Goal: Task Accomplishment & Management: Use online tool/utility

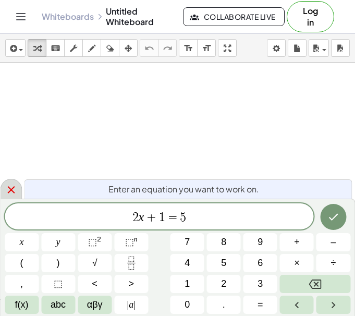
click at [9, 188] on icon at bounding box center [10, 189] width 7 height 7
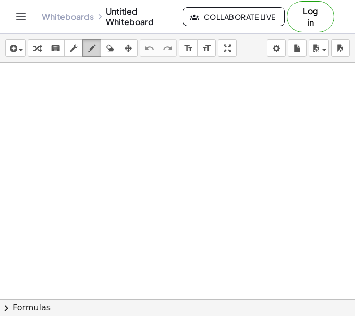
click at [90, 49] on icon "button" at bounding box center [91, 48] width 7 height 13
drag, startPoint x: 83, startPoint y: 78, endPoint x: 114, endPoint y: 92, distance: 33.8
click at [114, 92] on div at bounding box center [177, 299] width 355 height 473
drag, startPoint x: 115, startPoint y: 77, endPoint x: 130, endPoint y: 83, distance: 16.6
click at [131, 84] on div at bounding box center [177, 299] width 355 height 473
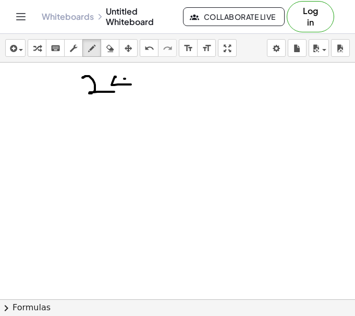
drag, startPoint x: 125, startPoint y: 79, endPoint x: 122, endPoint y: 95, distance: 17.0
click at [122, 95] on div at bounding box center [177, 299] width 355 height 473
drag, startPoint x: 96, startPoint y: 113, endPoint x: 97, endPoint y: 134, distance: 20.9
click at [97, 135] on div at bounding box center [177, 299] width 355 height 473
drag, startPoint x: 124, startPoint y: 109, endPoint x: 118, endPoint y: 124, distance: 15.7
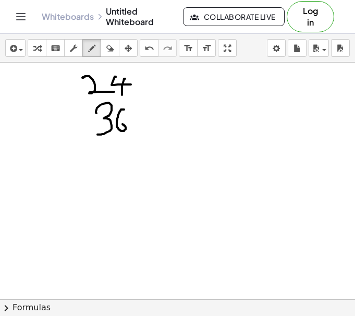
click at [118, 124] on div at bounding box center [177, 299] width 355 height 473
drag, startPoint x: 140, startPoint y: 85, endPoint x: 150, endPoint y: 84, distance: 10.4
click at [147, 84] on div at bounding box center [177, 299] width 355 height 473
click at [143, 91] on div at bounding box center [177, 299] width 355 height 473
drag, startPoint x: 135, startPoint y: 119, endPoint x: 142, endPoint y: 121, distance: 8.1
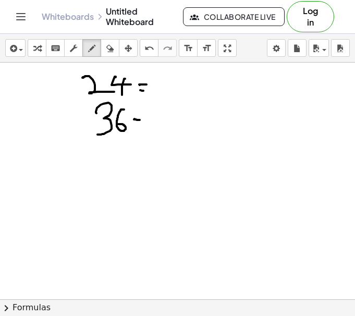
click at [141, 120] on div at bounding box center [177, 299] width 355 height 473
drag, startPoint x: 135, startPoint y: 126, endPoint x: 145, endPoint y: 126, distance: 10.4
click at [144, 126] on div at bounding box center [177, 299] width 355 height 473
drag, startPoint x: 141, startPoint y: 91, endPoint x: 147, endPoint y: 92, distance: 5.3
click at [147, 92] on div at bounding box center [177, 299] width 355 height 473
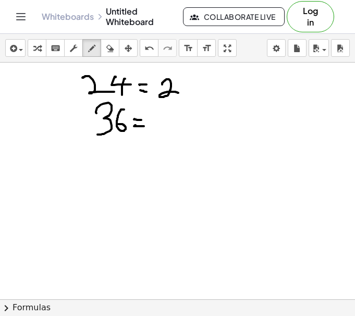
drag, startPoint x: 162, startPoint y: 84, endPoint x: 180, endPoint y: 93, distance: 20.1
click at [180, 93] on div at bounding box center [177, 299] width 355 height 473
drag, startPoint x: 191, startPoint y: 84, endPoint x: 184, endPoint y: 88, distance: 7.7
click at [185, 88] on div at bounding box center [177, 299] width 355 height 473
drag, startPoint x: 181, startPoint y: 83, endPoint x: 192, endPoint y: 91, distance: 13.9
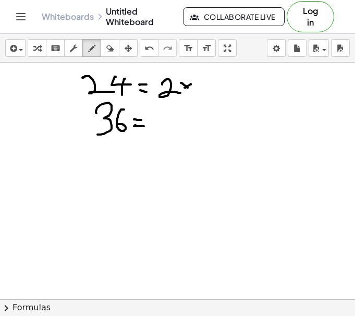
click at [192, 91] on div at bounding box center [177, 299] width 355 height 473
drag, startPoint x: 196, startPoint y: 84, endPoint x: 212, endPoint y: 92, distance: 17.5
click at [212, 92] on div at bounding box center [177, 299] width 355 height 473
drag, startPoint x: 222, startPoint y: 84, endPoint x: 215, endPoint y: 89, distance: 8.6
click at [215, 89] on div at bounding box center [177, 299] width 355 height 473
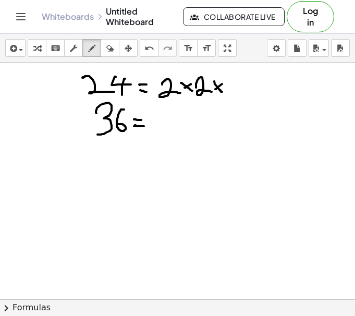
drag, startPoint x: 214, startPoint y: 81, endPoint x: 223, endPoint y: 92, distance: 13.8
click at [223, 92] on div at bounding box center [177, 299] width 355 height 473
drag, startPoint x: 228, startPoint y: 83, endPoint x: 248, endPoint y: 95, distance: 23.4
click at [248, 95] on div at bounding box center [177, 299] width 355 height 473
drag, startPoint x: 255, startPoint y: 79, endPoint x: 246, endPoint y: 88, distance: 12.5
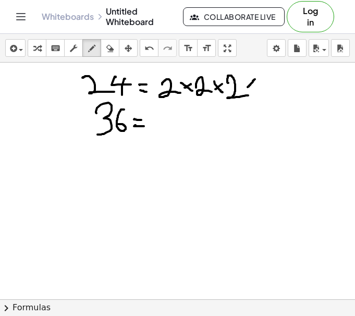
click at [246, 88] on div at bounding box center [177, 299] width 355 height 473
drag, startPoint x: 246, startPoint y: 80, endPoint x: 256, endPoint y: 90, distance: 14.0
click at [256, 90] on div at bounding box center [177, 299] width 355 height 473
drag, startPoint x: 261, startPoint y: 76, endPoint x: 262, endPoint y: 92, distance: 16.2
click at [262, 92] on div at bounding box center [177, 299] width 355 height 473
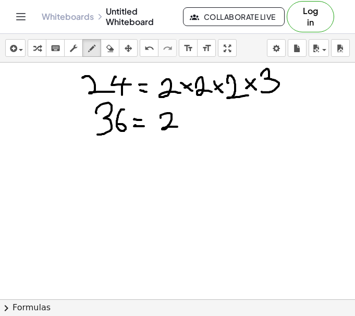
drag, startPoint x: 161, startPoint y: 118, endPoint x: 191, endPoint y: 121, distance: 31.0
click at [182, 127] on div at bounding box center [177, 299] width 355 height 473
drag, startPoint x: 195, startPoint y: 118, endPoint x: 185, endPoint y: 121, distance: 10.4
click at [185, 124] on div at bounding box center [177, 299] width 355 height 473
drag, startPoint x: 186, startPoint y: 115, endPoint x: 194, endPoint y: 127, distance: 14.8
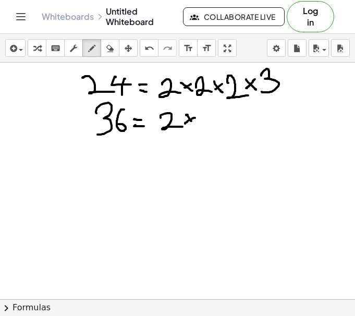
click at [194, 127] on div at bounding box center [177, 299] width 355 height 473
drag, startPoint x: 202, startPoint y: 121, endPoint x: 221, endPoint y: 124, distance: 19.5
click at [221, 124] on div at bounding box center [177, 299] width 355 height 473
click at [221, 126] on div at bounding box center [177, 299] width 355 height 473
drag, startPoint x: 221, startPoint y: 118, endPoint x: 231, endPoint y: 129, distance: 15.1
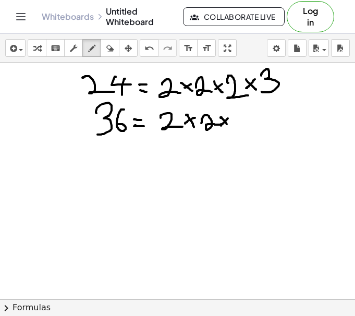
click at [231, 129] on div at bounding box center [177, 299] width 355 height 473
drag, startPoint x: 239, startPoint y: 119, endPoint x: 258, endPoint y: 125, distance: 19.6
click at [258, 125] on div at bounding box center [177, 299] width 355 height 473
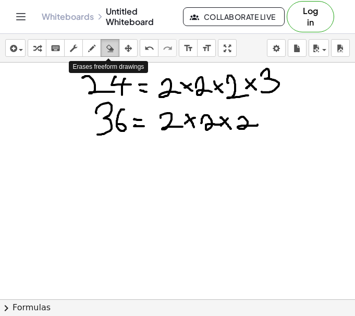
click at [112, 53] on div "button" at bounding box center [110, 48] width 14 height 13
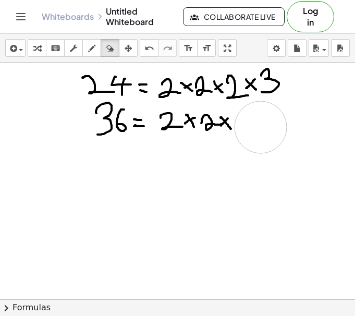
drag, startPoint x: 267, startPoint y: 136, endPoint x: 261, endPoint y: 127, distance: 10.8
click at [261, 127] on div at bounding box center [177, 299] width 355 height 473
click at [94, 51] on div "button" at bounding box center [92, 48] width 14 height 13
drag, startPoint x: 237, startPoint y: 118, endPoint x: 242, endPoint y: 132, distance: 14.5
click at [241, 135] on div at bounding box center [177, 299] width 355 height 473
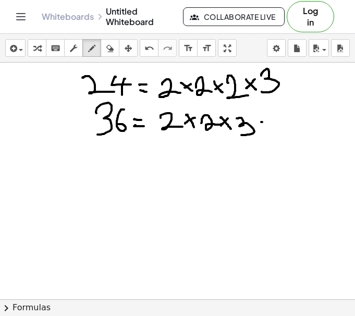
drag, startPoint x: 262, startPoint y: 122, endPoint x: 256, endPoint y: 127, distance: 8.1
click at [256, 127] on div at bounding box center [177, 299] width 355 height 473
drag, startPoint x: 255, startPoint y: 121, endPoint x: 266, endPoint y: 130, distance: 13.8
click at [266, 130] on div at bounding box center [177, 299] width 355 height 473
drag, startPoint x: 270, startPoint y: 115, endPoint x: 274, endPoint y: 129, distance: 14.8
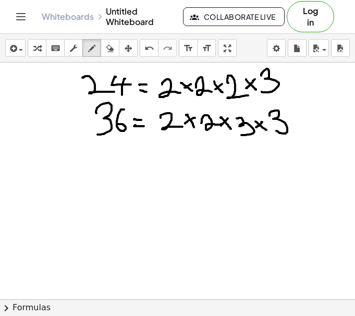
click at [274, 129] on div at bounding box center [177, 299] width 355 height 473
click at [164, 71] on div at bounding box center [177, 299] width 355 height 473
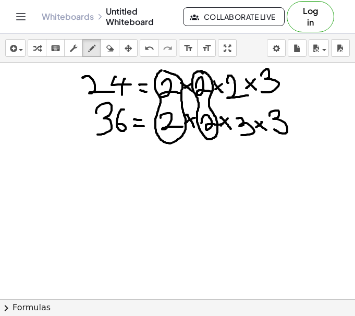
click at [201, 71] on div at bounding box center [177, 299] width 355 height 473
click at [261, 66] on div at bounding box center [177, 299] width 355 height 473
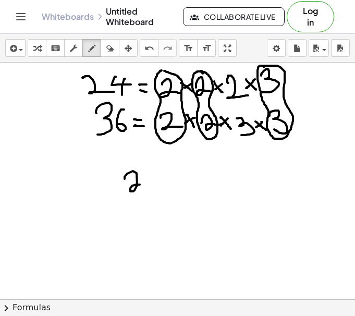
drag, startPoint x: 125, startPoint y: 179, endPoint x: 156, endPoint y: 187, distance: 32.2
click at [147, 187] on div at bounding box center [177, 299] width 355 height 473
drag, startPoint x: 163, startPoint y: 179, endPoint x: 153, endPoint y: 180, distance: 9.5
click at [153, 180] on div at bounding box center [177, 299] width 355 height 473
drag, startPoint x: 151, startPoint y: 177, endPoint x: 169, endPoint y: 189, distance: 21.1
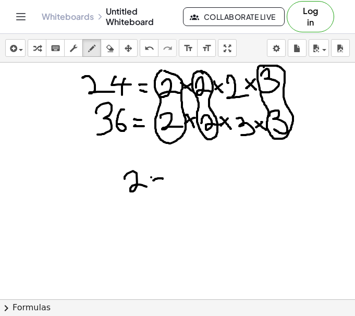
click at [169, 189] on div at bounding box center [177, 299] width 355 height 473
drag, startPoint x: 174, startPoint y: 181, endPoint x: 192, endPoint y: 186, distance: 18.7
click at [188, 185] on div at bounding box center [177, 299] width 355 height 473
drag, startPoint x: 197, startPoint y: 174, endPoint x: 205, endPoint y: 188, distance: 16.1
click at [205, 188] on div at bounding box center [177, 299] width 355 height 473
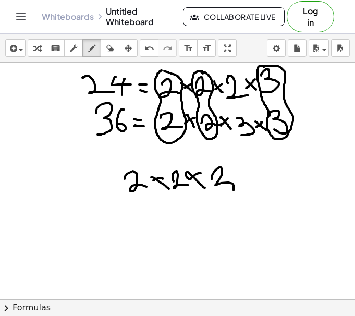
drag, startPoint x: 212, startPoint y: 179, endPoint x: 222, endPoint y: 196, distance: 19.2
click at [222, 196] on div at bounding box center [177, 299] width 355 height 473
drag, startPoint x: 260, startPoint y: 178, endPoint x: 271, endPoint y: 181, distance: 10.7
click at [273, 178] on div at bounding box center [177, 299] width 355 height 473
drag, startPoint x: 262, startPoint y: 186, endPoint x: 275, endPoint y: 189, distance: 13.4
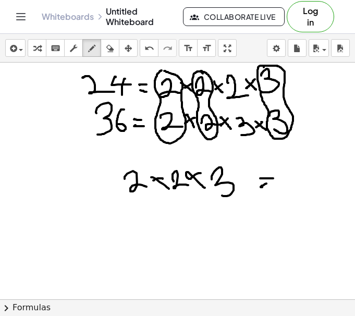
click at [275, 189] on div at bounding box center [177, 299] width 355 height 473
drag, startPoint x: 287, startPoint y: 175, endPoint x: 287, endPoint y: 190, distance: 15.1
click at [286, 190] on div at bounding box center [177, 299] width 355 height 473
drag, startPoint x: 296, startPoint y: 179, endPoint x: 309, endPoint y: 191, distance: 17.4
click at [309, 191] on div at bounding box center [177, 299] width 355 height 473
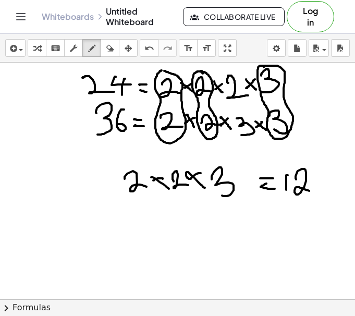
drag, startPoint x: 287, startPoint y: 201, endPoint x: 296, endPoint y: 202, distance: 8.9
click at [296, 202] on div at bounding box center [177, 299] width 355 height 473
click at [296, 207] on div at bounding box center [177, 299] width 355 height 473
drag, startPoint x: 32, startPoint y: 219, endPoint x: 47, endPoint y: 240, distance: 25.5
click at [47, 240] on div at bounding box center [177, 299] width 355 height 473
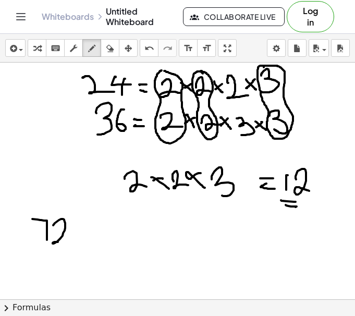
drag, startPoint x: 53, startPoint y: 225, endPoint x: 74, endPoint y: 240, distance: 25.8
click at [74, 240] on div at bounding box center [177, 299] width 355 height 473
drag, startPoint x: 80, startPoint y: 234, endPoint x: 82, endPoint y: 241, distance: 8.2
click at [82, 241] on div at bounding box center [177, 299] width 355 height 473
drag, startPoint x: 86, startPoint y: 241, endPoint x: 99, endPoint y: 241, distance: 13.6
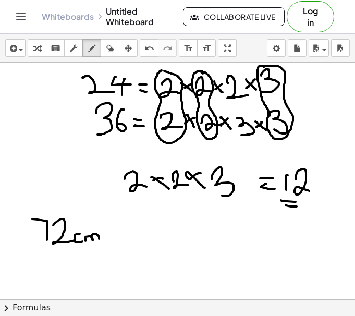
click at [99, 241] on div at bounding box center [177, 299] width 355 height 473
drag, startPoint x: 161, startPoint y: 223, endPoint x: 155, endPoint y: 247, distance: 25.2
click at [155, 247] on div at bounding box center [177, 299] width 355 height 473
click at [163, 227] on div at bounding box center [177, 299] width 355 height 473
drag, startPoint x: 181, startPoint y: 241, endPoint x: 181, endPoint y: 249, distance: 7.3
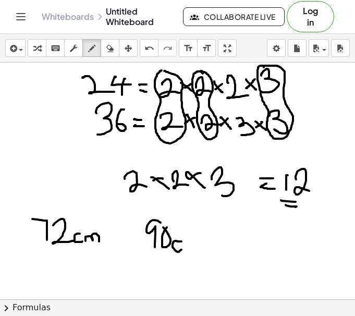
click at [181, 249] on div at bounding box center [177, 299] width 355 height 473
drag, startPoint x: 185, startPoint y: 244, endPoint x: 198, endPoint y: 248, distance: 13.5
click at [198, 248] on div at bounding box center [177, 299] width 355 height 473
click at [164, 167] on div at bounding box center [177, 299] width 355 height 473
click at [200, 172] on div at bounding box center [177, 299] width 355 height 473
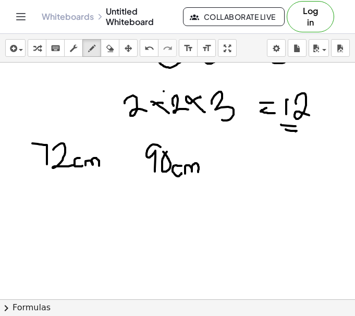
scroll to position [80, 0]
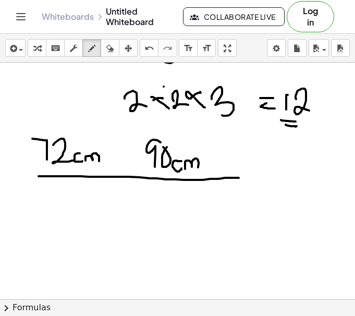
drag, startPoint x: 39, startPoint y: 176, endPoint x: 238, endPoint y: 178, distance: 199.2
click at [238, 178] on div at bounding box center [177, 218] width 355 height 473
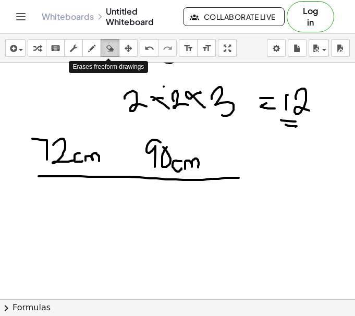
click at [109, 51] on icon "button" at bounding box center [109, 48] width 7 height 13
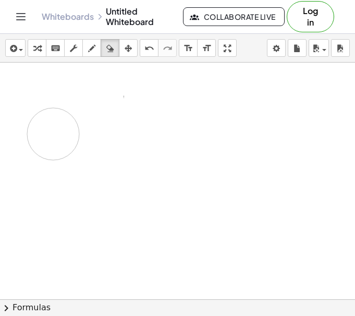
drag, startPoint x: 150, startPoint y: 100, endPoint x: 53, endPoint y: 134, distance: 102.4
click at [53, 134] on div at bounding box center [177, 218] width 355 height 473
click at [94, 51] on div "button" at bounding box center [92, 48] width 14 height 13
drag, startPoint x: 88, startPoint y: 76, endPoint x: 89, endPoint y: 108, distance: 32.3
click at [89, 108] on div at bounding box center [177, 218] width 355 height 473
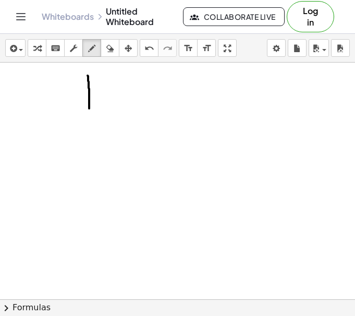
click at [88, 76] on div at bounding box center [177, 218] width 355 height 473
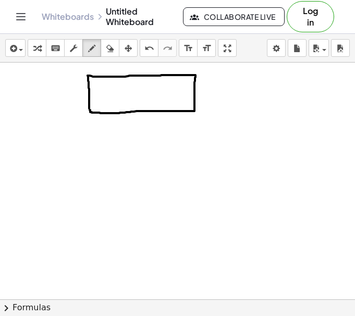
drag, startPoint x: 88, startPoint y: 76, endPoint x: 90, endPoint y: 110, distance: 34.5
click at [90, 110] on div at bounding box center [177, 218] width 355 height 473
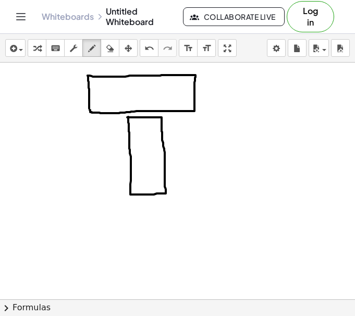
click at [127, 117] on div at bounding box center [177, 218] width 355 height 473
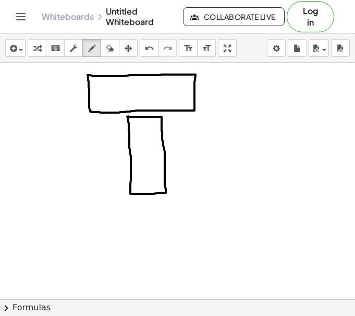
scroll to position [80, 0]
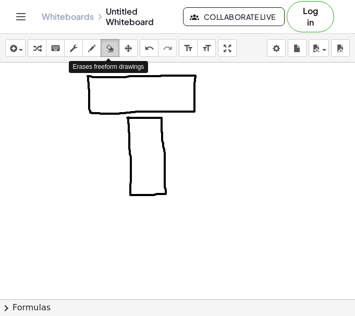
click at [108, 54] on icon "button" at bounding box center [109, 48] width 7 height 13
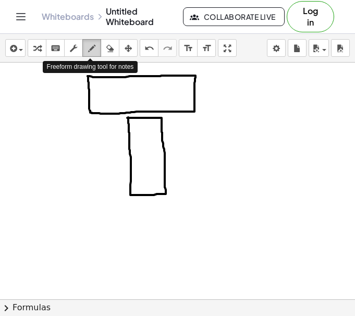
click at [91, 47] on icon "button" at bounding box center [91, 48] width 7 height 13
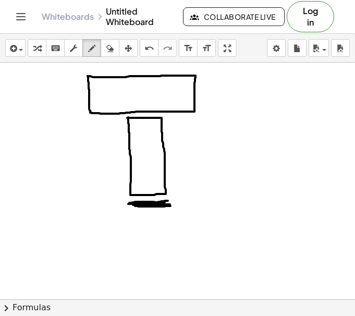
drag, startPoint x: 136, startPoint y: 204, endPoint x: 163, endPoint y: 201, distance: 27.4
click at [163, 201] on div at bounding box center [177, 219] width 355 height 473
drag, startPoint x: 169, startPoint y: 117, endPoint x: 177, endPoint y: 119, distance: 7.6
click at [177, 119] on div at bounding box center [177, 219] width 355 height 473
click at [117, 121] on div at bounding box center [177, 219] width 355 height 473
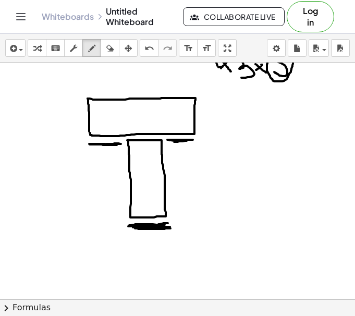
scroll to position [63, 0]
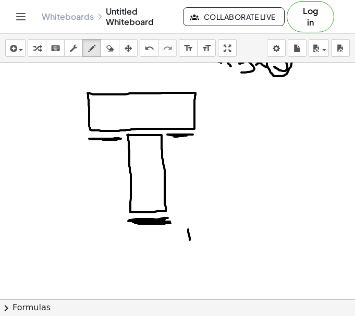
drag, startPoint x: 188, startPoint y: 229, endPoint x: 190, endPoint y: 241, distance: 12.2
click at [190, 241] on div at bounding box center [177, 236] width 355 height 473
drag, startPoint x: 193, startPoint y: 228, endPoint x: 205, endPoint y: 241, distance: 17.3
click at [205, 241] on div at bounding box center [177, 236] width 355 height 473
drag, startPoint x: 228, startPoint y: 233, endPoint x: 217, endPoint y: 241, distance: 13.8
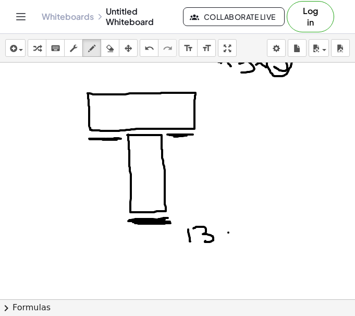
click at [217, 241] on div at bounding box center [177, 236] width 355 height 473
drag, startPoint x: 217, startPoint y: 230, endPoint x: 231, endPoint y: 242, distance: 18.1
click at [231, 242] on div at bounding box center [177, 236] width 355 height 473
drag, startPoint x: 243, startPoint y: 228, endPoint x: 258, endPoint y: 238, distance: 17.8
click at [258, 238] on div at bounding box center [177, 236] width 355 height 473
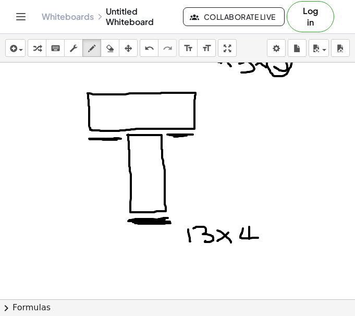
drag, startPoint x: 249, startPoint y: 227, endPoint x: 250, endPoint y: 251, distance: 24.0
click at [250, 251] on div at bounding box center [177, 236] width 355 height 473
drag, startPoint x: 195, startPoint y: 260, endPoint x: 184, endPoint y: 282, distance: 24.3
click at [184, 282] on div at bounding box center [177, 236] width 355 height 473
drag, startPoint x: 213, startPoint y: 274, endPoint x: 237, endPoint y: 282, distance: 24.7
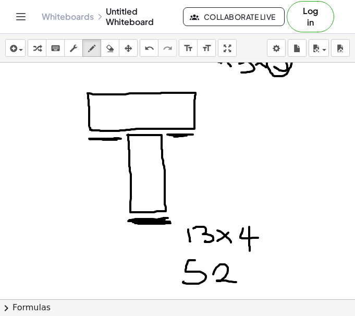
click at [237, 282] on div at bounding box center [177, 236] width 355 height 473
drag, startPoint x: 249, startPoint y: 273, endPoint x: 254, endPoint y: 285, distance: 13.1
click at [254, 285] on div at bounding box center [177, 236] width 355 height 473
drag, startPoint x: 255, startPoint y: 282, endPoint x: 269, endPoint y: 282, distance: 14.1
click at [269, 282] on div at bounding box center [177, 236] width 355 height 473
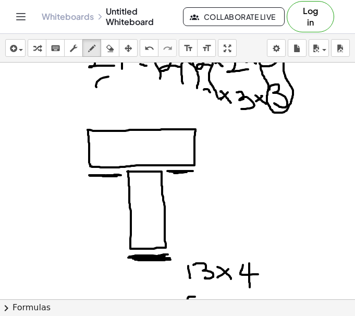
scroll to position [0, 0]
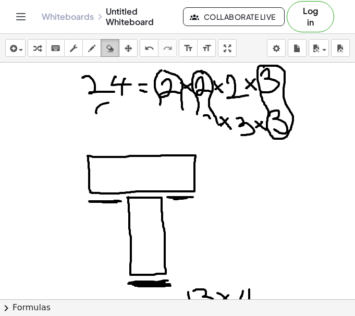
click at [109, 52] on icon "button" at bounding box center [109, 48] width 7 height 13
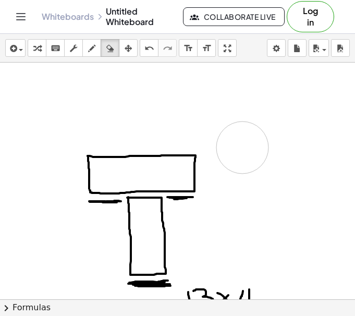
drag, startPoint x: 295, startPoint y: 128, endPoint x: 243, endPoint y: 147, distance: 55.1
click at [243, 147] on div at bounding box center [177, 299] width 355 height 473
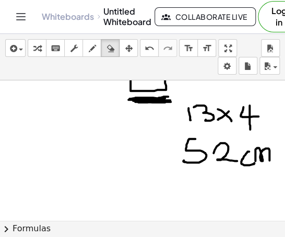
scroll to position [204, 0]
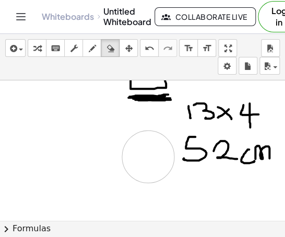
drag, startPoint x: 147, startPoint y: 139, endPoint x: 148, endPoint y: 163, distance: 24.0
click at [148, 163] on div at bounding box center [142, 108] width 285 height 464
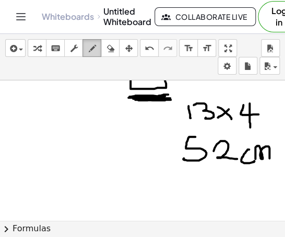
click at [88, 51] on icon "button" at bounding box center [91, 48] width 7 height 13
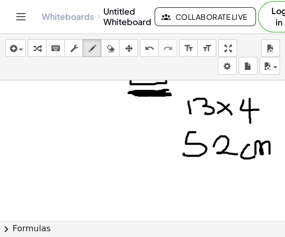
scroll to position [209, 0]
click at [103, 43] on div "button" at bounding box center [110, 48] width 14 height 13
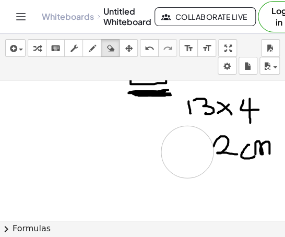
drag, startPoint x: 187, startPoint y: 151, endPoint x: 231, endPoint y: 157, distance: 44.7
click at [218, 156] on div at bounding box center [142, 104] width 285 height 464
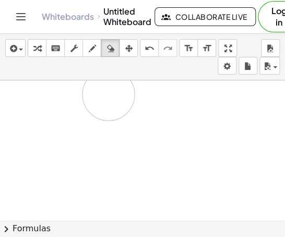
drag, startPoint x: 272, startPoint y: 145, endPoint x: 184, endPoint y: 117, distance: 92.7
click at [112, 93] on div at bounding box center [142, 104] width 285 height 464
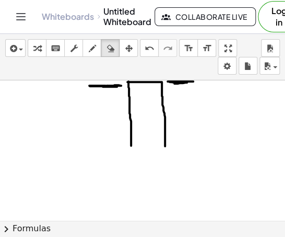
scroll to position [127, 0]
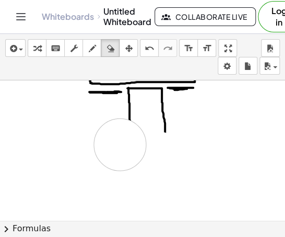
drag, startPoint x: 159, startPoint y: 157, endPoint x: 175, endPoint y: 109, distance: 50.8
click at [110, 135] on div at bounding box center [142, 185] width 285 height 464
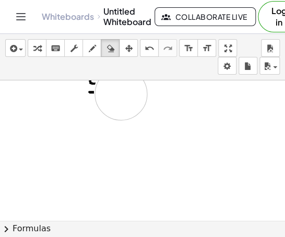
drag, startPoint x: 189, startPoint y: 97, endPoint x: 104, endPoint y: 99, distance: 84.5
click at [104, 99] on div at bounding box center [142, 185] width 285 height 464
drag, startPoint x: 104, startPoint y: 125, endPoint x: 184, endPoint y: 115, distance: 80.9
click at [184, 115] on div at bounding box center [142, 136] width 285 height 281
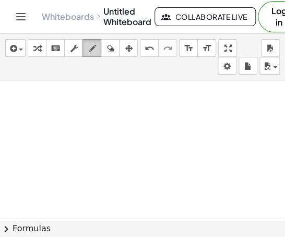
click at [90, 50] on icon "button" at bounding box center [91, 48] width 7 height 13
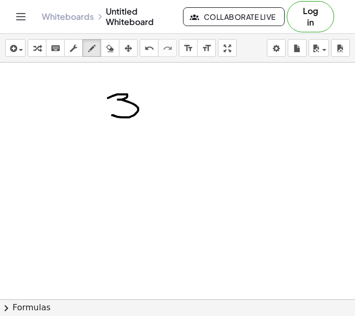
drag, startPoint x: 108, startPoint y: 98, endPoint x: 112, endPoint y: 115, distance: 17.7
click at [112, 115] on div at bounding box center [177, 214] width 355 height 473
drag, startPoint x: 155, startPoint y: 95, endPoint x: 143, endPoint y: 107, distance: 16.6
click at [143, 107] on div at bounding box center [177, 214] width 355 height 473
drag, startPoint x: 168, startPoint y: 97, endPoint x: 174, endPoint y: 96, distance: 5.3
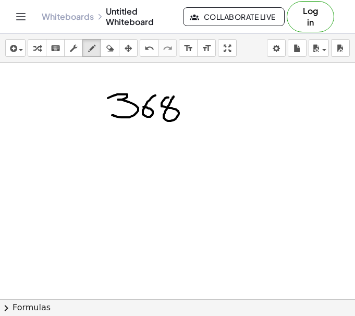
click at [174, 96] on div at bounding box center [177, 214] width 355 height 473
drag, startPoint x: 71, startPoint y: 126, endPoint x: 182, endPoint y: 90, distance: 117.2
click at [182, 90] on div at bounding box center [177, 214] width 355 height 473
drag, startPoint x: 69, startPoint y: 113, endPoint x: 93, endPoint y: 113, distance: 24.0
click at [93, 113] on div at bounding box center [177, 214] width 355 height 473
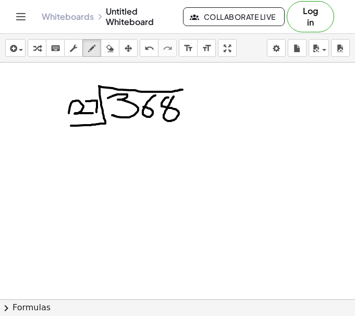
drag, startPoint x: 86, startPoint y: 101, endPoint x: 96, endPoint y: 116, distance: 18.1
click at [96, 116] on div at bounding box center [177, 214] width 355 height 473
click at [111, 47] on icon "button" at bounding box center [109, 48] width 7 height 13
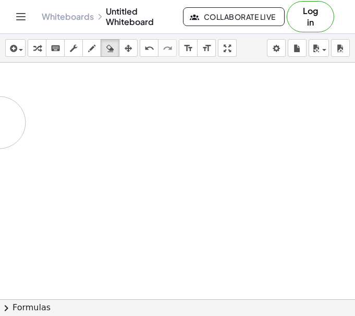
drag, startPoint x: 204, startPoint y: 122, endPoint x: 1, endPoint y: 123, distance: 202.8
click at [1, 123] on div at bounding box center [177, 214] width 355 height 473
click at [91, 52] on icon "button" at bounding box center [91, 48] width 7 height 13
drag, startPoint x: 75, startPoint y: 130, endPoint x: 93, endPoint y: 148, distance: 25.4
click at [93, 148] on div at bounding box center [177, 214] width 355 height 473
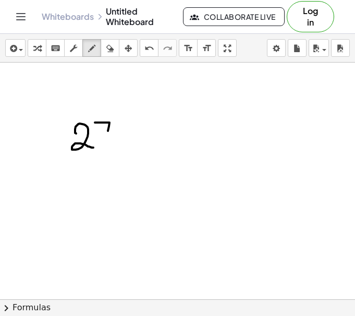
drag, startPoint x: 95, startPoint y: 123, endPoint x: 107, endPoint y: 145, distance: 25.4
click at [107, 145] on div at bounding box center [177, 214] width 355 height 473
drag, startPoint x: 74, startPoint y: 160, endPoint x: 195, endPoint y: 111, distance: 131.2
click at [195, 111] on div at bounding box center [177, 214] width 355 height 473
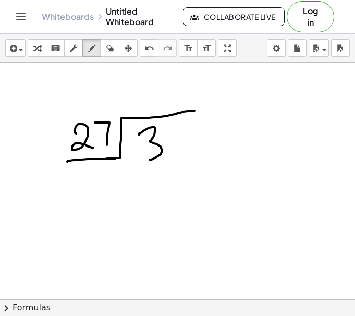
drag, startPoint x: 141, startPoint y: 133, endPoint x: 149, endPoint y: 160, distance: 27.7
click at [149, 160] on div at bounding box center [177, 214] width 355 height 473
drag, startPoint x: 178, startPoint y: 130, endPoint x: 170, endPoint y: 141, distance: 13.4
click at [170, 141] on div at bounding box center [177, 214] width 355 height 473
drag, startPoint x: 193, startPoint y: 129, endPoint x: 194, endPoint y: 135, distance: 5.3
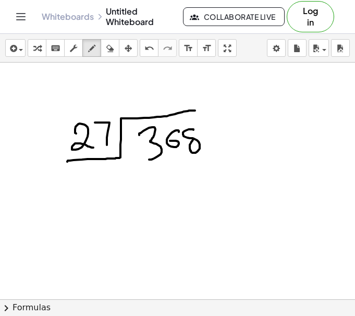
click at [194, 135] on div at bounding box center [177, 214] width 355 height 473
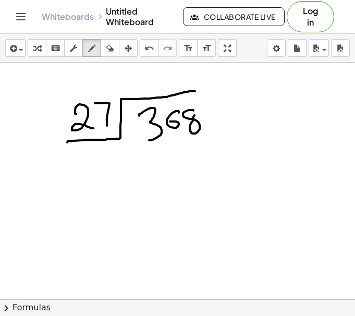
scroll to position [105, 0]
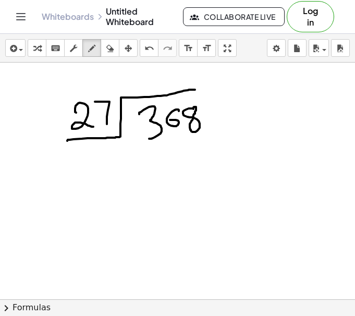
drag, startPoint x: 195, startPoint y: 114, endPoint x: 193, endPoint y: 107, distance: 6.4
click at [193, 107] on div at bounding box center [177, 193] width 355 height 473
drag, startPoint x: 159, startPoint y: 180, endPoint x: 180, endPoint y: 190, distance: 23.8
click at [177, 190] on div at bounding box center [177, 193] width 355 height 473
drag, startPoint x: 180, startPoint y: 177, endPoint x: 189, endPoint y: 186, distance: 12.9
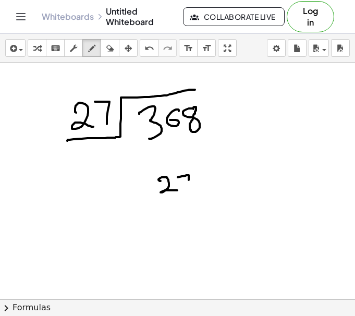
click at [189, 186] on div at bounding box center [177, 193] width 355 height 473
click at [206, 177] on div at bounding box center [177, 193] width 355 height 473
drag, startPoint x: 242, startPoint y: 138, endPoint x: 243, endPoint y: 148, distance: 9.9
click at [242, 147] on div at bounding box center [177, 193] width 355 height 473
click at [253, 139] on div at bounding box center [177, 193] width 355 height 473
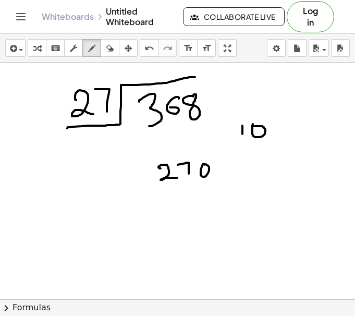
scroll to position [118, 0]
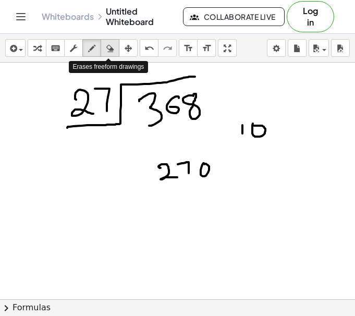
click at [113, 48] on div "button" at bounding box center [110, 48] width 14 height 13
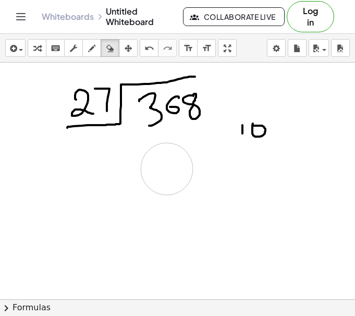
drag, startPoint x: 203, startPoint y: 176, endPoint x: 160, endPoint y: 172, distance: 44.0
click at [160, 172] on div at bounding box center [177, 180] width 355 height 473
drag, startPoint x: 132, startPoint y: 165, endPoint x: 131, endPoint y: 180, distance: 15.7
click at [131, 180] on div at bounding box center [177, 180] width 355 height 473
click at [92, 47] on icon "button" at bounding box center [91, 48] width 7 height 13
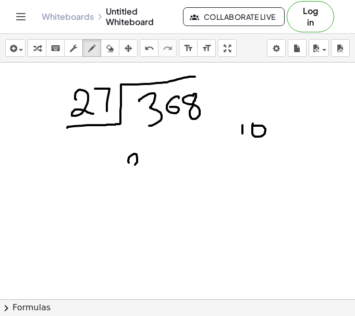
drag, startPoint x: 129, startPoint y: 162, endPoint x: 149, endPoint y: 163, distance: 19.8
click at [136, 166] on div at bounding box center [177, 180] width 355 height 473
drag, startPoint x: 150, startPoint y: 152, endPoint x: 155, endPoint y: 167, distance: 16.5
click at [155, 166] on div at bounding box center [177, 180] width 355 height 473
drag, startPoint x: 131, startPoint y: 167, endPoint x: 142, endPoint y: 167, distance: 11.0
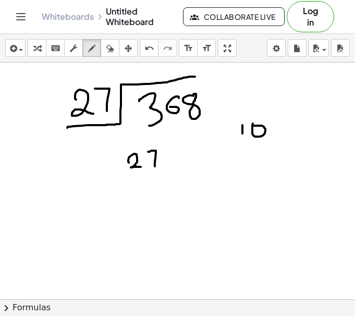
click at [142, 167] on div at bounding box center [177, 180] width 355 height 473
drag, startPoint x: 135, startPoint y: 173, endPoint x: 135, endPoint y: 181, distance: 8.3
click at [135, 181] on div at bounding box center [177, 180] width 355 height 473
drag, startPoint x: 153, startPoint y: 177, endPoint x: 164, endPoint y: 183, distance: 12.2
click at [158, 182] on div at bounding box center [177, 180] width 355 height 473
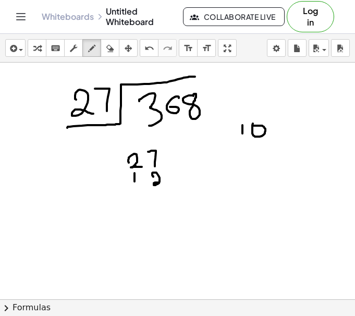
drag, startPoint x: 155, startPoint y: 183, endPoint x: 167, endPoint y: 185, distance: 12.2
click at [167, 185] on div at bounding box center [177, 180] width 355 height 473
drag, startPoint x: 115, startPoint y: 193, endPoint x: 180, endPoint y: 187, distance: 65.5
click at [180, 187] on div at bounding box center [177, 180] width 355 height 473
drag, startPoint x: 252, startPoint y: 123, endPoint x: 266, endPoint y: 127, distance: 14.7
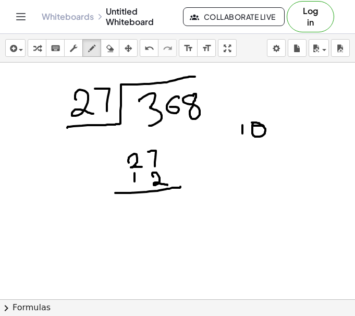
click at [266, 127] on div at bounding box center [177, 180] width 355 height 473
drag, startPoint x: 147, startPoint y: 67, endPoint x: 149, endPoint y: 81, distance: 14.2
click at [149, 81] on div at bounding box center [177, 180] width 355 height 473
drag, startPoint x: 185, startPoint y: 106, endPoint x: 186, endPoint y: 121, distance: 15.7
click at [186, 121] on div at bounding box center [177, 180] width 355 height 473
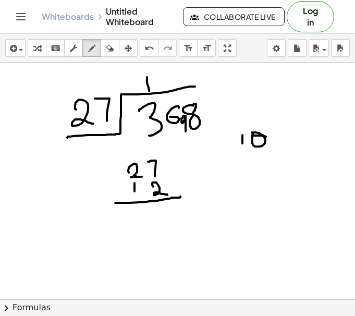
scroll to position [106, 0]
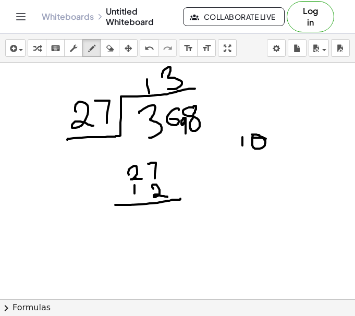
drag, startPoint x: 162, startPoint y: 77, endPoint x: 167, endPoint y: 89, distance: 13.1
click at [167, 89] on div at bounding box center [177, 192] width 355 height 473
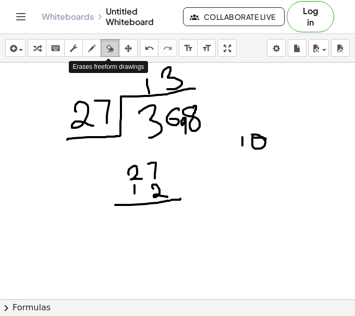
click at [108, 54] on icon "button" at bounding box center [109, 48] width 7 height 13
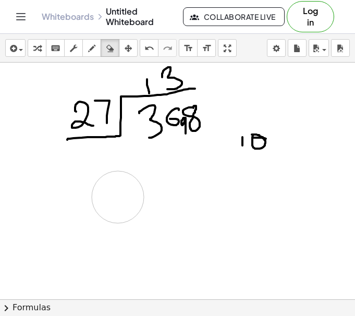
drag, startPoint x: 177, startPoint y: 203, endPoint x: 117, endPoint y: 198, distance: 60.2
click at [117, 198] on div at bounding box center [177, 192] width 355 height 473
click at [282, 147] on div at bounding box center [177, 192] width 355 height 473
drag, startPoint x: 282, startPoint y: 147, endPoint x: 250, endPoint y: 142, distance: 31.6
click at [250, 142] on div at bounding box center [177, 192] width 355 height 473
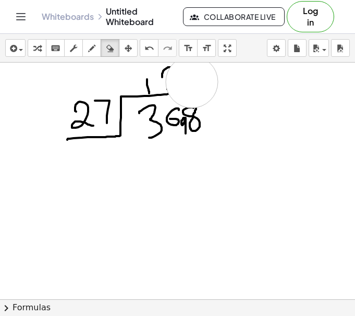
click at [192, 82] on div at bounding box center [177, 192] width 355 height 473
click at [148, 52] on icon "undo" at bounding box center [149, 48] width 10 height 13
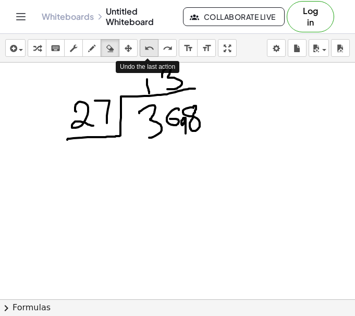
click at [150, 52] on icon "undo" at bounding box center [149, 48] width 10 height 13
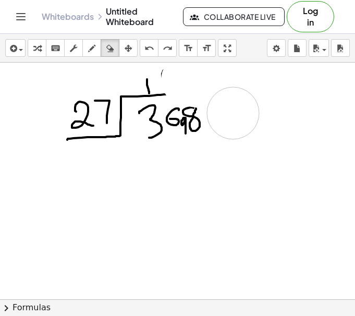
drag, startPoint x: 187, startPoint y: 80, endPoint x: 233, endPoint y: 116, distance: 58.3
click at [233, 116] on div at bounding box center [177, 192] width 355 height 473
click at [147, 50] on icon "undo" at bounding box center [149, 48] width 10 height 13
click at [96, 53] on div "button" at bounding box center [92, 48] width 14 height 13
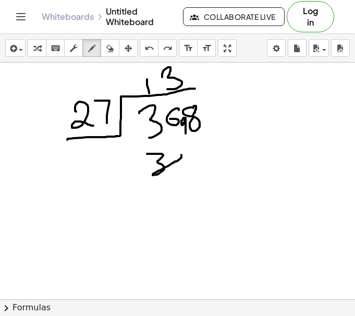
drag, startPoint x: 147, startPoint y: 154, endPoint x: 183, endPoint y: 149, distance: 36.3
click at [183, 149] on div at bounding box center [177, 192] width 355 height 473
drag, startPoint x: 183, startPoint y: 149, endPoint x: 182, endPoint y: 172, distance: 22.4
click at [182, 172] on div at bounding box center [177, 192] width 355 height 473
drag, startPoint x: 198, startPoint y: 144, endPoint x: 204, endPoint y: 173, distance: 28.8
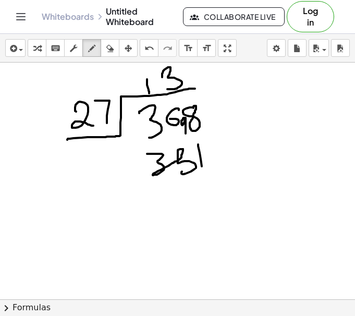
click at [204, 173] on div at bounding box center [177, 192] width 355 height 473
drag, startPoint x: 151, startPoint y: 189, endPoint x: 235, endPoint y: 181, distance: 83.8
click at [235, 181] on div at bounding box center [177, 192] width 355 height 473
drag, startPoint x: 182, startPoint y: 203, endPoint x: 183, endPoint y: 228, distance: 25.0
click at [183, 228] on div at bounding box center [177, 192] width 355 height 473
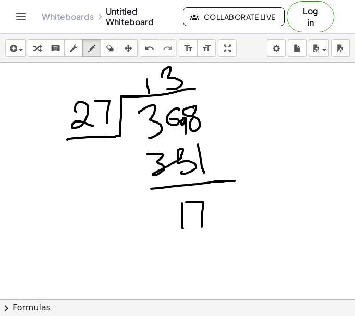
drag, startPoint x: 186, startPoint y: 202, endPoint x: 201, endPoint y: 228, distance: 30.1
click at [201, 228] on div at bounding box center [177, 192] width 355 height 473
click at [91, 209] on div at bounding box center [177, 192] width 355 height 473
drag, startPoint x: 186, startPoint y: 242, endPoint x: 187, endPoint y: 257, distance: 15.2
click at [187, 257] on div at bounding box center [177, 192] width 355 height 473
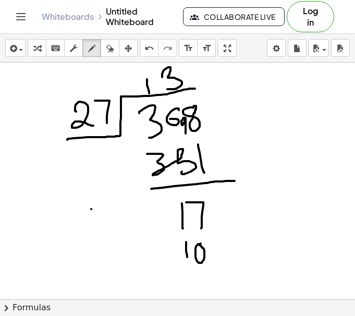
click at [196, 243] on div at bounding box center [177, 192] width 355 height 473
drag, startPoint x: 151, startPoint y: 276, endPoint x: 263, endPoint y: 274, distance: 112.1
click at [263, 274] on div at bounding box center [177, 192] width 355 height 473
drag, startPoint x: 246, startPoint y: 249, endPoint x: 282, endPoint y: 236, distance: 38.4
click at [282, 236] on div at bounding box center [177, 192] width 355 height 473
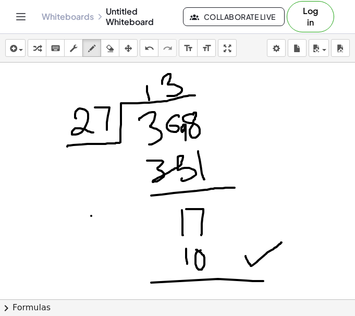
scroll to position [97, 0]
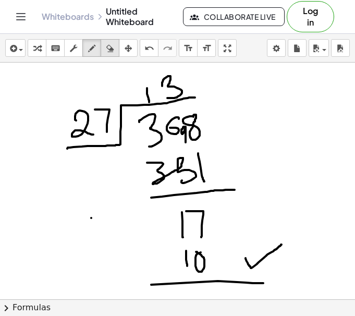
click at [107, 50] on icon "button" at bounding box center [109, 48] width 7 height 13
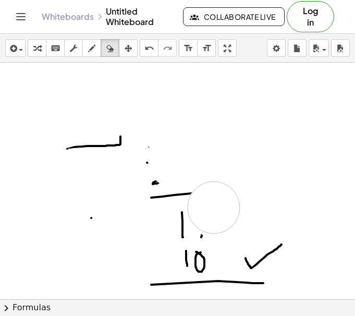
drag, startPoint x: 212, startPoint y: 104, endPoint x: 214, endPoint y: 208, distance: 103.8
click at [214, 208] on div at bounding box center [177, 201] width 355 height 473
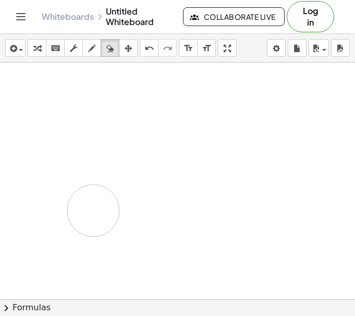
drag, startPoint x: 142, startPoint y: 138, endPoint x: 94, endPoint y: 210, distance: 86.8
click at [94, 210] on div at bounding box center [177, 201] width 355 height 473
click at [93, 53] on icon "button" at bounding box center [91, 48] width 7 height 13
drag, startPoint x: 103, startPoint y: 81, endPoint x: 121, endPoint y: 93, distance: 22.6
click at [121, 93] on div at bounding box center [177, 201] width 355 height 473
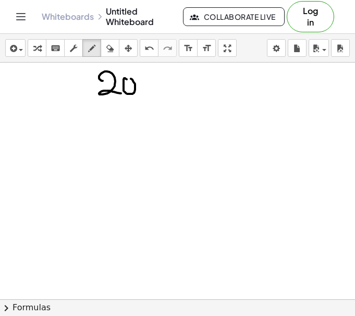
click at [127, 78] on div at bounding box center [177, 201] width 355 height 473
click at [111, 52] on icon "button" at bounding box center [109, 48] width 7 height 13
drag, startPoint x: 163, startPoint y: 84, endPoint x: 148, endPoint y: 86, distance: 15.2
click at [148, 86] on div at bounding box center [177, 201] width 355 height 473
click at [92, 50] on icon "button" at bounding box center [91, 48] width 7 height 13
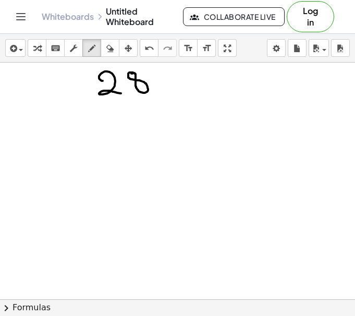
click at [135, 73] on div at bounding box center [177, 201] width 355 height 473
drag, startPoint x: 160, startPoint y: 80, endPoint x: 174, endPoint y: 82, distance: 14.2
click at [172, 81] on div at bounding box center [177, 201] width 355 height 473
drag, startPoint x: 164, startPoint y: 87, endPoint x: 180, endPoint y: 88, distance: 15.7
click at [180, 88] on div at bounding box center [177, 201] width 355 height 473
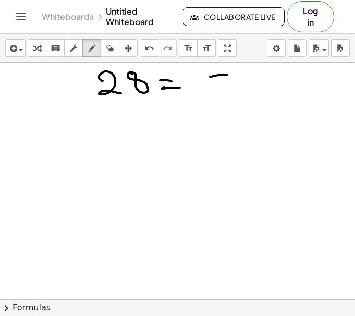
drag, startPoint x: 211, startPoint y: 77, endPoint x: 229, endPoint y: 75, distance: 18.4
click at [229, 75] on div at bounding box center [177, 201] width 355 height 473
drag, startPoint x: 218, startPoint y: 76, endPoint x: 220, endPoint y: 89, distance: 13.1
click at [220, 89] on div at bounding box center [177, 201] width 355 height 473
drag, startPoint x: 236, startPoint y: 82, endPoint x: 229, endPoint y: 91, distance: 11.2
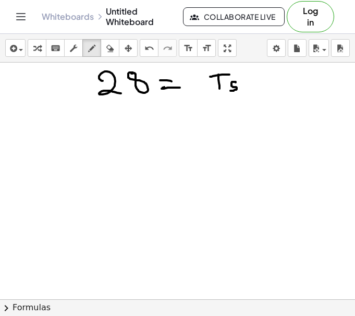
click at [229, 91] on div at bounding box center [177, 201] width 355 height 473
drag, startPoint x: 93, startPoint y: 126, endPoint x: 115, endPoint y: 140, distance: 26.3
click at [115, 140] on div at bounding box center [177, 201] width 355 height 473
click at [130, 119] on div at bounding box center [177, 201] width 355 height 473
drag, startPoint x: 222, startPoint y: 118, endPoint x: 222, endPoint y: 132, distance: 14.6
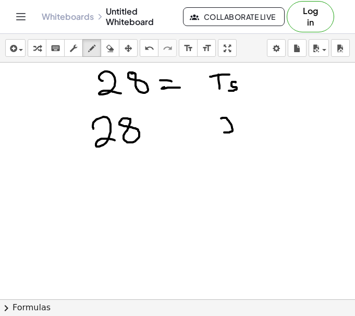
click at [222, 132] on div at bounding box center [177, 201] width 355 height 473
click at [245, 115] on div at bounding box center [177, 201] width 355 height 473
click at [109, 53] on icon "button" at bounding box center [109, 48] width 7 height 13
drag, startPoint x: 271, startPoint y: 135, endPoint x: 231, endPoint y: 130, distance: 39.8
click at [231, 130] on div at bounding box center [177, 201] width 355 height 473
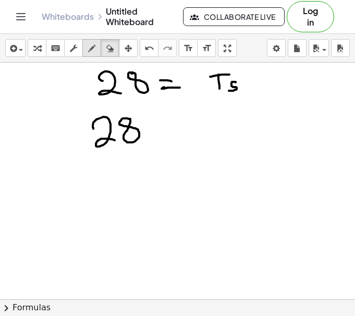
click at [85, 50] on div "button" at bounding box center [92, 48] width 14 height 13
drag, startPoint x: 221, startPoint y: 121, endPoint x: 221, endPoint y: 136, distance: 14.1
click at [221, 136] on div at bounding box center [177, 201] width 355 height 473
drag, startPoint x: 247, startPoint y: 122, endPoint x: 255, endPoint y: 135, distance: 14.8
click at [255, 135] on div at bounding box center [177, 201] width 355 height 473
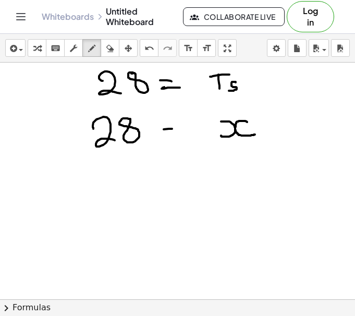
drag, startPoint x: 164, startPoint y: 129, endPoint x: 179, endPoint y: 129, distance: 15.1
click at [179, 129] on div at bounding box center [177, 201] width 355 height 473
drag, startPoint x: 162, startPoint y: 136, endPoint x: 184, endPoint y: 137, distance: 21.9
click at [184, 137] on div at bounding box center [177, 201] width 355 height 473
drag, startPoint x: 201, startPoint y: 118, endPoint x: 193, endPoint y: 130, distance: 13.6
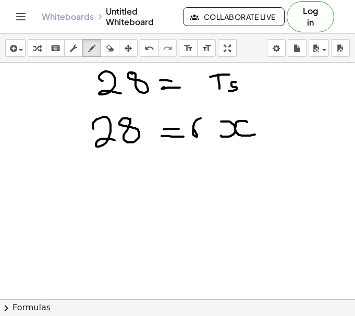
click at [193, 130] on div at bounding box center [177, 201] width 355 height 473
drag, startPoint x: 272, startPoint y: 118, endPoint x: 272, endPoint y: 133, distance: 15.1
click at [272, 133] on div at bounding box center [177, 201] width 355 height 473
drag, startPoint x: 263, startPoint y: 128, endPoint x: 286, endPoint y: 127, distance: 23.5
click at [286, 127] on div at bounding box center [177, 201] width 355 height 473
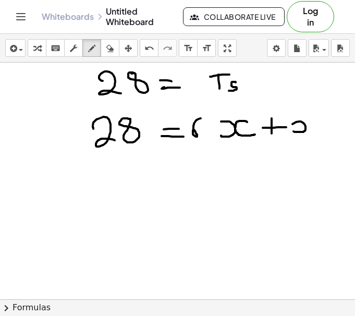
drag, startPoint x: 292, startPoint y: 124, endPoint x: 290, endPoint y: 131, distance: 7.6
click at [290, 131] on div at bounding box center [177, 201] width 355 height 473
drag, startPoint x: 316, startPoint y: 124, endPoint x: 319, endPoint y: 131, distance: 7.9
click at [319, 131] on div at bounding box center [177, 201] width 355 height 473
drag, startPoint x: 28, startPoint y: 184, endPoint x: 48, endPoint y: 198, distance: 24.9
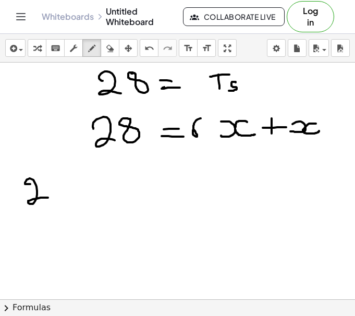
click at [48, 198] on div at bounding box center [177, 201] width 355 height 473
click at [60, 185] on div at bounding box center [177, 201] width 355 height 473
drag, startPoint x: 78, startPoint y: 187, endPoint x: 92, endPoint y: 188, distance: 14.6
click at [91, 188] on div at bounding box center [177, 201] width 355 height 473
drag, startPoint x: 76, startPoint y: 196, endPoint x: 92, endPoint y: 195, distance: 16.2
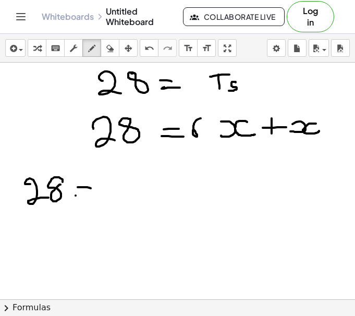
click at [92, 195] on div at bounding box center [177, 201] width 355 height 473
drag, startPoint x: 107, startPoint y: 176, endPoint x: 117, endPoint y: 193, distance: 19.9
click at [117, 193] on div at bounding box center [177, 201] width 355 height 473
drag, startPoint x: 132, startPoint y: 181, endPoint x: 132, endPoint y: 194, distance: 13.0
click at [134, 194] on div at bounding box center [177, 201] width 355 height 473
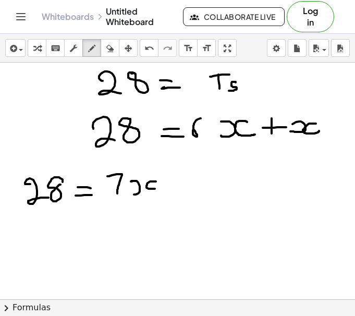
drag, startPoint x: 156, startPoint y: 181, endPoint x: 161, endPoint y: 188, distance: 7.8
click at [161, 188] on div at bounding box center [177, 201] width 355 height 473
drag, startPoint x: 102, startPoint y: 205, endPoint x: 133, endPoint y: 203, distance: 31.4
click at [133, 203] on div at bounding box center [177, 201] width 355 height 473
drag, startPoint x: 114, startPoint y: 213, endPoint x: 124, endPoint y: 228, distance: 18.5
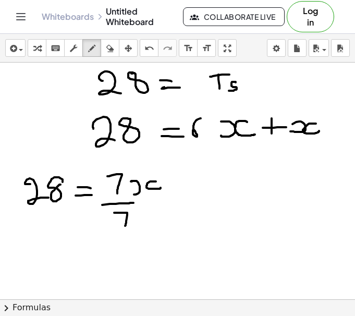
click at [124, 228] on div at bounding box center [177, 201] width 355 height 473
drag, startPoint x: 29, startPoint y: 211, endPoint x: 59, endPoint y: 210, distance: 30.8
click at [59, 210] on div at bounding box center [177, 201] width 355 height 473
drag, startPoint x: 39, startPoint y: 215, endPoint x: 48, endPoint y: 233, distance: 20.3
click at [48, 233] on div at bounding box center [177, 201] width 355 height 473
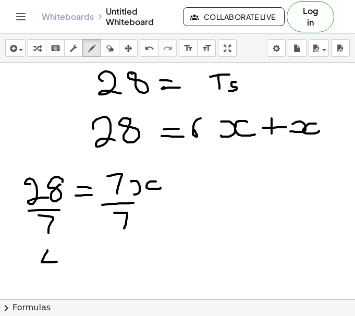
drag, startPoint x: 47, startPoint y: 250, endPoint x: 57, endPoint y: 262, distance: 15.2
click at [57, 262] on div at bounding box center [177, 201] width 355 height 473
drag, startPoint x: 51, startPoint y: 253, endPoint x: 50, endPoint y: 274, distance: 21.4
click at [50, 274] on div at bounding box center [177, 201] width 355 height 473
drag, startPoint x: 71, startPoint y: 259, endPoint x: 86, endPoint y: 267, distance: 16.8
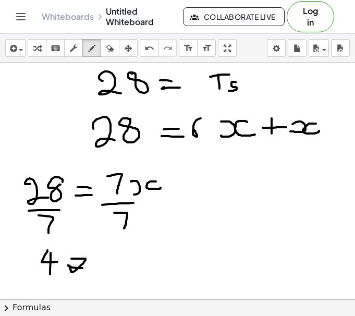
click at [86, 267] on div at bounding box center [177, 201] width 355 height 473
drag, startPoint x: 99, startPoint y: 258, endPoint x: 138, endPoint y: 253, distance: 39.3
click at [138, 253] on div at bounding box center [177, 201] width 355 height 473
drag, startPoint x: 138, startPoint y: 253, endPoint x: 143, endPoint y: 266, distance: 13.9
click at [143, 266] on div at bounding box center [177, 201] width 355 height 473
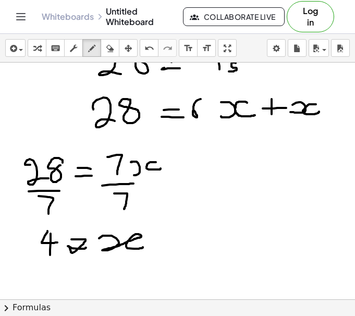
scroll to position [121, 0]
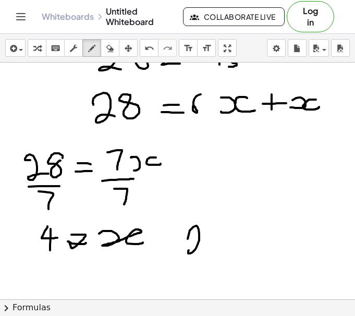
drag, startPoint x: 188, startPoint y: 239, endPoint x: 202, endPoint y: 249, distance: 17.5
click at [202, 249] on div at bounding box center [177, 177] width 355 height 473
click at [218, 243] on div at bounding box center [177, 177] width 355 height 473
drag, startPoint x: 234, startPoint y: 242, endPoint x: 245, endPoint y: 248, distance: 12.6
click at [245, 248] on div at bounding box center [177, 177] width 355 height 473
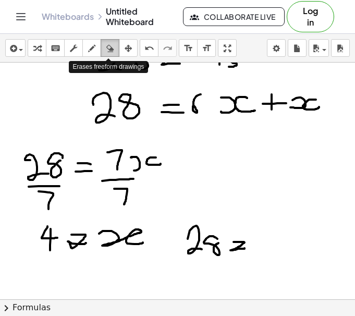
click at [106, 51] on icon "button" at bounding box center [109, 48] width 7 height 13
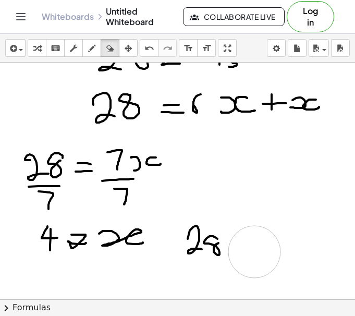
drag, startPoint x: 261, startPoint y: 236, endPoint x: 253, endPoint y: 253, distance: 18.7
click at [253, 253] on div at bounding box center [177, 177] width 355 height 473
drag, startPoint x: 253, startPoint y: 253, endPoint x: 221, endPoint y: 129, distance: 128.2
click at [221, 129] on div at bounding box center [177, 177] width 355 height 473
click at [93, 50] on icon "button" at bounding box center [91, 48] width 7 height 13
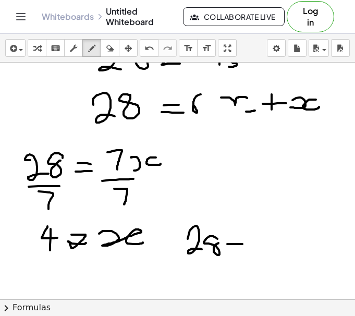
drag, startPoint x: 227, startPoint y: 244, endPoint x: 242, endPoint y: 244, distance: 15.1
click at [242, 244] on div at bounding box center [177, 177] width 355 height 473
drag, startPoint x: 264, startPoint y: 233, endPoint x: 273, endPoint y: 246, distance: 15.3
click at [273, 246] on div at bounding box center [177, 177] width 355 height 473
drag, startPoint x: 264, startPoint y: 237, endPoint x: 265, endPoint y: 258, distance: 20.4
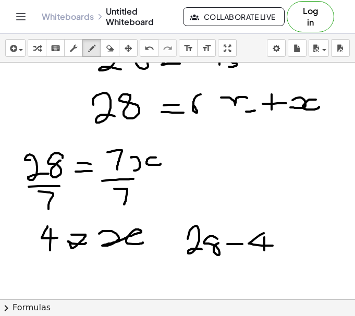
click at [265, 258] on div at bounding box center [177, 177] width 355 height 473
drag, startPoint x: 280, startPoint y: 235, endPoint x: 278, endPoint y: 251, distance: 15.7
click at [278, 251] on div at bounding box center [177, 177] width 355 height 473
drag, startPoint x: 278, startPoint y: 251, endPoint x: 296, endPoint y: 250, distance: 17.2
click at [296, 250] on div at bounding box center [177, 177] width 355 height 473
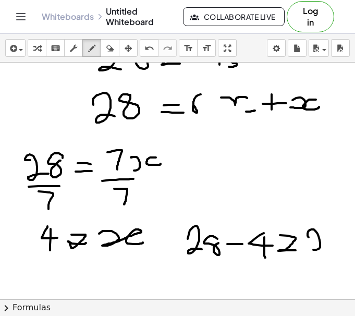
drag, startPoint x: 309, startPoint y: 237, endPoint x: 327, endPoint y: 243, distance: 19.8
click at [327, 243] on div at bounding box center [177, 177] width 355 height 473
drag, startPoint x: 330, startPoint y: 237, endPoint x: 339, endPoint y: 247, distance: 13.3
click at [339, 247] on div at bounding box center [177, 177] width 355 height 473
drag, startPoint x: 337, startPoint y: 237, endPoint x: 337, endPoint y: 261, distance: 23.5
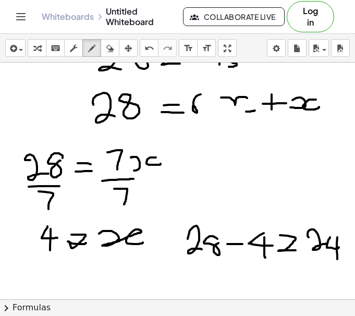
click at [337, 261] on div at bounding box center [177, 177] width 355 height 473
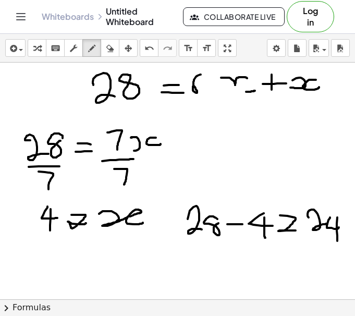
scroll to position [145, 0]
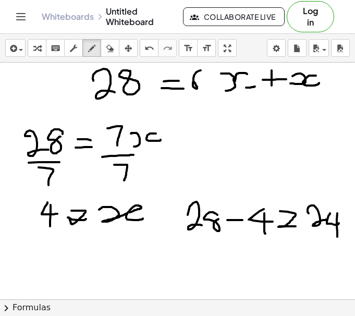
drag, startPoint x: 234, startPoint y: 79, endPoint x: 226, endPoint y: 91, distance: 14.3
click at [226, 91] on div at bounding box center [177, 153] width 355 height 473
drag, startPoint x: 236, startPoint y: 77, endPoint x: 251, endPoint y: 88, distance: 18.7
click at [251, 88] on div at bounding box center [177, 153] width 355 height 473
drag, startPoint x: 197, startPoint y: 69, endPoint x: 190, endPoint y: 79, distance: 12.4
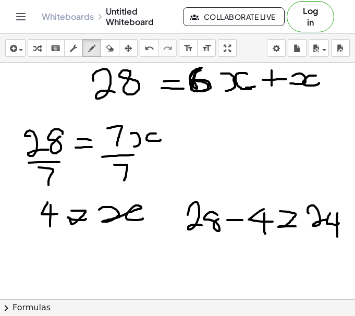
click at [190, 79] on div at bounding box center [177, 153] width 355 height 473
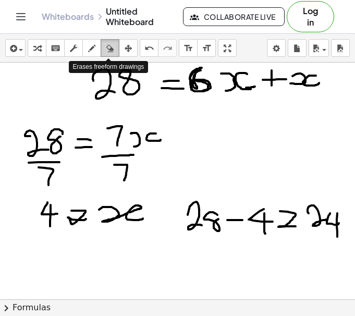
click at [111, 53] on icon "button" at bounding box center [109, 48] width 7 height 13
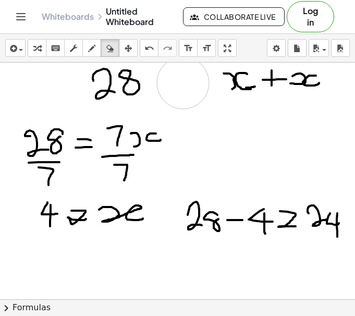
drag, startPoint x: 210, startPoint y: 104, endPoint x: 183, endPoint y: 82, distance: 34.1
click at [183, 82] on div at bounding box center [177, 153] width 355 height 473
click at [91, 47] on icon "button" at bounding box center [91, 48] width 7 height 13
drag, startPoint x: 150, startPoint y: 76, endPoint x: 162, endPoint y: 77, distance: 11.5
click at [162, 77] on div at bounding box center [177, 153] width 355 height 473
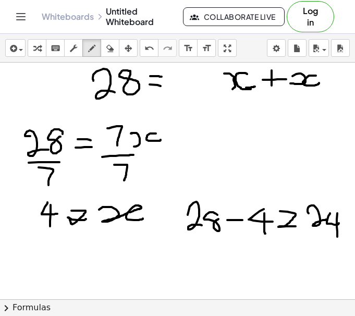
drag, startPoint x: 150, startPoint y: 84, endPoint x: 164, endPoint y: 86, distance: 14.7
click at [164, 86] on div at bounding box center [177, 153] width 355 height 473
drag, startPoint x: 200, startPoint y: 72, endPoint x: 189, endPoint y: 86, distance: 17.8
click at [189, 86] on div at bounding box center [177, 153] width 355 height 473
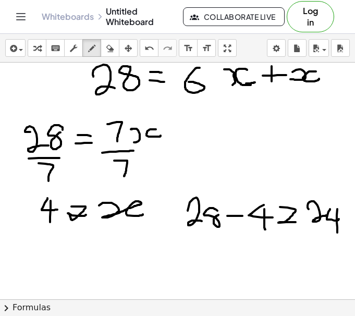
scroll to position [150, 0]
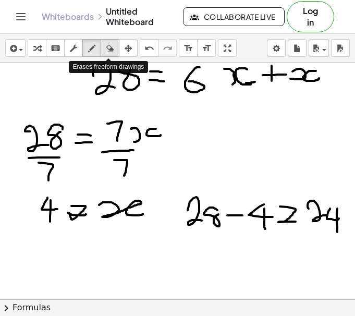
click at [107, 48] on icon "button" at bounding box center [109, 48] width 7 height 13
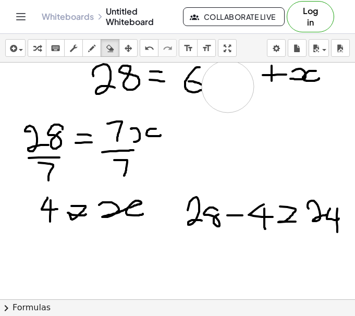
click at [228, 87] on div at bounding box center [177, 148] width 355 height 473
click at [149, 46] on icon "undo" at bounding box center [149, 48] width 10 height 13
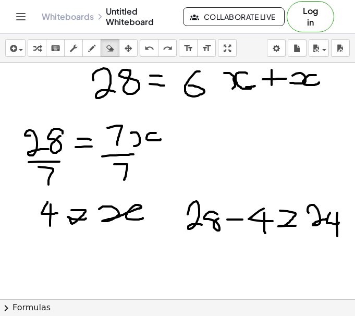
scroll to position [142, 0]
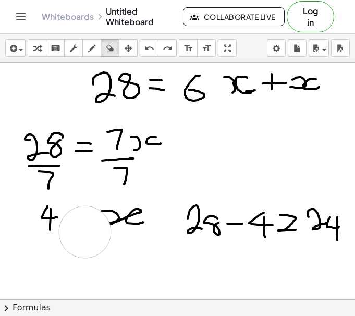
drag, startPoint x: 87, startPoint y: 249, endPoint x: 84, endPoint y: 226, distance: 23.1
click at [84, 226] on div at bounding box center [177, 157] width 355 height 473
click at [90, 51] on icon "button" at bounding box center [91, 48] width 7 height 13
drag, startPoint x: 72, startPoint y: 216, endPoint x: 82, endPoint y: 216, distance: 10.4
click at [82, 216] on div at bounding box center [177, 157] width 355 height 473
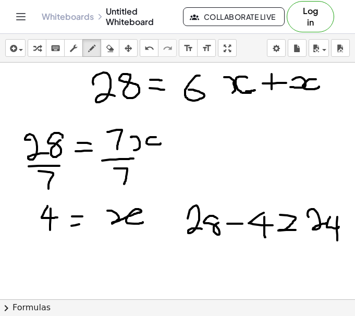
drag, startPoint x: 75, startPoint y: 225, endPoint x: 88, endPoint y: 223, distance: 12.7
click at [87, 224] on div at bounding box center [177, 157] width 355 height 473
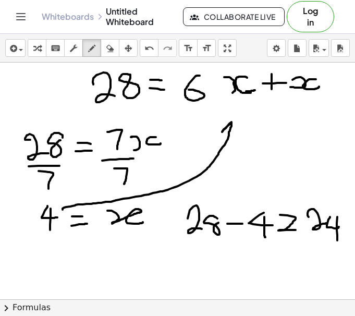
drag, startPoint x: 63, startPoint y: 210, endPoint x: 236, endPoint y: 131, distance: 190.4
click at [236, 130] on div at bounding box center [177, 157] width 355 height 473
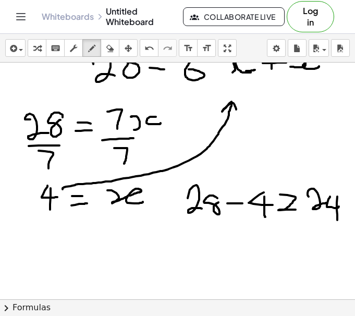
scroll to position [150, 0]
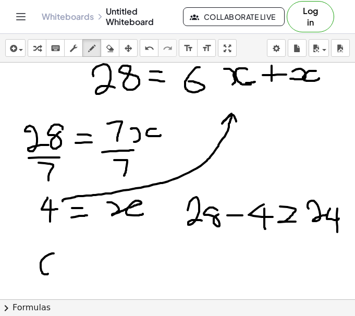
drag, startPoint x: 54, startPoint y: 253, endPoint x: 42, endPoint y: 267, distance: 17.8
click at [44, 267] on div at bounding box center [177, 148] width 355 height 473
drag, startPoint x: 60, startPoint y: 265, endPoint x: 65, endPoint y: 274, distance: 10.0
click at [68, 272] on div at bounding box center [177, 148] width 355 height 473
drag, startPoint x: 82, startPoint y: 266, endPoint x: 85, endPoint y: 273, distance: 7.0
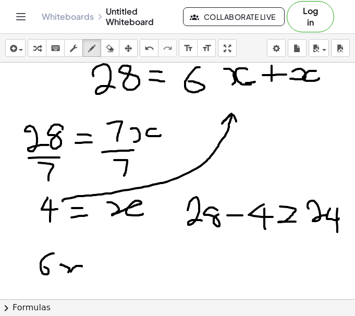
click at [84, 273] on div at bounding box center [177, 148] width 355 height 473
click at [100, 274] on div at bounding box center [177, 148] width 355 height 473
drag, startPoint x: 94, startPoint y: 270, endPoint x: 111, endPoint y: 266, distance: 17.2
click at [110, 266] on div at bounding box center [177, 148] width 355 height 473
drag, startPoint x: 116, startPoint y: 260, endPoint x: 119, endPoint y: 270, distance: 11.0
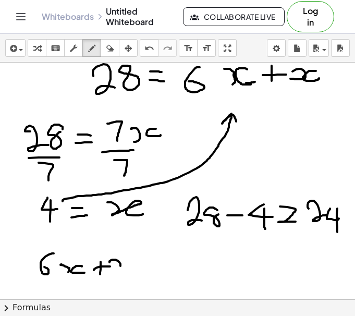
click at [120, 270] on div at bounding box center [177, 148] width 355 height 473
drag, startPoint x: 128, startPoint y: 263, endPoint x: 134, endPoint y: 270, distance: 9.6
click at [134, 270] on div at bounding box center [177, 148] width 355 height 473
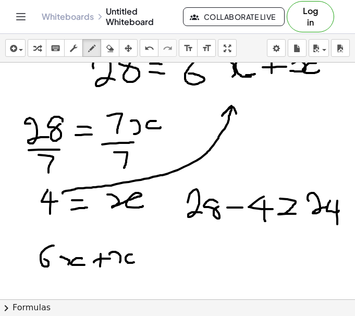
scroll to position [159, 0]
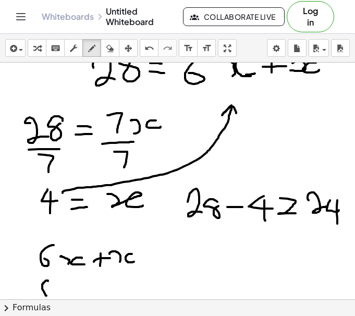
drag, startPoint x: 47, startPoint y: 281, endPoint x: 48, endPoint y: 295, distance: 14.1
click at [48, 295] on div at bounding box center [177, 140] width 355 height 473
drag, startPoint x: 60, startPoint y: 287, endPoint x: 54, endPoint y: 293, distance: 8.9
click at [54, 293] on div at bounding box center [177, 140] width 355 height 473
click at [61, 294] on div at bounding box center [177, 140] width 355 height 473
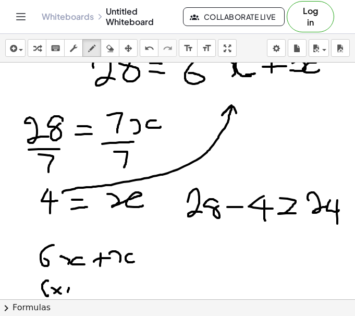
drag, startPoint x: 69, startPoint y: 288, endPoint x: 82, endPoint y: 290, distance: 13.8
click at [82, 290] on div at bounding box center [177, 140] width 355 height 473
drag, startPoint x: 79, startPoint y: 285, endPoint x: 76, endPoint y: 296, distance: 11.8
click at [76, 296] on div at bounding box center [177, 140] width 355 height 473
click at [105, 286] on div at bounding box center [177, 140] width 355 height 473
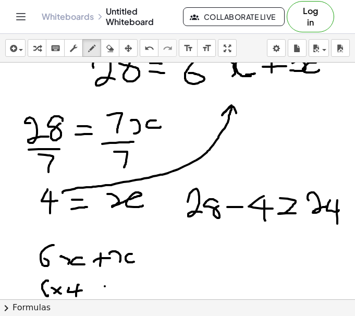
drag, startPoint x: 99, startPoint y: 302, endPoint x: 112, endPoint y: 292, distance: 15.6
click at [99, 301] on button "chevron_right Formulas" at bounding box center [177, 307] width 355 height 17
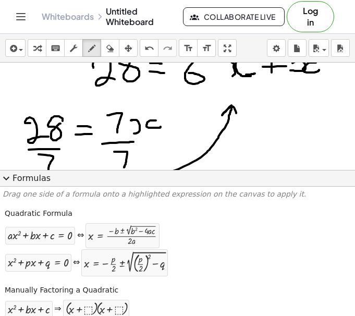
click at [8, 181] on span "expand_more" at bounding box center [6, 178] width 13 height 13
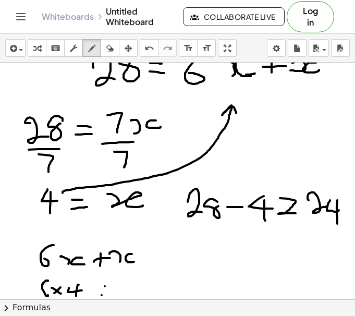
click at [102, 295] on div at bounding box center [177, 140] width 355 height 473
drag, startPoint x: 121, startPoint y: 280, endPoint x: 136, endPoint y: 285, distance: 15.0
click at [135, 285] on div at bounding box center [177, 140] width 355 height 473
drag, startPoint x: 128, startPoint y: 277, endPoint x: 127, endPoint y: 293, distance: 15.7
click at [127, 291] on div at bounding box center [177, 140] width 355 height 473
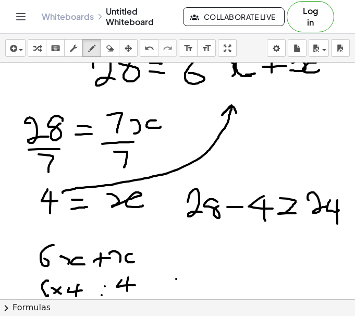
click at [176, 279] on div at bounding box center [177, 140] width 355 height 473
drag, startPoint x: 165, startPoint y: 288, endPoint x: 182, endPoint y: 286, distance: 17.3
click at [182, 286] on div at bounding box center [177, 140] width 355 height 473
drag, startPoint x: 215, startPoint y: 262, endPoint x: 221, endPoint y: 263, distance: 5.9
click at [214, 265] on div at bounding box center [177, 140] width 355 height 473
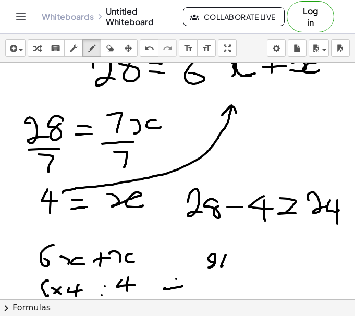
drag, startPoint x: 226, startPoint y: 255, endPoint x: 238, endPoint y: 264, distance: 14.9
click at [237, 264] on div at bounding box center [177, 140] width 355 height 473
click at [228, 270] on div at bounding box center [177, 140] width 355 height 473
click at [248, 259] on div at bounding box center [177, 140] width 355 height 473
click at [247, 269] on div at bounding box center [177, 140] width 355 height 473
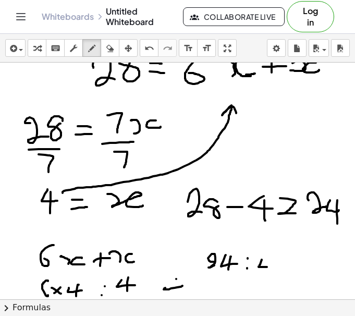
drag, startPoint x: 262, startPoint y: 260, endPoint x: 272, endPoint y: 266, distance: 12.2
click at [272, 266] on div at bounding box center [177, 140] width 355 height 473
drag, startPoint x: 266, startPoint y: 263, endPoint x: 265, endPoint y: 274, distance: 11.1
click at [265, 274] on div at bounding box center [177, 140] width 355 height 473
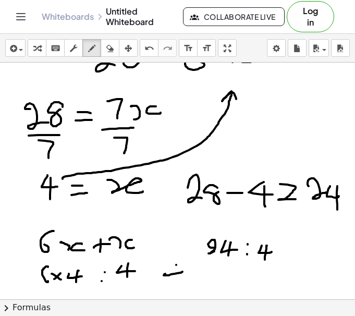
scroll to position [174, 0]
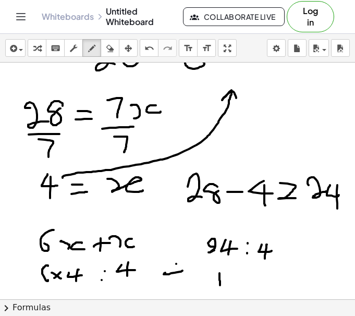
drag, startPoint x: 220, startPoint y: 273, endPoint x: 221, endPoint y: 286, distance: 12.6
click at [221, 286] on div at bounding box center [177, 125] width 355 height 473
drag, startPoint x: 233, startPoint y: 273, endPoint x: 233, endPoint y: 282, distance: 9.4
click at [233, 282] on div at bounding box center [177, 125] width 355 height 473
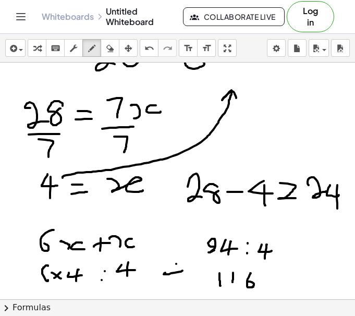
drag, startPoint x: 250, startPoint y: 275, endPoint x: 247, endPoint y: 282, distance: 7.5
click at [247, 282] on div at bounding box center [177, 125] width 355 height 473
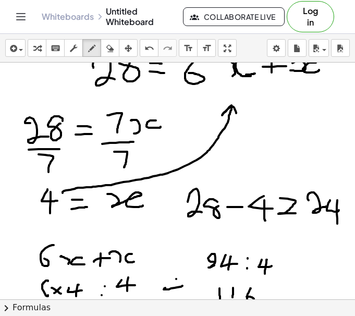
scroll to position [151, 0]
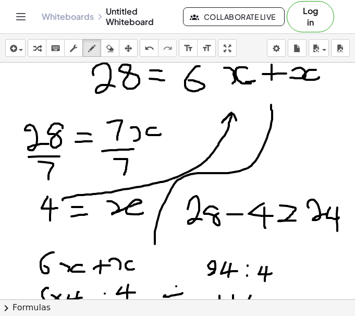
drag, startPoint x: 157, startPoint y: 223, endPoint x: 271, endPoint y: 105, distance: 164.1
click at [271, 105] on div at bounding box center [177, 147] width 355 height 473
drag, startPoint x: 259, startPoint y: 112, endPoint x: 279, endPoint y: 111, distance: 20.3
click at [279, 111] on div at bounding box center [177, 147] width 355 height 473
click at [107, 51] on icon "button" at bounding box center [109, 48] width 7 height 13
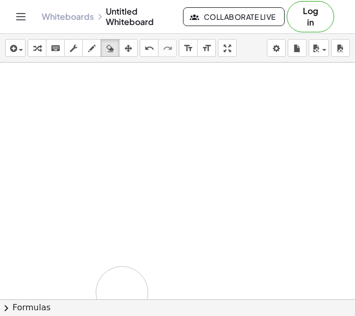
drag, startPoint x: 191, startPoint y: 83, endPoint x: 116, endPoint y: 292, distance: 222.1
click at [116, 292] on div at bounding box center [177, 147] width 355 height 473
click at [90, 50] on icon "button" at bounding box center [91, 48] width 7 height 13
drag, startPoint x: 108, startPoint y: 72, endPoint x: 115, endPoint y: 74, distance: 7.1
click at [115, 75] on div at bounding box center [177, 147] width 355 height 473
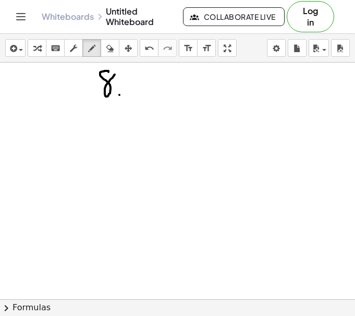
click at [119, 95] on div at bounding box center [177, 147] width 355 height 473
drag, startPoint x: 138, startPoint y: 75, endPoint x: 135, endPoint y: 95, distance: 20.6
click at [135, 96] on div at bounding box center [177, 147] width 355 height 473
drag, startPoint x: 155, startPoint y: 75, endPoint x: 157, endPoint y: 94, distance: 18.9
click at [157, 94] on div at bounding box center [177, 147] width 355 height 473
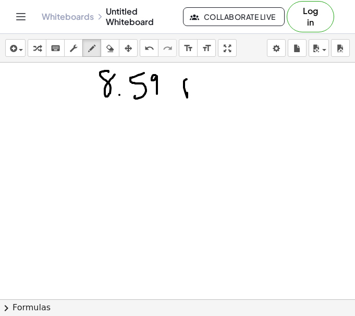
click at [185, 90] on div at bounding box center [177, 147] width 355 height 473
click at [110, 51] on icon "button" at bounding box center [109, 48] width 7 height 13
drag, startPoint x: 205, startPoint y: 91, endPoint x: 196, endPoint y: 91, distance: 9.9
click at [196, 91] on div at bounding box center [177, 147] width 355 height 473
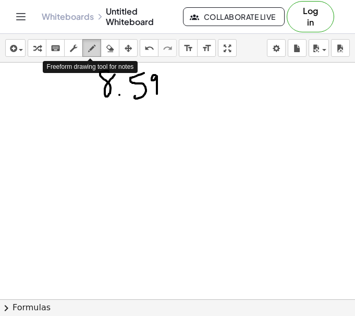
click at [92, 51] on icon "button" at bounding box center [91, 48] width 7 height 13
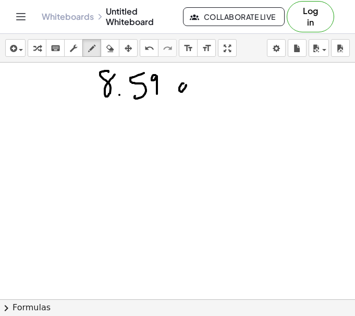
drag, startPoint x: 184, startPoint y: 83, endPoint x: 188, endPoint y: 95, distance: 12.4
click at [188, 95] on div at bounding box center [177, 147] width 355 height 473
drag, startPoint x: 202, startPoint y: 75, endPoint x: 205, endPoint y: 92, distance: 17.5
click at [202, 99] on div at bounding box center [177, 147] width 355 height 473
drag, startPoint x: 210, startPoint y: 87, endPoint x: 210, endPoint y: 99, distance: 12.0
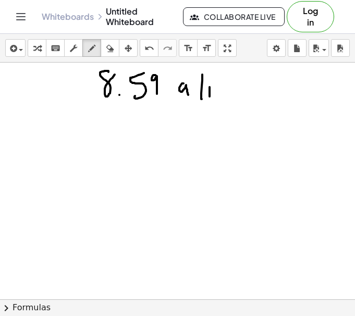
click at [210, 99] on div at bounding box center [177, 147] width 355 height 473
drag, startPoint x: 218, startPoint y: 78, endPoint x: 218, endPoint y: 95, distance: 17.2
click at [218, 95] on div at bounding box center [177, 147] width 355 height 473
drag, startPoint x: 217, startPoint y: 87, endPoint x: 224, endPoint y: 87, distance: 7.3
click at [224, 87] on div at bounding box center [177, 147] width 355 height 473
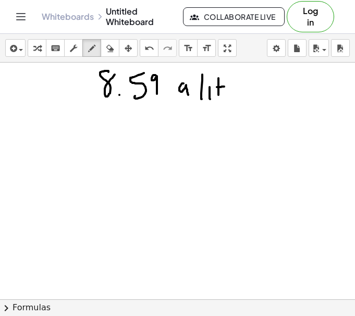
click at [227, 93] on div at bounding box center [177, 147] width 355 height 473
drag, startPoint x: 227, startPoint y: 86, endPoint x: 235, endPoint y: 85, distance: 7.8
click at [234, 85] on div at bounding box center [177, 147] width 355 height 473
click at [241, 94] on div at bounding box center [177, 147] width 355 height 473
click at [108, 47] on icon "button" at bounding box center [109, 48] width 7 height 13
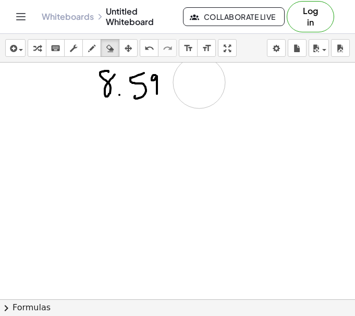
drag, startPoint x: 233, startPoint y: 96, endPoint x: 197, endPoint y: 82, distance: 38.0
click at [197, 82] on div at bounding box center [177, 147] width 355 height 473
click at [93, 53] on icon "button" at bounding box center [91, 48] width 7 height 13
drag, startPoint x: 62, startPoint y: 88, endPoint x: 69, endPoint y: 90, distance: 7.5
click at [69, 90] on div at bounding box center [177, 147] width 355 height 473
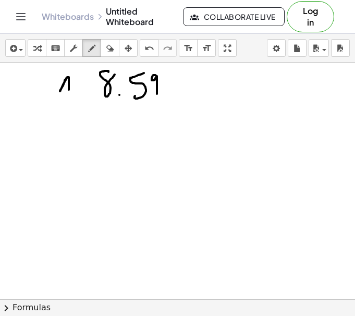
drag, startPoint x: 59, startPoint y: 83, endPoint x: 74, endPoint y: 86, distance: 14.3
click at [73, 86] on div at bounding box center [177, 147] width 355 height 473
drag, startPoint x: 64, startPoint y: 124, endPoint x: 67, endPoint y: 138, distance: 14.5
click at [67, 138] on div at bounding box center [177, 147] width 355 height 473
drag, startPoint x: 109, startPoint y: 118, endPoint x: 119, endPoint y: 122, distance: 10.7
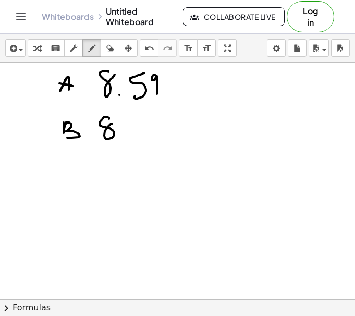
click at [117, 122] on div at bounding box center [177, 147] width 355 height 473
click at [122, 135] on div at bounding box center [177, 147] width 355 height 473
drag, startPoint x: 137, startPoint y: 124, endPoint x: 143, endPoint y: 133, distance: 11.7
click at [143, 133] on div at bounding box center [177, 147] width 355 height 473
drag, startPoint x: 138, startPoint y: 130, endPoint x: 137, endPoint y: 142, distance: 12.0
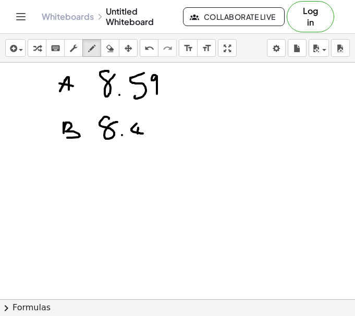
click at [137, 142] on div at bounding box center [177, 147] width 355 height 473
drag, startPoint x: 148, startPoint y: 125, endPoint x: 151, endPoint y: 148, distance: 23.1
click at [151, 148] on div at bounding box center [177, 147] width 355 height 473
drag, startPoint x: 109, startPoint y: 155, endPoint x: 113, endPoint y: 166, distance: 11.7
click at [112, 166] on div at bounding box center [177, 147] width 355 height 473
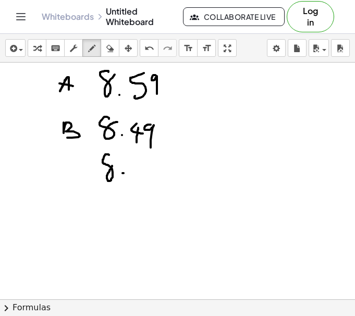
click at [123, 173] on div at bounding box center [177, 147] width 355 height 473
drag, startPoint x: 138, startPoint y: 162, endPoint x: 135, endPoint y: 167, distance: 6.3
click at [135, 167] on div at bounding box center [177, 147] width 355 height 473
drag, startPoint x: 153, startPoint y: 159, endPoint x: 150, endPoint y: 175, distance: 16.6
click at [150, 175] on div at bounding box center [177, 147] width 355 height 473
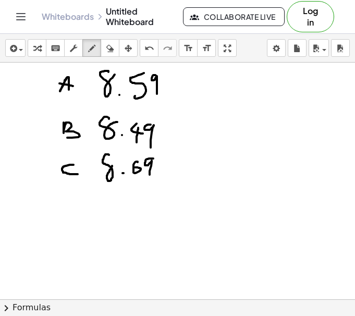
drag, startPoint x: 66, startPoint y: 166, endPoint x: 78, endPoint y: 174, distance: 14.6
click at [78, 174] on div at bounding box center [177, 147] width 355 height 473
click at [64, 217] on div at bounding box center [177, 147] width 355 height 473
click at [71, 226] on div at bounding box center [177, 147] width 355 height 473
drag, startPoint x: 64, startPoint y: 224, endPoint x: 72, endPoint y: 222, distance: 8.6
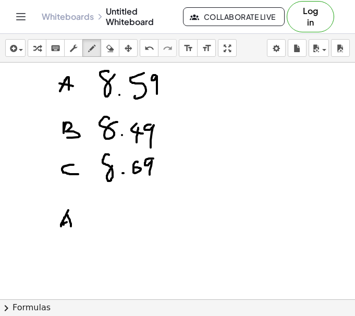
click at [71, 222] on div at bounding box center [177, 147] width 355 height 473
drag, startPoint x: 82, startPoint y: 215, endPoint x: 83, endPoint y: 228, distance: 13.6
click at [82, 228] on div at bounding box center [177, 147] width 355 height 473
drag, startPoint x: 76, startPoint y: 223, endPoint x: 89, endPoint y: 221, distance: 12.7
click at [89, 221] on div at bounding box center [177, 147] width 355 height 473
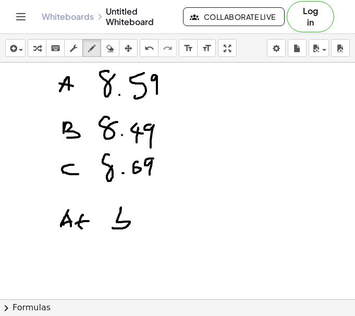
drag, startPoint x: 120, startPoint y: 209, endPoint x: 113, endPoint y: 227, distance: 20.3
click at [113, 227] on div at bounding box center [177, 147] width 355 height 473
drag, startPoint x: 112, startPoint y: 209, endPoint x: 124, endPoint y: 212, distance: 12.0
click at [124, 212] on div at bounding box center [177, 147] width 355 height 473
click at [138, 222] on div at bounding box center [177, 147] width 355 height 473
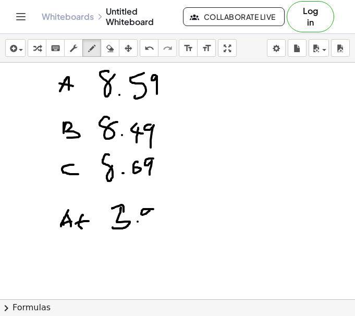
drag, startPoint x: 153, startPoint y: 209, endPoint x: 150, endPoint y: 226, distance: 17.6
click at [150, 226] on div at bounding box center [177, 147] width 355 height 473
drag, startPoint x: 159, startPoint y: 208, endPoint x: 159, endPoint y: 214, distance: 6.3
click at [159, 214] on div at bounding box center [177, 147] width 355 height 473
click at [0, 299] on button "chevron_right Formulas" at bounding box center [177, 307] width 355 height 17
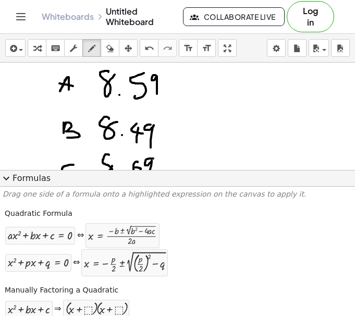
click at [0, 170] on button "expand_more Formulas" at bounding box center [177, 178] width 355 height 17
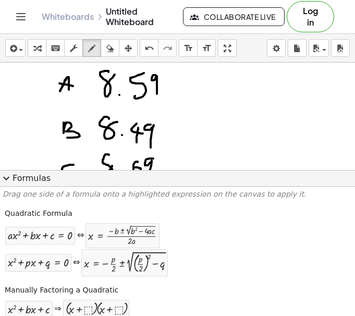
click at [0, 170] on button "expand_more Formulas" at bounding box center [177, 178] width 355 height 17
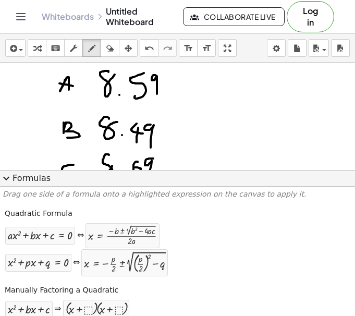
click at [7, 179] on span "expand_more" at bounding box center [6, 178] width 13 height 13
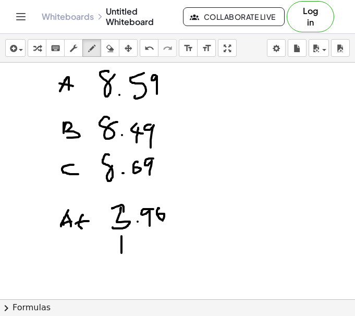
drag, startPoint x: 121, startPoint y: 236, endPoint x: 123, endPoint y: 255, distance: 18.8
click at [122, 255] on div at bounding box center [177, 147] width 355 height 473
click at [136, 250] on div at bounding box center [177, 147] width 355 height 473
drag, startPoint x: 155, startPoint y: 242, endPoint x: 153, endPoint y: 250, distance: 8.1
click at [153, 250] on div at bounding box center [177, 147] width 355 height 473
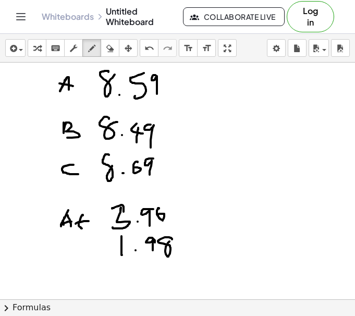
drag, startPoint x: 165, startPoint y: 237, endPoint x: 173, endPoint y: 239, distance: 8.0
click at [173, 239] on div at bounding box center [177, 147] width 355 height 473
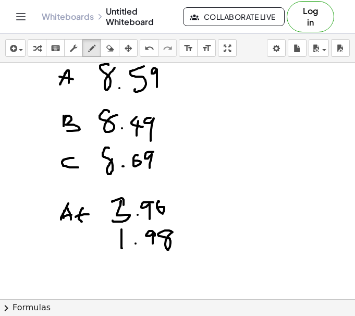
scroll to position [159, 0]
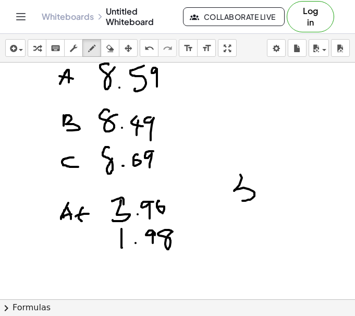
drag, startPoint x: 240, startPoint y: 175, endPoint x: 244, endPoint y: 199, distance: 24.3
click at [241, 200] on div at bounding box center [177, 140] width 355 height 473
drag, startPoint x: 226, startPoint y: 178, endPoint x: 238, endPoint y: 206, distance: 30.1
click at [238, 206] on div at bounding box center [177, 140] width 355 height 473
drag, startPoint x: 261, startPoint y: 187, endPoint x: 278, endPoint y: 198, distance: 20.0
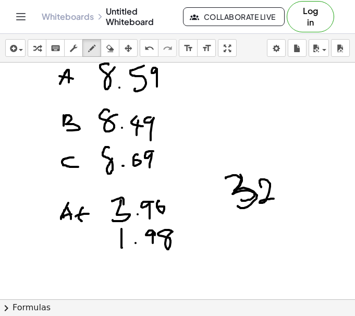
click at [277, 199] on div at bounding box center [177, 140] width 355 height 473
click at [285, 195] on div at bounding box center [177, 140] width 355 height 473
drag, startPoint x: 296, startPoint y: 174, endPoint x: 296, endPoint y: 199, distance: 24.5
click at [296, 199] on div at bounding box center [177, 140] width 355 height 473
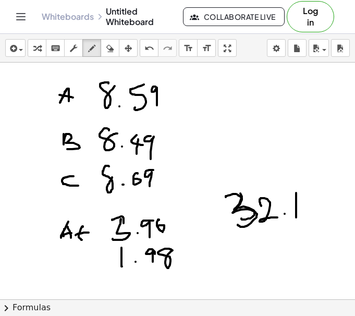
scroll to position [139, 0]
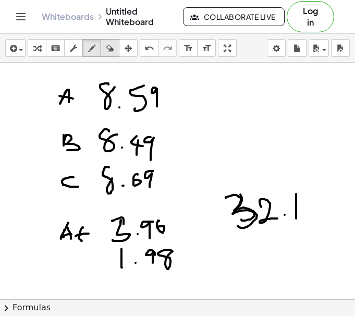
click at [109, 55] on button "erase" at bounding box center [110, 48] width 19 height 18
drag, startPoint x: 307, startPoint y: 198, endPoint x: 307, endPoint y: 204, distance: 6.3
click at [307, 204] on div at bounding box center [177, 160] width 355 height 473
click at [91, 52] on icon "button" at bounding box center [91, 48] width 7 height 13
click at [282, 215] on div at bounding box center [177, 160] width 355 height 473
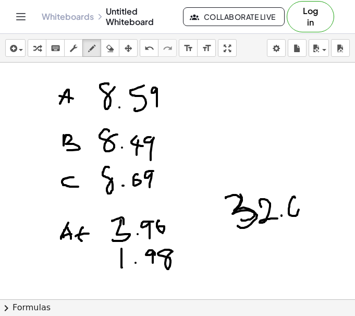
click at [297, 196] on div at bounding box center [177, 160] width 355 height 473
drag, startPoint x: 311, startPoint y: 196, endPoint x: 310, endPoint y: 215, distance: 19.8
click at [310, 214] on div at bounding box center [177, 160] width 355 height 473
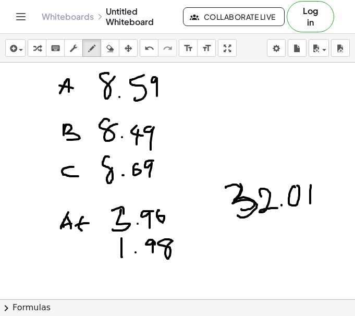
scroll to position [149, 0]
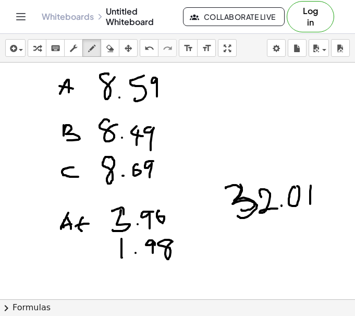
drag, startPoint x: 112, startPoint y: 169, endPoint x: 107, endPoint y: 157, distance: 12.9
click at [107, 157] on div at bounding box center [177, 150] width 355 height 473
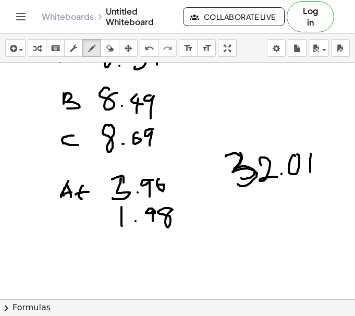
scroll to position [181, 0]
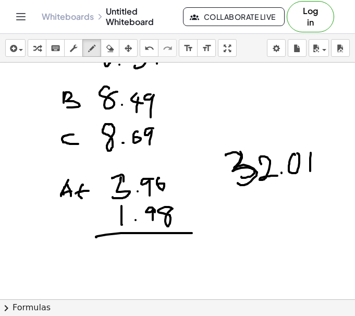
drag, startPoint x: 96, startPoint y: 237, endPoint x: 192, endPoint y: 233, distance: 96.5
click at [192, 233] on div at bounding box center [177, 117] width 355 height 473
drag, startPoint x: 121, startPoint y: 245, endPoint x: 117, endPoint y: 266, distance: 21.3
click at [112, 267] on div at bounding box center [177, 117] width 355 height 473
click at [139, 263] on div at bounding box center [177, 117] width 355 height 473
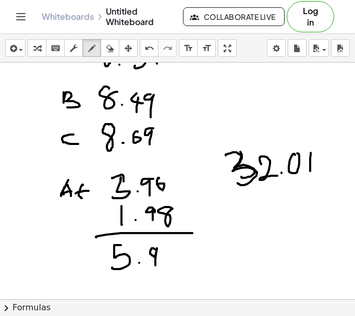
drag, startPoint x: 152, startPoint y: 248, endPoint x: 155, endPoint y: 270, distance: 21.7
click at [155, 267] on div at bounding box center [177, 117] width 355 height 473
drag, startPoint x: 167, startPoint y: 250, endPoint x: 180, endPoint y: 257, distance: 14.7
click at [180, 257] on div at bounding box center [177, 117] width 355 height 473
drag, startPoint x: 173, startPoint y: 250, endPoint x: 170, endPoint y: 270, distance: 20.5
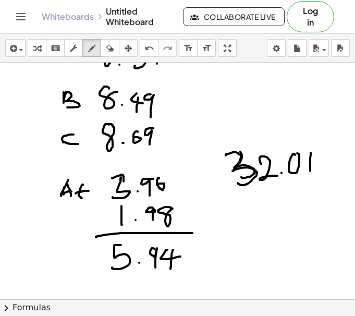
click at [170, 270] on div at bounding box center [177, 117] width 355 height 473
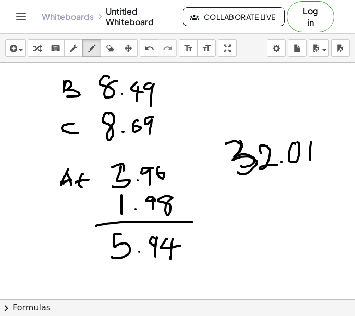
scroll to position [193, 0]
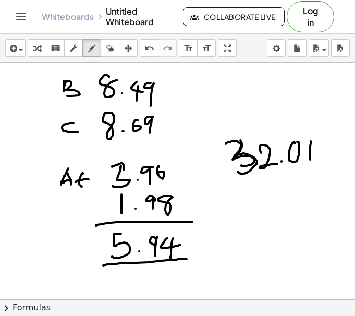
drag, startPoint x: 103, startPoint y: 265, endPoint x: 190, endPoint y: 259, distance: 86.8
click at [189, 259] on div at bounding box center [177, 106] width 355 height 473
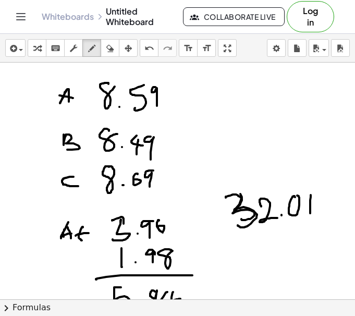
scroll to position [139, 0]
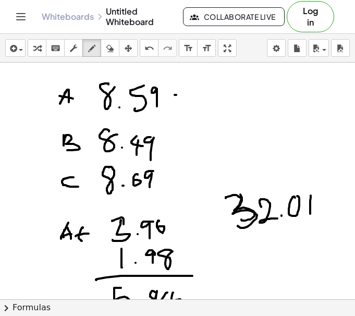
drag, startPoint x: 176, startPoint y: 95, endPoint x: 190, endPoint y: 95, distance: 13.6
click at [189, 95] on div at bounding box center [177, 279] width 355 height 710
drag, startPoint x: 187, startPoint y: 90, endPoint x: 176, endPoint y: 101, distance: 14.7
click at [176, 101] on div at bounding box center [177, 279] width 355 height 710
drag, startPoint x: 197, startPoint y: 93, endPoint x: 193, endPoint y: 103, distance: 10.6
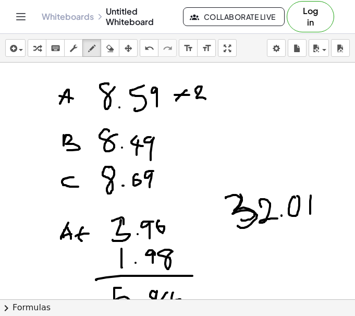
click at [193, 103] on div at bounding box center [177, 279] width 355 height 710
drag, startPoint x: 174, startPoint y: 145, endPoint x: 167, endPoint y: 153, distance: 10.3
click at [167, 153] on div at bounding box center [177, 279] width 355 height 710
drag, startPoint x: 167, startPoint y: 148, endPoint x: 177, endPoint y: 154, distance: 12.2
click at [177, 154] on div at bounding box center [177, 279] width 355 height 710
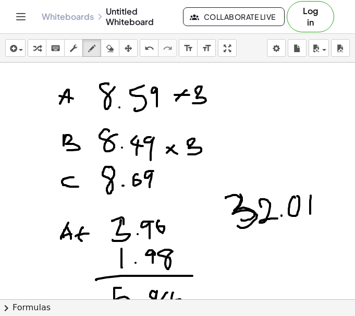
drag, startPoint x: 188, startPoint y: 144, endPoint x: 188, endPoint y: 154, distance: 9.9
click at [188, 154] on div at bounding box center [177, 279] width 355 height 710
drag, startPoint x: 168, startPoint y: 176, endPoint x: 164, endPoint y: 182, distance: 7.5
click at [165, 182] on div at bounding box center [177, 279] width 355 height 710
drag, startPoint x: 164, startPoint y: 177, endPoint x: 173, endPoint y: 183, distance: 10.8
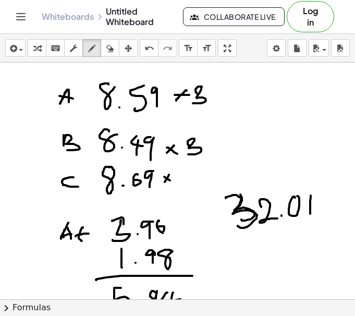
click at [173, 183] on div at bounding box center [177, 279] width 355 height 710
drag, startPoint x: 192, startPoint y: 171, endPoint x: 191, endPoint y: 181, distance: 10.5
click at [191, 181] on div at bounding box center [177, 279] width 355 height 710
drag, startPoint x: 227, startPoint y: 89, endPoint x: 242, endPoint y: 89, distance: 14.6
click at [241, 89] on div at bounding box center [177, 279] width 355 height 710
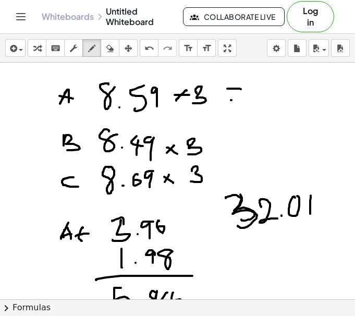
drag, startPoint x: 231, startPoint y: 100, endPoint x: 246, endPoint y: 99, distance: 14.7
click at [246, 99] on div at bounding box center [177, 279] width 355 height 710
drag, startPoint x: 292, startPoint y: 88, endPoint x: 296, endPoint y: 107, distance: 19.7
click at [296, 107] on div at bounding box center [177, 279] width 355 height 710
drag, startPoint x: 279, startPoint y: 93, endPoint x: 285, endPoint y: 105, distance: 13.5
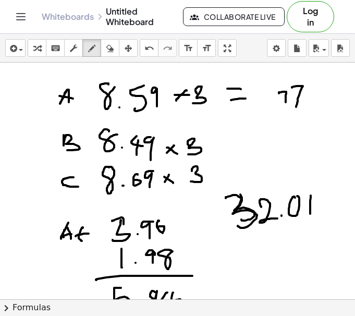
click at [285, 105] on div at bounding box center [177, 279] width 355 height 710
click at [273, 102] on div at bounding box center [177, 279] width 355 height 710
drag, startPoint x: 253, startPoint y: 90, endPoint x: 265, endPoint y: 103, distance: 17.7
click at [264, 103] on div at bounding box center [177, 279] width 355 height 710
drag, startPoint x: 271, startPoint y: 91, endPoint x: 263, endPoint y: 103, distance: 14.0
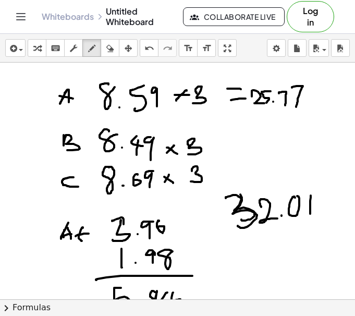
click at [263, 103] on div at bounding box center [177, 279] width 355 height 710
drag, startPoint x: 224, startPoint y: 141, endPoint x: 238, endPoint y: 142, distance: 14.1
click at [238, 142] on div at bounding box center [177, 279] width 355 height 710
drag, startPoint x: 226, startPoint y: 147, endPoint x: 243, endPoint y: 147, distance: 16.7
click at [242, 147] on div at bounding box center [177, 279] width 355 height 710
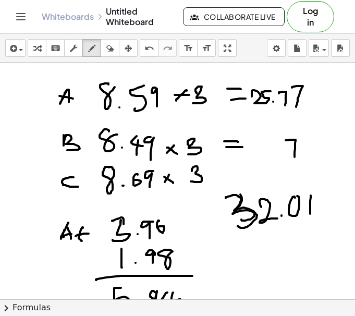
drag, startPoint x: 286, startPoint y: 140, endPoint x: 295, endPoint y: 158, distance: 19.8
click at [295, 158] on div at bounding box center [177, 279] width 355 height 710
drag, startPoint x: 272, startPoint y: 143, endPoint x: 277, endPoint y: 153, distance: 11.4
click at [276, 153] on div at bounding box center [177, 279] width 355 height 710
drag, startPoint x: 275, startPoint y: 142, endPoint x: 275, endPoint y: 167, distance: 25.6
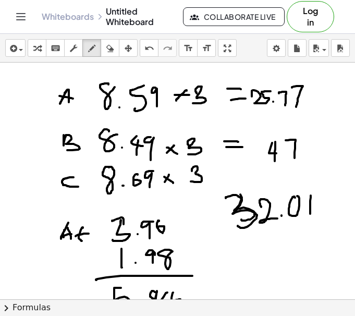
click at [275, 167] on div at bounding box center [177, 279] width 355 height 710
click at [259, 158] on div at bounding box center [177, 279] width 355 height 710
drag, startPoint x: 244, startPoint y: 142, endPoint x: 250, endPoint y: 156, distance: 15.2
click at [249, 156] on div at bounding box center [177, 279] width 355 height 710
drag, startPoint x: 255, startPoint y: 144, endPoint x: 257, endPoint y: 155, distance: 10.5
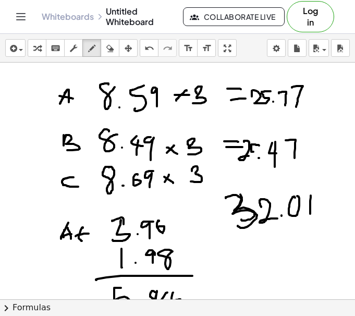
click at [257, 155] on div at bounding box center [177, 279] width 355 height 710
drag, startPoint x: 257, startPoint y: 154, endPoint x: 250, endPoint y: 160, distance: 8.6
click at [250, 160] on div at bounding box center [177, 279] width 355 height 710
drag, startPoint x: 223, startPoint y: 172, endPoint x: 233, endPoint y: 170, distance: 10.5
click at [227, 170] on div at bounding box center [177, 279] width 355 height 710
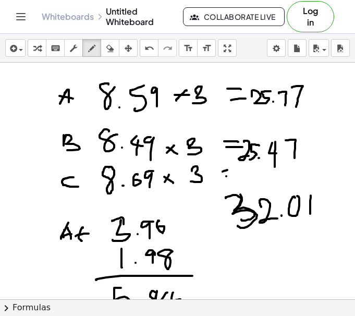
drag, startPoint x: 226, startPoint y: 176, endPoint x: 239, endPoint y: 176, distance: 13.0
click at [237, 176] on div at bounding box center [177, 279] width 355 height 710
drag, startPoint x: 290, startPoint y: 171, endPoint x: 296, endPoint y: 183, distance: 13.5
click at [296, 183] on div at bounding box center [177, 279] width 355 height 710
click at [282, 178] on div at bounding box center [177, 279] width 355 height 710
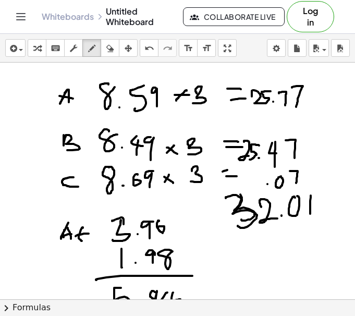
click at [267, 184] on div at bounding box center [177, 279] width 355 height 710
drag, startPoint x: 226, startPoint y: 163, endPoint x: 233, endPoint y: 166, distance: 7.5
click at [233, 166] on div at bounding box center [177, 279] width 355 height 710
drag, startPoint x: 244, startPoint y: 176, endPoint x: 255, endPoint y: 185, distance: 14.1
click at [255, 185] on div at bounding box center [177, 279] width 355 height 710
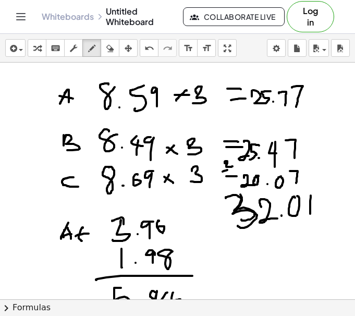
drag, startPoint x: 259, startPoint y: 176, endPoint x: 254, endPoint y: 181, distance: 6.3
click at [254, 181] on div at bounding box center [177, 279] width 355 height 710
drag, startPoint x: 260, startPoint y: 170, endPoint x: 252, endPoint y: 177, distance: 10.7
click at [253, 177] on div at bounding box center [177, 279] width 355 height 710
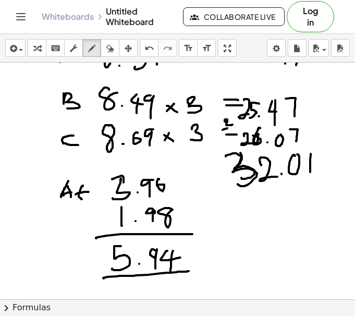
scroll to position [181, 0]
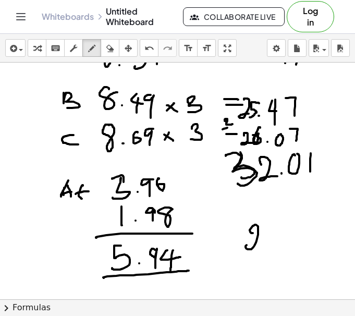
drag, startPoint x: 252, startPoint y: 233, endPoint x: 263, endPoint y: 242, distance: 14.4
click at [262, 242] on div at bounding box center [177, 237] width 355 height 710
drag, startPoint x: 282, startPoint y: 221, endPoint x: 267, endPoint y: 236, distance: 20.7
click at [268, 236] on div at bounding box center [177, 237] width 355 height 710
click at [280, 236] on div at bounding box center [177, 237] width 355 height 710
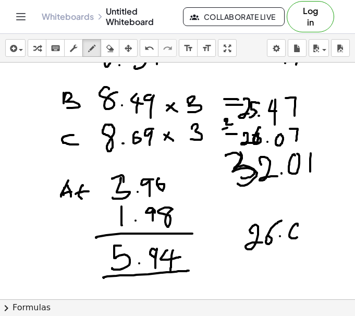
click at [300, 224] on div at bounding box center [177, 237] width 355 height 710
drag, startPoint x: 309, startPoint y: 219, endPoint x: 312, endPoint y: 239, distance: 20.7
click at [313, 239] on div at bounding box center [177, 237] width 355 height 710
drag, startPoint x: 276, startPoint y: 254, endPoint x: 281, endPoint y: 265, distance: 11.7
click at [273, 270] on div at bounding box center [177, 237] width 355 height 710
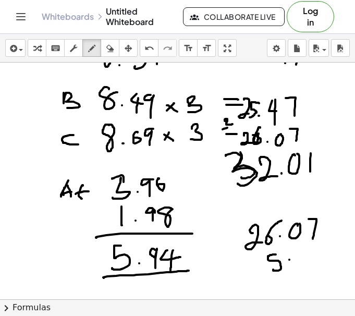
click at [289, 260] on div at bounding box center [177, 237] width 355 height 710
drag, startPoint x: 307, startPoint y: 250, endPoint x: 303, endPoint y: 268, distance: 18.1
click at [301, 269] on div at bounding box center [177, 237] width 355 height 710
drag, startPoint x: 308, startPoint y: 259, endPoint x: 320, endPoint y: 259, distance: 12.0
click at [320, 259] on div at bounding box center [177, 237] width 355 height 710
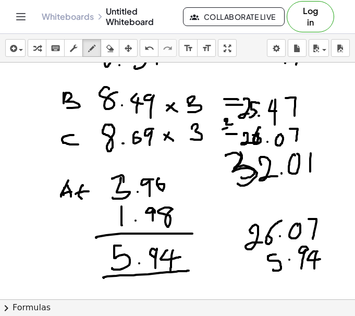
drag, startPoint x: 318, startPoint y: 251, endPoint x: 314, endPoint y: 269, distance: 17.5
click at [314, 269] on div at bounding box center [177, 237] width 355 height 710
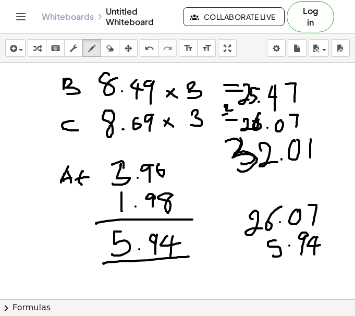
scroll to position [197, 0]
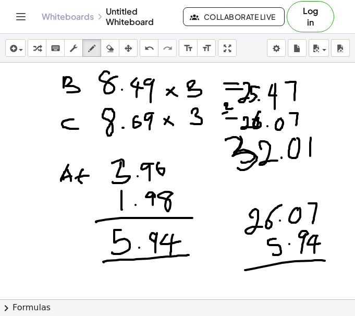
drag, startPoint x: 295, startPoint y: 261, endPoint x: 339, endPoint y: 261, distance: 44.3
click at [339, 261] on div at bounding box center [177, 221] width 355 height 710
drag, startPoint x: 314, startPoint y: 269, endPoint x: 314, endPoint y: 283, distance: 14.6
click at [314, 283] on div at bounding box center [177, 221] width 355 height 710
drag, startPoint x: 290, startPoint y: 184, endPoint x: 290, endPoint y: 193, distance: 9.4
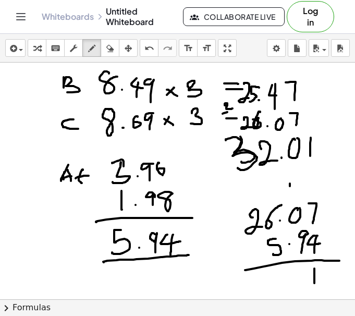
click at [290, 190] on div at bounding box center [177, 221] width 355 height 710
click at [301, 272] on div at bounding box center [177, 221] width 355 height 710
click at [289, 276] on div at bounding box center [177, 221] width 355 height 710
drag, startPoint x: 270, startPoint y: 191, endPoint x: 270, endPoint y: 200, distance: 8.9
click at [270, 199] on div at bounding box center [177, 221] width 355 height 710
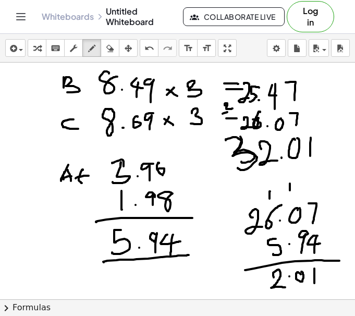
drag, startPoint x: 273, startPoint y: 276, endPoint x: 285, endPoint y: 287, distance: 16.6
click at [285, 287] on div at bounding box center [177, 221] width 355 height 710
drag, startPoint x: 249, startPoint y: 194, endPoint x: 248, endPoint y: 201, distance: 7.4
click at [248, 199] on div at bounding box center [177, 221] width 355 height 710
drag, startPoint x: 260, startPoint y: 275, endPoint x: 260, endPoint y: 289, distance: 14.1
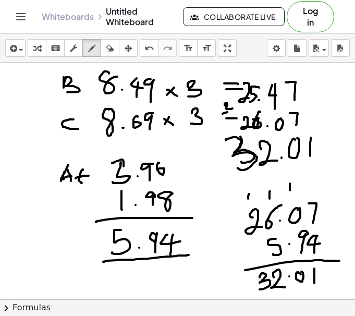
click at [260, 289] on div at bounding box center [177, 221] width 355 height 710
drag, startPoint x: 247, startPoint y: 297, endPoint x: 328, endPoint y: 290, distance: 81.1
click at [328, 290] on div at bounding box center [177, 221] width 355 height 710
drag, startPoint x: 325, startPoint y: 271, endPoint x: 340, endPoint y: 268, distance: 15.4
click at [340, 268] on div at bounding box center [177, 221] width 355 height 710
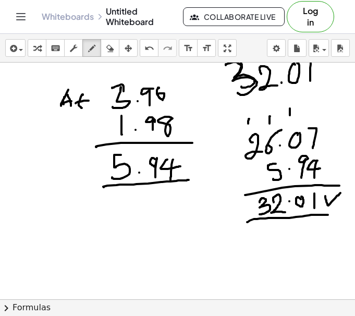
scroll to position [273, 0]
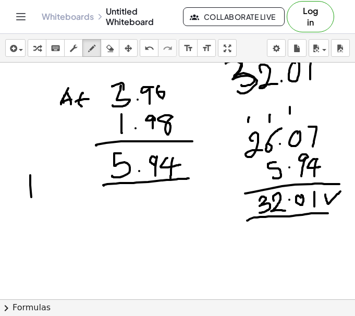
drag, startPoint x: 30, startPoint y: 175, endPoint x: 32, endPoint y: 204, distance: 29.3
click at [32, 205] on div at bounding box center [177, 144] width 355 height 710
drag, startPoint x: 46, startPoint y: 177, endPoint x: 48, endPoint y: 181, distance: 5.4
click at [48, 181] on div at bounding box center [177, 144] width 355 height 710
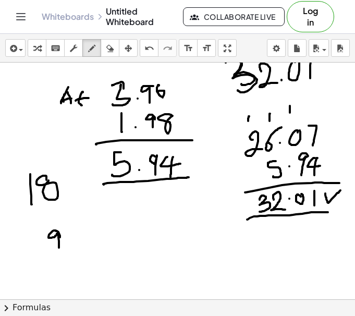
drag, startPoint x: 60, startPoint y: 237, endPoint x: 60, endPoint y: 258, distance: 20.9
click at [60, 258] on div at bounding box center [177, 143] width 355 height 710
click at [79, 234] on div at bounding box center [177, 143] width 355 height 710
click at [81, 257] on div at bounding box center [177, 143] width 355 height 710
drag, startPoint x: 111, startPoint y: 233, endPoint x: 106, endPoint y: 247, distance: 15.2
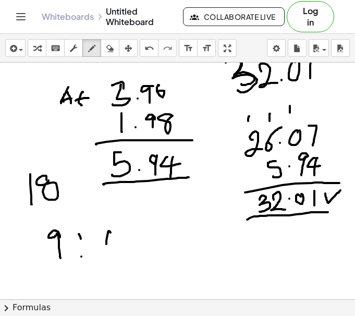
click at [106, 247] on div at bounding box center [177, 143] width 355 height 710
drag, startPoint x: 123, startPoint y: 239, endPoint x: 129, endPoint y: 237, distance: 7.0
click at [129, 238] on div at bounding box center [177, 143] width 355 height 710
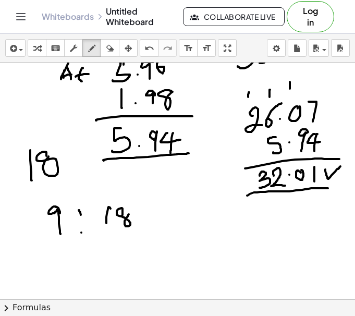
scroll to position [299, 0]
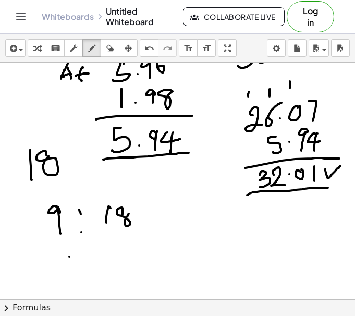
drag, startPoint x: 69, startPoint y: 257, endPoint x: 69, endPoint y: 268, distance: 11.5
click at [69, 266] on div at bounding box center [177, 119] width 355 height 710
click at [81, 255] on div at bounding box center [177, 119] width 355 height 710
drag, startPoint x: 81, startPoint y: 266, endPoint x: 96, endPoint y: 260, distance: 16.2
click at [82, 266] on div at bounding box center [177, 119] width 355 height 710
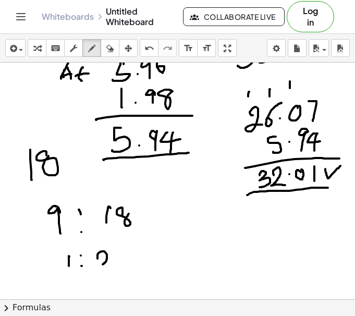
drag, startPoint x: 97, startPoint y: 257, endPoint x: 120, endPoint y: 263, distance: 23.3
click at [119, 263] on div at bounding box center [177, 119] width 355 height 710
drag, startPoint x: 139, startPoint y: 256, endPoint x: 161, endPoint y: 246, distance: 24.3
click at [161, 246] on div at bounding box center [177, 119] width 355 height 710
click at [111, 48] on div "button" at bounding box center [110, 48] width 14 height 13
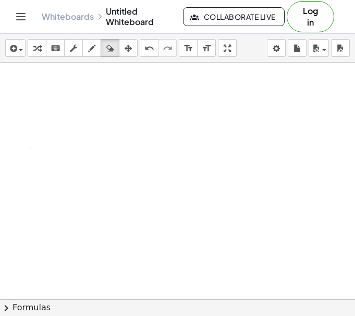
drag, startPoint x: 278, startPoint y: 105, endPoint x: 131, endPoint y: 153, distance: 155.3
click at [111, 32] on div "Graspable Math Activities Get Started Activity Bank Assigned Work Classes White…" at bounding box center [177, 158] width 355 height 316
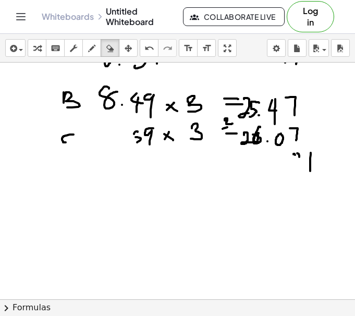
scroll to position [178, 0]
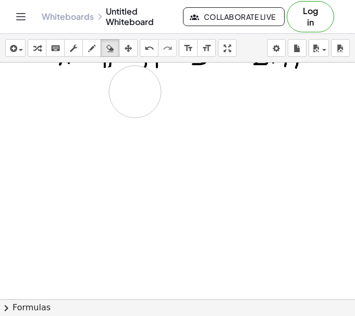
drag, startPoint x: 312, startPoint y: 167, endPoint x: 261, endPoint y: 105, distance: 80.4
click at [223, 96] on div at bounding box center [177, 240] width 355 height 710
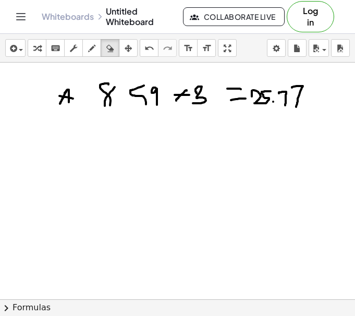
scroll to position [131, 0]
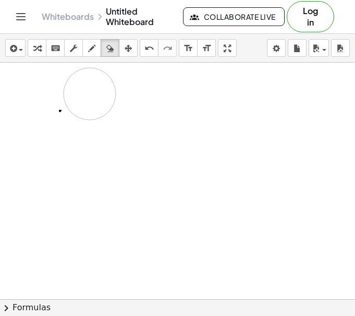
drag, startPoint x: 302, startPoint y: 108, endPoint x: 165, endPoint y: 93, distance: 138.5
click at [165, 93] on div at bounding box center [177, 286] width 355 height 710
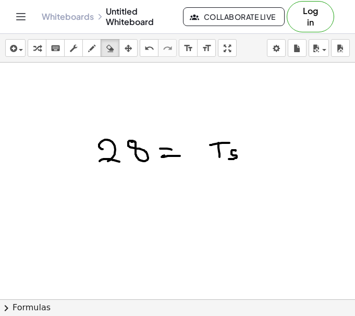
scroll to position [29, 0]
drag, startPoint x: 283, startPoint y: 151, endPoint x: 140, endPoint y: 117, distance: 146.9
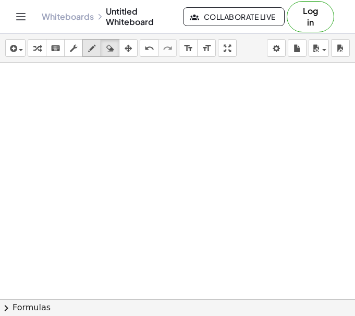
click at [85, 45] on div "button" at bounding box center [92, 48] width 14 height 13
drag, startPoint x: 106, startPoint y: 81, endPoint x: 102, endPoint y: 102, distance: 21.7
click at [102, 102] on div at bounding box center [177, 299] width 355 height 473
drag, startPoint x: 122, startPoint y: 84, endPoint x: 120, endPoint y: 106, distance: 22.0
click at [120, 106] on div at bounding box center [177, 299] width 355 height 473
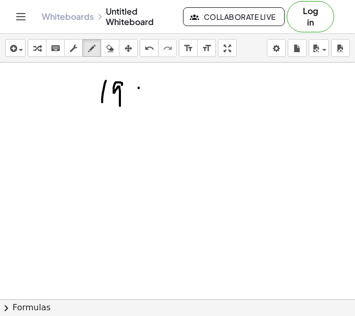
drag, startPoint x: 139, startPoint y: 88, endPoint x: 137, endPoint y: 106, distance: 18.3
click at [137, 105] on div at bounding box center [177, 299] width 355 height 473
drag, startPoint x: 132, startPoint y: 98, endPoint x: 156, endPoint y: 96, distance: 23.5
click at [156, 96] on div at bounding box center [177, 299] width 355 height 473
drag, startPoint x: 166, startPoint y: 87, endPoint x: 165, endPoint y: 105, distance: 18.8
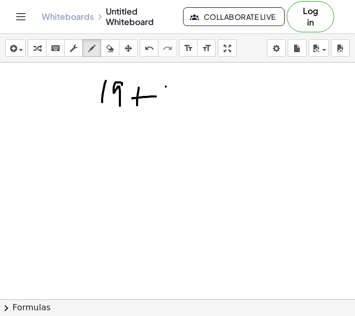
click at [165, 105] on div at bounding box center [177, 299] width 355 height 473
drag, startPoint x: 169, startPoint y: 88, endPoint x: 184, endPoint y: 110, distance: 26.3
click at [184, 109] on div at bounding box center [177, 299] width 355 height 473
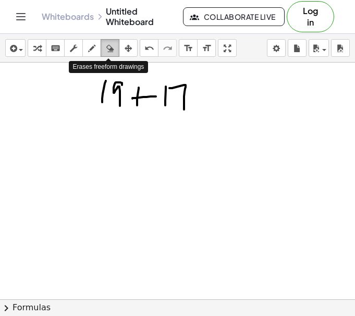
click at [111, 52] on icon "button" at bounding box center [109, 48] width 7 height 13
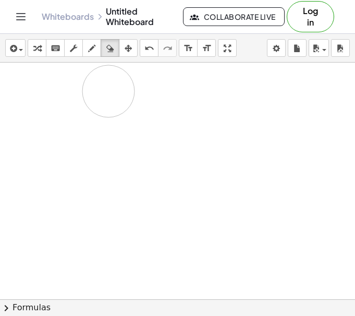
drag, startPoint x: 208, startPoint y: 106, endPoint x: 104, endPoint y: 90, distance: 105.6
click at [104, 90] on div at bounding box center [177, 299] width 355 height 473
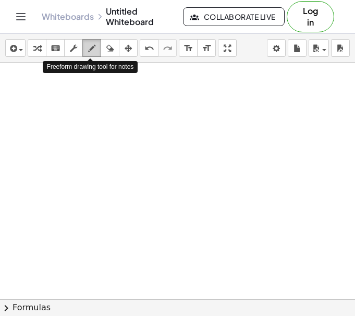
click at [93, 54] on icon "button" at bounding box center [91, 48] width 7 height 13
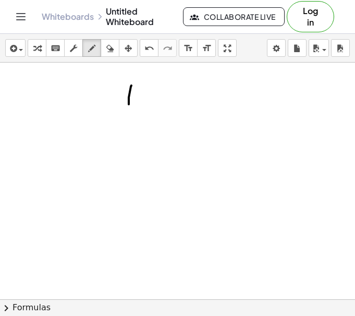
drag, startPoint x: 129, startPoint y: 97, endPoint x: 133, endPoint y: 104, distance: 7.8
click at [129, 107] on div at bounding box center [177, 299] width 355 height 473
drag, startPoint x: 150, startPoint y: 85, endPoint x: 148, endPoint y: 116, distance: 30.8
click at [148, 116] on div at bounding box center [177, 299] width 355 height 473
drag, startPoint x: 161, startPoint y: 102, endPoint x: 171, endPoint y: 102, distance: 10.4
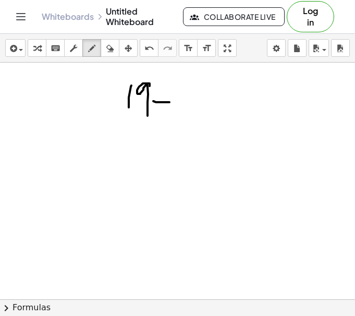
click at [170, 102] on div at bounding box center [177, 299] width 355 height 473
drag, startPoint x: 162, startPoint y: 96, endPoint x: 162, endPoint y: 116, distance: 19.8
click at [162, 115] on div at bounding box center [177, 299] width 355 height 473
drag, startPoint x: 175, startPoint y: 96, endPoint x: 173, endPoint y: 117, distance: 20.9
click at [173, 116] on div at bounding box center [177, 299] width 355 height 473
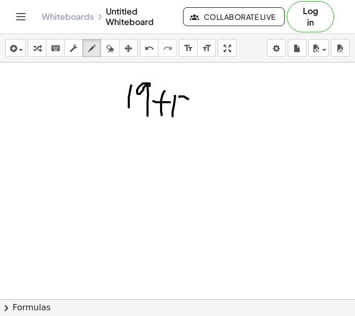
drag, startPoint x: 179, startPoint y: 97, endPoint x: 185, endPoint y: 120, distance: 23.6
click at [185, 120] on div at bounding box center [177, 299] width 355 height 473
drag, startPoint x: 126, startPoint y: 119, endPoint x: 180, endPoint y: 130, distance: 55.8
click at [180, 130] on div at bounding box center [177, 299] width 355 height 473
drag, startPoint x: 145, startPoint y: 143, endPoint x: 176, endPoint y: 151, distance: 31.6
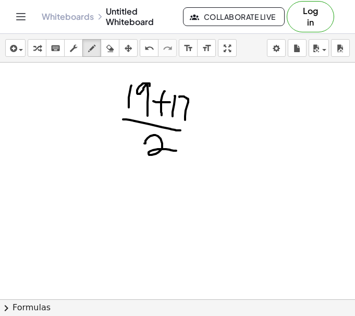
click at [176, 151] on div at bounding box center [177, 299] width 355 height 473
drag, startPoint x: 209, startPoint y: 126, endPoint x: 212, endPoint y: 137, distance: 11.8
click at [228, 130] on div at bounding box center [177, 299] width 355 height 473
drag, startPoint x: 205, startPoint y: 139, endPoint x: 230, endPoint y: 139, distance: 25.0
click at [230, 139] on div at bounding box center [177, 299] width 355 height 473
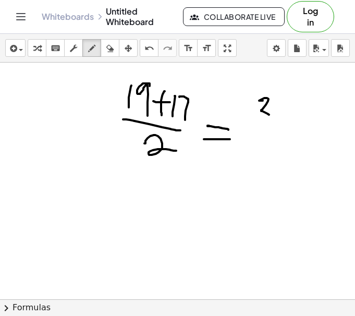
drag, startPoint x: 260, startPoint y: 101, endPoint x: 260, endPoint y: 120, distance: 19.8
click at [258, 121] on div at bounding box center [177, 299] width 355 height 473
drag, startPoint x: 286, startPoint y: 101, endPoint x: 276, endPoint y: 115, distance: 16.5
click at [276, 114] on div at bounding box center [177, 299] width 355 height 473
drag, startPoint x: 261, startPoint y: 137, endPoint x: 290, endPoint y: 133, distance: 28.9
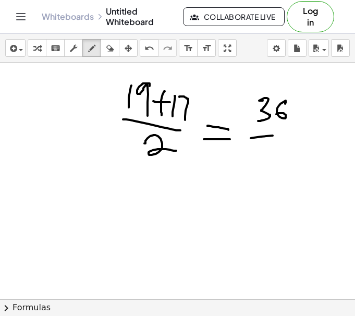
click at [290, 133] on div at bounding box center [177, 299] width 355 height 473
drag, startPoint x: 267, startPoint y: 148, endPoint x: 286, endPoint y: 150, distance: 19.4
click at [286, 150] on div at bounding box center [177, 299] width 355 height 473
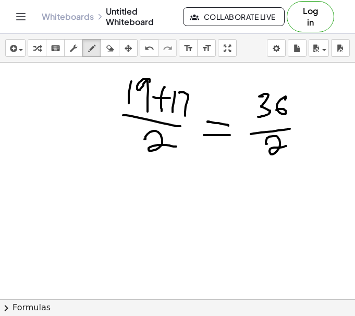
scroll to position [6, 0]
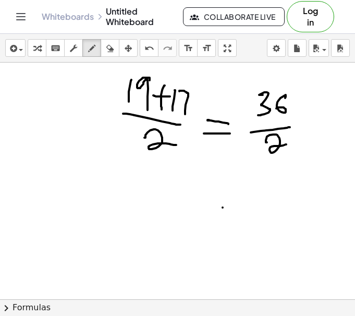
drag, startPoint x: 223, startPoint y: 208, endPoint x: 224, endPoint y: 214, distance: 6.3
click at [223, 213] on div at bounding box center [177, 293] width 355 height 473
click at [248, 201] on div at bounding box center [177, 293] width 355 height 473
drag, startPoint x: 221, startPoint y: 199, endPoint x: 222, endPoint y: 221, distance: 22.4
click at [222, 221] on div at bounding box center [177, 293] width 355 height 473
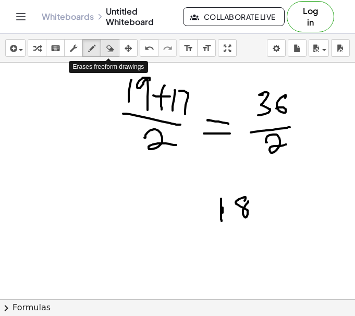
click at [109, 54] on icon "button" at bounding box center [109, 48] width 7 height 13
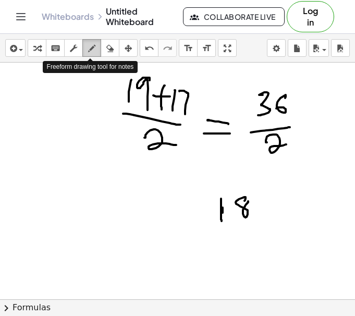
click at [91, 53] on icon "button" at bounding box center [91, 48] width 7 height 13
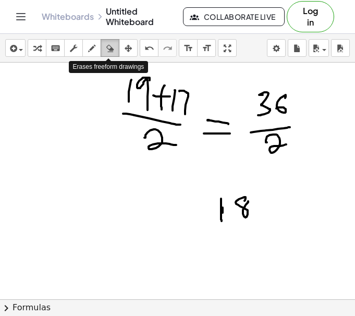
click at [110, 53] on icon "button" at bounding box center [109, 48] width 7 height 13
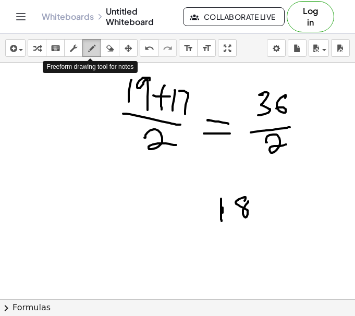
click at [93, 52] on icon "button" at bounding box center [91, 48] width 7 height 13
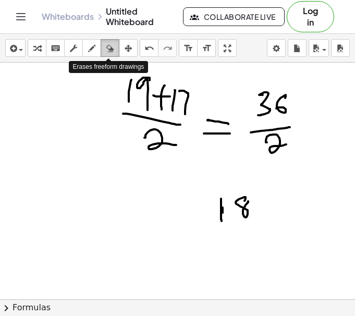
click at [112, 52] on div "button" at bounding box center [110, 48] width 14 height 13
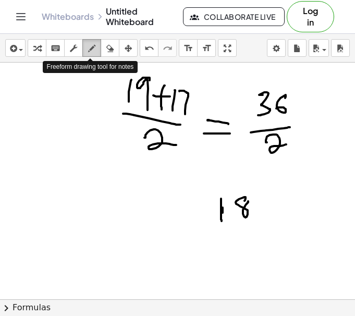
click at [91, 53] on icon "button" at bounding box center [91, 48] width 7 height 13
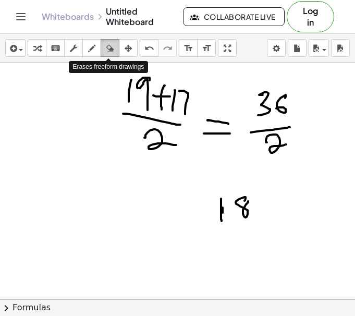
click at [108, 52] on icon "button" at bounding box center [109, 48] width 7 height 13
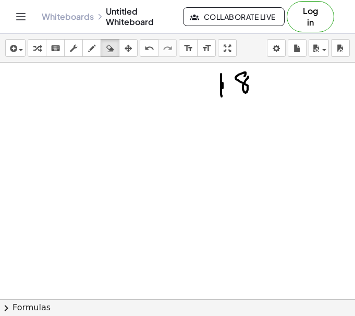
scroll to position [131, 0]
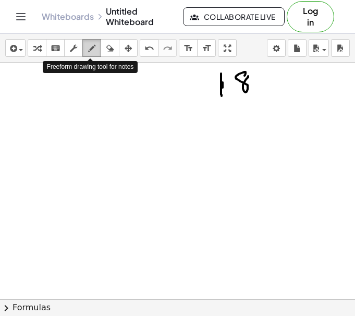
click at [92, 53] on icon "button" at bounding box center [91, 48] width 7 height 13
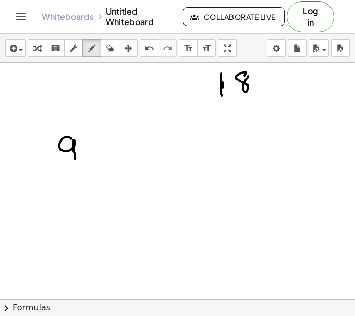
drag, startPoint x: 71, startPoint y: 139, endPoint x: 75, endPoint y: 159, distance: 20.8
click at [75, 159] on div at bounding box center [177, 168] width 355 height 473
drag, startPoint x: 18, startPoint y: 142, endPoint x: 17, endPoint y: 159, distance: 17.2
click at [17, 159] on div at bounding box center [177, 168] width 355 height 473
drag, startPoint x: 20, startPoint y: 142, endPoint x: 30, endPoint y: 159, distance: 19.7
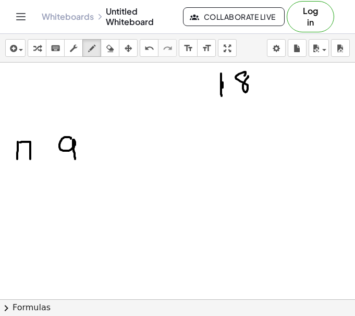
click at [30, 159] on div at bounding box center [177, 168] width 355 height 473
drag, startPoint x: 104, startPoint y: 51, endPoint x: 98, endPoint y: 83, distance: 33.3
click at [104, 51] on div "button" at bounding box center [110, 48] width 14 height 13
drag, startPoint x: 23, startPoint y: 160, endPoint x: 21, endPoint y: 149, distance: 11.8
click at [21, 149] on div at bounding box center [177, 168] width 355 height 473
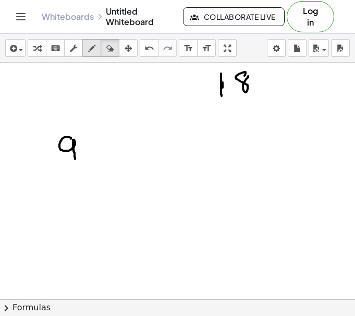
click at [91, 51] on icon "button" at bounding box center [91, 48] width 7 height 13
click at [86, 149] on div at bounding box center [177, 168] width 355 height 473
drag, startPoint x: 86, startPoint y: 149, endPoint x: 96, endPoint y: 149, distance: 10.4
click at [96, 149] on div at bounding box center [177, 168] width 355 height 473
drag, startPoint x: 107, startPoint y: 141, endPoint x: 106, endPoint y: 157, distance: 16.7
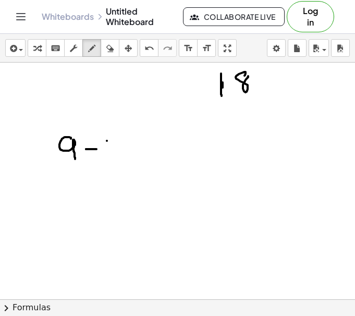
click at [106, 157] on div at bounding box center [177, 168] width 355 height 473
drag, startPoint x: 111, startPoint y: 142, endPoint x: 122, endPoint y: 157, distance: 19.1
click at [122, 157] on div at bounding box center [177, 168] width 355 height 473
drag, startPoint x: 46, startPoint y: 147, endPoint x: 66, endPoint y: 161, distance: 24.0
click at [66, 161] on div at bounding box center [177, 168] width 355 height 473
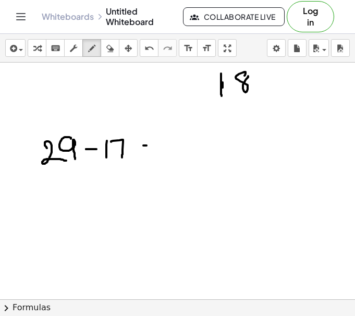
drag, startPoint x: 143, startPoint y: 145, endPoint x: 156, endPoint y: 145, distance: 12.5
click at [156, 144] on div at bounding box center [177, 168] width 355 height 473
drag, startPoint x: 140, startPoint y: 154, endPoint x: 162, endPoint y: 154, distance: 21.9
click at [160, 154] on div at bounding box center [177, 168] width 355 height 473
drag, startPoint x: 178, startPoint y: 139, endPoint x: 176, endPoint y: 156, distance: 17.3
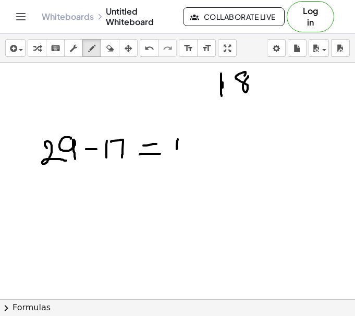
click at [176, 156] on div at bounding box center [177, 168] width 355 height 473
drag, startPoint x: 193, startPoint y: 141, endPoint x: 194, endPoint y: 156, distance: 15.2
click at [194, 156] on div at bounding box center [177, 168] width 355 height 473
drag, startPoint x: 68, startPoint y: 192, endPoint x: 91, endPoint y: 209, distance: 27.9
click at [91, 209] on div at bounding box center [177, 168] width 355 height 473
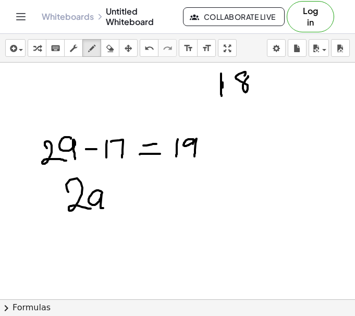
drag, startPoint x: 102, startPoint y: 193, endPoint x: 104, endPoint y: 208, distance: 14.7
click at [104, 208] on div at bounding box center [177, 168] width 355 height 473
drag, startPoint x: 123, startPoint y: 198, endPoint x: 123, endPoint y: 204, distance: 6.3
click at [123, 204] on div at bounding box center [177, 168] width 355 height 473
drag, startPoint x: 122, startPoint y: 204, endPoint x: 145, endPoint y: 204, distance: 22.9
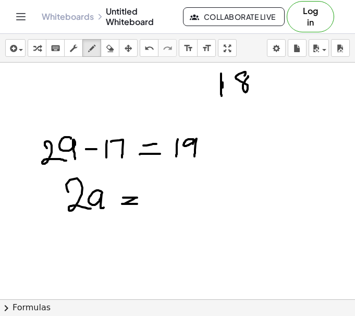
click at [144, 204] on div at bounding box center [177, 168] width 355 height 473
drag, startPoint x: 168, startPoint y: 184, endPoint x: 167, endPoint y: 203, distance: 18.8
click at [167, 203] on div at bounding box center [177, 168] width 355 height 473
drag, startPoint x: 180, startPoint y: 186, endPoint x: 178, endPoint y: 204, distance: 18.3
click at [178, 204] on div at bounding box center [177, 168] width 355 height 473
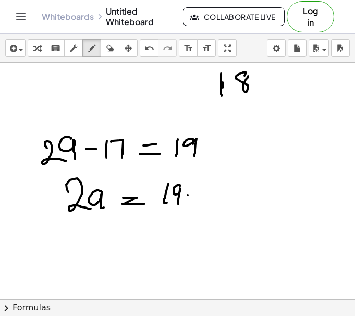
drag, startPoint x: 188, startPoint y: 195, endPoint x: 203, endPoint y: 197, distance: 15.7
click at [203, 197] on div at bounding box center [177, 168] width 355 height 473
drag, startPoint x: 210, startPoint y: 189, endPoint x: 211, endPoint y: 205, distance: 15.7
click at [210, 206] on div at bounding box center [177, 168] width 355 height 473
drag, startPoint x: 214, startPoint y: 190, endPoint x: 221, endPoint y: 212, distance: 23.4
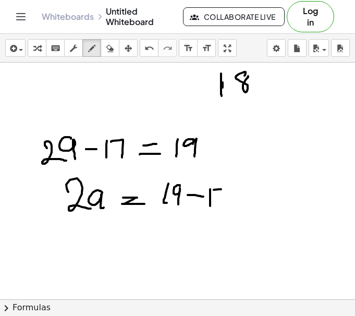
click at [221, 210] on div at bounding box center [177, 168] width 355 height 473
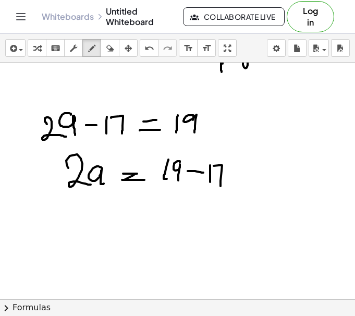
scroll to position [156, 0]
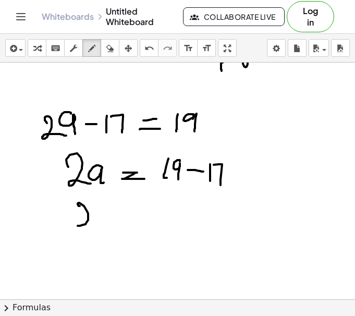
drag, startPoint x: 78, startPoint y: 205, endPoint x: 93, endPoint y: 222, distance: 21.8
click at [88, 222] on div at bounding box center [177, 143] width 355 height 473
drag, startPoint x: 113, startPoint y: 214, endPoint x: 118, endPoint y: 218, distance: 6.7
click at [117, 218] on div at bounding box center [177, 143] width 355 height 473
drag, startPoint x: 131, startPoint y: 213, endPoint x: 145, endPoint y: 212, distance: 14.2
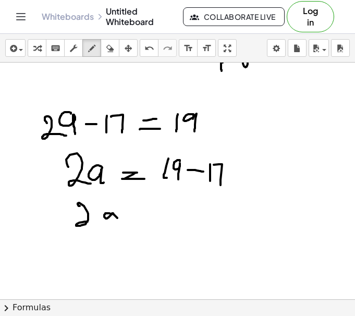
click at [138, 213] on div at bounding box center [177, 143] width 355 height 473
drag, startPoint x: 138, startPoint y: 217, endPoint x: 152, endPoint y: 217, distance: 13.6
click at [151, 217] on div at bounding box center [177, 143] width 355 height 473
drag, startPoint x: 176, startPoint y: 206, endPoint x: 174, endPoint y: 220, distance: 14.2
click at [174, 220] on div at bounding box center [177, 143] width 355 height 473
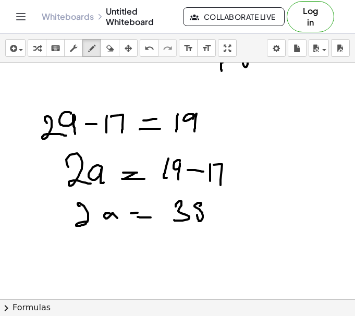
click at [202, 209] on div at bounding box center [177, 143] width 355 height 473
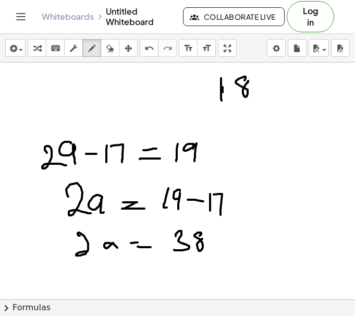
scroll to position [127, 0]
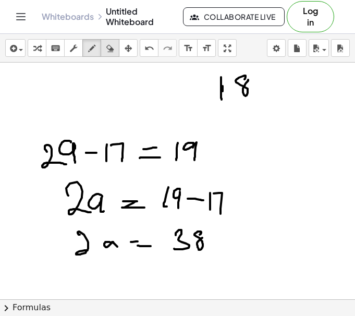
click at [109, 55] on button "erase" at bounding box center [110, 48] width 19 height 18
drag, startPoint x: 230, startPoint y: 252, endPoint x: 218, endPoint y: 246, distance: 13.8
click at [218, 246] on div at bounding box center [177, 171] width 355 height 473
click at [94, 42] on div "button" at bounding box center [92, 48] width 14 height 13
drag, startPoint x: 200, startPoint y: 238, endPoint x: 198, endPoint y: 246, distance: 8.1
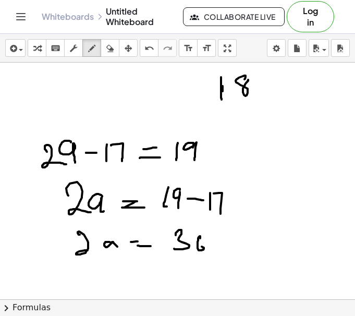
click at [200, 246] on div at bounding box center [177, 171] width 355 height 473
drag, startPoint x: 168, startPoint y: 253, endPoint x: 205, endPoint y: 257, distance: 37.2
click at [203, 257] on div at bounding box center [177, 171] width 355 height 473
drag, startPoint x: 180, startPoint y: 264, endPoint x: 196, endPoint y: 275, distance: 18.4
click at [194, 275] on div at bounding box center [177, 171] width 355 height 473
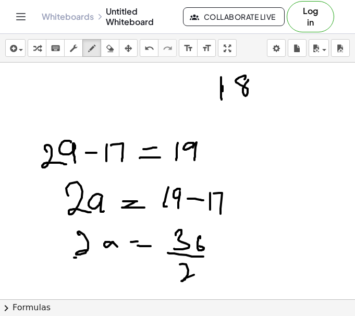
drag, startPoint x: 74, startPoint y: 258, endPoint x: 100, endPoint y: 259, distance: 26.1
click at [99, 258] on div at bounding box center [177, 171] width 355 height 473
drag, startPoint x: 80, startPoint y: 269, endPoint x: 107, endPoint y: 273, distance: 26.9
click at [85, 279] on div at bounding box center [177, 171] width 355 height 473
click at [110, 273] on div at bounding box center [177, 171] width 355 height 473
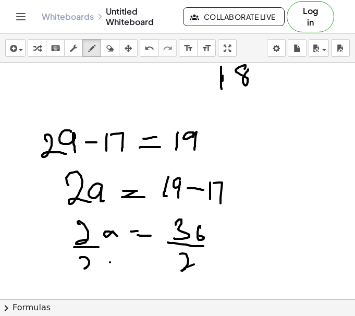
scroll to position [138, 0]
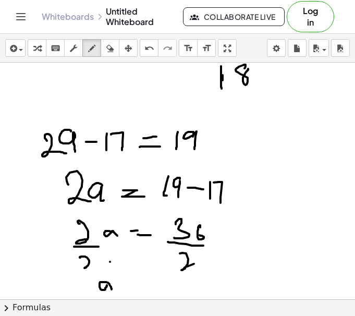
drag, startPoint x: 109, startPoint y: 284, endPoint x: 114, endPoint y: 297, distance: 13.7
click at [112, 296] on div at bounding box center [177, 160] width 355 height 473
drag, startPoint x: 125, startPoint y: 287, endPoint x: 134, endPoint y: 287, distance: 8.9
click at [133, 287] on div at bounding box center [177, 160] width 355 height 473
drag, startPoint x: 127, startPoint y: 294, endPoint x: 139, endPoint y: 294, distance: 11.5
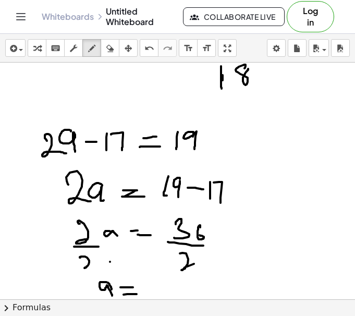
click at [138, 294] on div at bounding box center [177, 160] width 355 height 473
drag, startPoint x: 149, startPoint y: 286, endPoint x: 153, endPoint y: 297, distance: 11.5
click at [153, 297] on div at bounding box center [177, 160] width 355 height 473
click at [166, 286] on div at bounding box center [177, 160] width 355 height 473
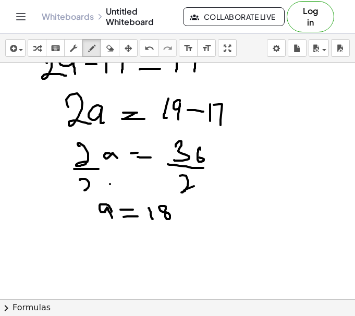
scroll to position [217, 0]
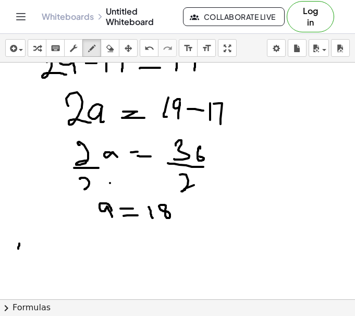
drag, startPoint x: 19, startPoint y: 244, endPoint x: 21, endPoint y: 253, distance: 9.6
click at [17, 251] on div at bounding box center [177, 82] width 355 height 473
drag, startPoint x: 17, startPoint y: 252, endPoint x: 23, endPoint y: 245, distance: 9.6
click at [22, 245] on div at bounding box center [177, 82] width 355 height 473
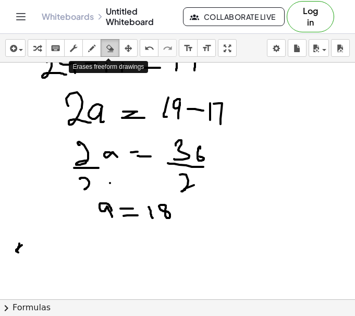
click at [109, 54] on icon "button" at bounding box center [109, 48] width 7 height 13
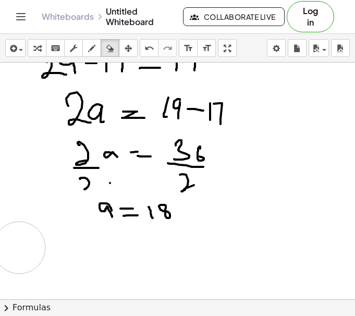
drag, startPoint x: 32, startPoint y: 245, endPoint x: 22, endPoint y: 249, distance: 10.3
click at [22, 249] on div at bounding box center [177, 82] width 355 height 473
click at [89, 53] on icon "button" at bounding box center [91, 48] width 7 height 13
drag, startPoint x: 86, startPoint y: 190, endPoint x: 96, endPoint y: 189, distance: 9.9
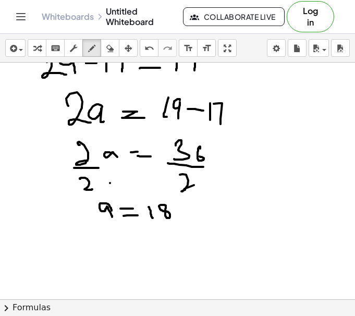
click at [96, 189] on div at bounding box center [177, 82] width 355 height 473
click at [289, 223] on div at bounding box center [177, 82] width 355 height 473
click at [110, 53] on icon "button" at bounding box center [109, 48] width 7 height 13
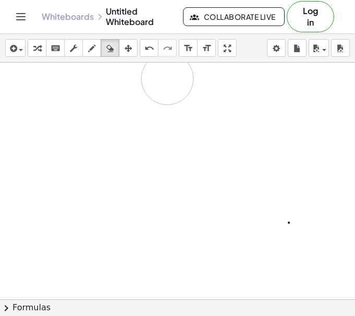
drag, startPoint x: 246, startPoint y: 86, endPoint x: 223, endPoint y: 171, distance: 88.0
click at [185, 82] on div at bounding box center [177, 82] width 355 height 473
drag, startPoint x: 244, startPoint y: 225, endPoint x: 148, endPoint y: 152, distance: 120.5
click at [162, 151] on div at bounding box center [177, 299] width 355 height 473
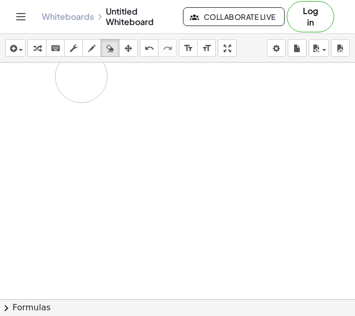
drag, startPoint x: 157, startPoint y: 77, endPoint x: 20, endPoint y: 114, distance: 142.0
click at [17, 109] on div at bounding box center [177, 299] width 355 height 473
click at [88, 51] on icon "button" at bounding box center [91, 48] width 7 height 13
drag, startPoint x: 87, startPoint y: 73, endPoint x: 90, endPoint y: 87, distance: 14.4
click at [90, 87] on div at bounding box center [177, 299] width 355 height 473
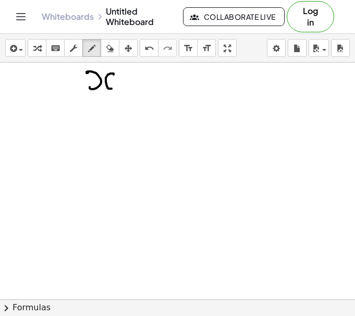
drag, startPoint x: 114, startPoint y: 75, endPoint x: 118, endPoint y: 86, distance: 12.2
click at [118, 87] on div at bounding box center [177, 299] width 355 height 473
click at [103, 52] on div "button" at bounding box center [110, 48] width 14 height 13
drag, startPoint x: 146, startPoint y: 87, endPoint x: 94, endPoint y: 79, distance: 52.7
click at [94, 79] on div at bounding box center [177, 299] width 355 height 473
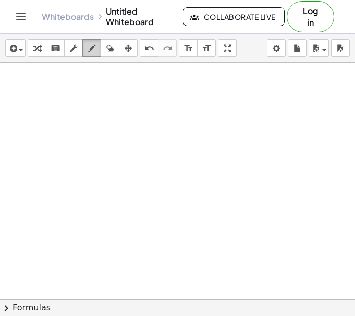
click at [95, 52] on div "button" at bounding box center [92, 48] width 14 height 13
drag, startPoint x: 90, startPoint y: 79, endPoint x: 109, endPoint y: 79, distance: 18.8
click at [107, 79] on div at bounding box center [177, 299] width 355 height 473
drag, startPoint x: 99, startPoint y: 80, endPoint x: 98, endPoint y: 95, distance: 15.7
click at [98, 95] on div at bounding box center [177, 299] width 355 height 473
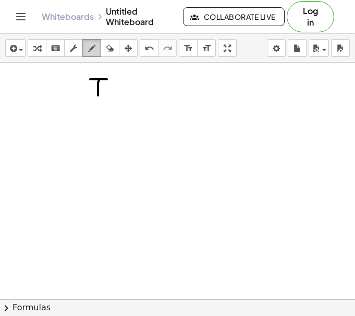
click at [93, 51] on icon "button" at bounding box center [91, 48] width 7 height 13
click at [114, 56] on div "insert select one: Math Expression Function Text Youtube Video Graphing Geometr…" at bounding box center [177, 48] width 355 height 29
drag, startPoint x: 91, startPoint y: 91, endPoint x: 100, endPoint y: 91, distance: 9.4
click at [101, 93] on div at bounding box center [177, 299] width 355 height 473
click at [109, 52] on icon "button" at bounding box center [109, 48] width 7 height 13
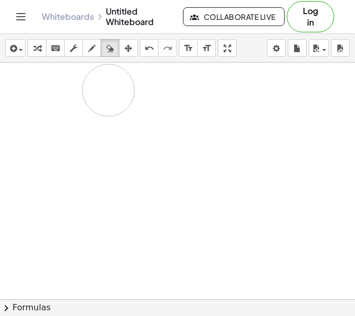
drag, startPoint x: 119, startPoint y: 77, endPoint x: 76, endPoint y: 86, distance: 44.1
click at [94, 90] on div at bounding box center [177, 299] width 355 height 473
click at [93, 47] on icon "button" at bounding box center [91, 48] width 7 height 13
drag, startPoint x: 100, startPoint y: 71, endPoint x: 100, endPoint y: 93, distance: 21.9
click at [100, 93] on div at bounding box center [177, 299] width 355 height 473
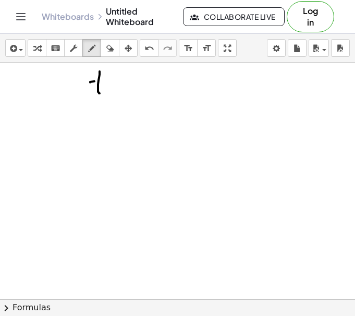
drag, startPoint x: 90, startPoint y: 82, endPoint x: 107, endPoint y: 80, distance: 16.8
click at [107, 80] on div at bounding box center [177, 299] width 355 height 473
drag, startPoint x: 124, startPoint y: 80, endPoint x: 124, endPoint y: 89, distance: 8.9
click at [124, 89] on div at bounding box center [177, 299] width 355 height 473
drag, startPoint x: 118, startPoint y: 84, endPoint x: 134, endPoint y: 84, distance: 15.6
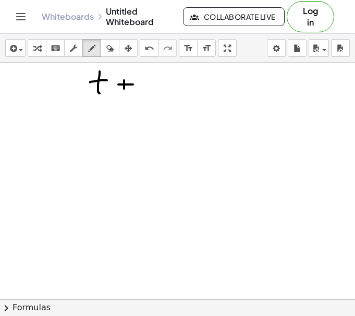
click at [134, 84] on div at bounding box center [177, 299] width 355 height 473
drag, startPoint x: 144, startPoint y: 80, endPoint x: 145, endPoint y: 89, distance: 8.9
click at [145, 89] on div at bounding box center [177, 299] width 355 height 473
click at [145, 74] on div at bounding box center [177, 299] width 355 height 473
drag, startPoint x: 156, startPoint y: 77, endPoint x: 170, endPoint y: 80, distance: 14.5
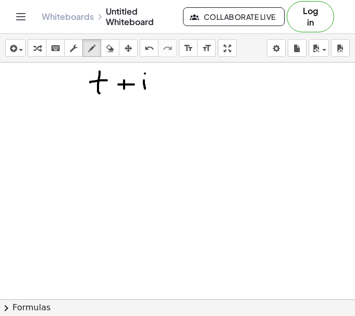
click at [170, 80] on div at bounding box center [177, 299] width 355 height 473
drag, startPoint x: 158, startPoint y: 85, endPoint x: 176, endPoint y: 86, distance: 18.3
click at [176, 86] on div at bounding box center [177, 299] width 355 height 473
drag, startPoint x: 180, startPoint y: 79, endPoint x: 199, endPoint y: 89, distance: 21.2
click at [199, 89] on div at bounding box center [177, 299] width 355 height 473
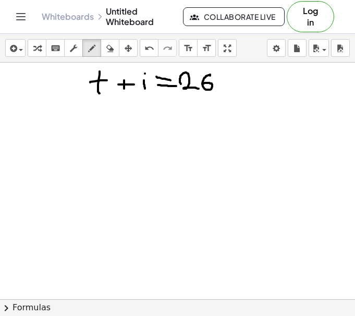
drag, startPoint x: 210, startPoint y: 76, endPoint x: 202, endPoint y: 84, distance: 11.4
click at [202, 84] on div at bounding box center [177, 299] width 355 height 473
drag, startPoint x: 96, startPoint y: 111, endPoint x: 103, endPoint y: 136, distance: 26.1
click at [100, 137] on div at bounding box center [177, 299] width 355 height 473
drag, startPoint x: 89, startPoint y: 124, endPoint x: 101, endPoint y: 124, distance: 12.5
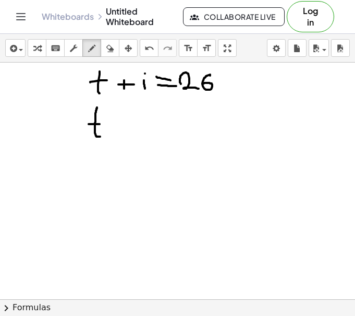
click at [101, 124] on div at bounding box center [177, 299] width 355 height 473
drag, startPoint x: 113, startPoint y: 125, endPoint x: 132, endPoint y: 126, distance: 19.3
click at [132, 126] on div at bounding box center [177, 299] width 355 height 473
drag, startPoint x: 141, startPoint y: 124, endPoint x: 141, endPoint y: 136, distance: 12.0
click at [141, 136] on div at bounding box center [177, 299] width 355 height 473
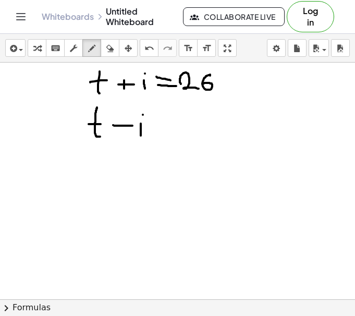
click at [143, 115] on div at bounding box center [177, 299] width 355 height 473
drag, startPoint x: 159, startPoint y: 119, endPoint x: 171, endPoint y: 119, distance: 12.5
click at [170, 119] on div at bounding box center [177, 299] width 355 height 473
drag, startPoint x: 155, startPoint y: 129, endPoint x: 173, endPoint y: 128, distance: 18.3
click at [173, 128] on div at bounding box center [177, 299] width 355 height 473
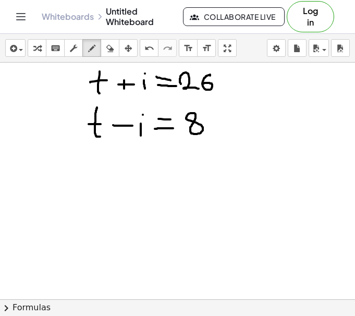
click at [196, 115] on div at bounding box center [177, 299] width 355 height 473
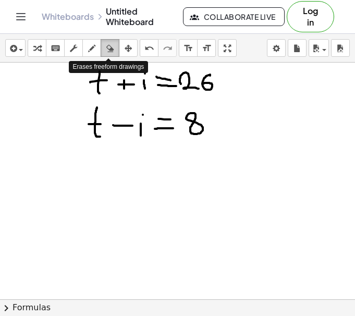
click at [112, 46] on div "button" at bounding box center [110, 48] width 14 height 13
drag, startPoint x: 198, startPoint y: 205, endPoint x: 316, endPoint y: 192, distance: 118.5
click at [316, 192] on div at bounding box center [177, 299] width 355 height 473
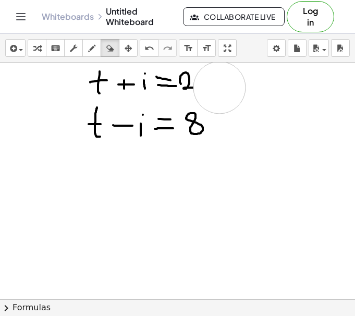
click at [220, 88] on div at bounding box center [177, 299] width 355 height 473
click at [146, 44] on icon "undo" at bounding box center [149, 48] width 10 height 13
click at [87, 53] on div "button" at bounding box center [92, 48] width 14 height 13
click at [225, 89] on div at bounding box center [177, 299] width 355 height 473
click at [234, 89] on div at bounding box center [177, 299] width 355 height 473
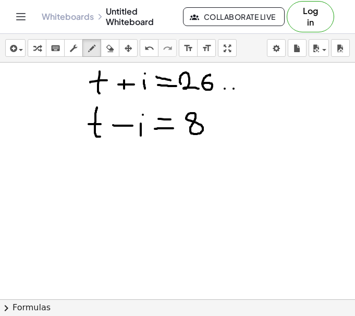
click at [243, 88] on div at bounding box center [177, 299] width 355 height 473
click at [255, 88] on div at bounding box center [177, 299] width 355 height 473
drag, startPoint x: 271, startPoint y: 82, endPoint x: 271, endPoint y: 91, distance: 8.9
click at [271, 91] on div at bounding box center [177, 299] width 355 height 473
drag, startPoint x: 276, startPoint y: 80, endPoint x: 280, endPoint y: 95, distance: 15.6
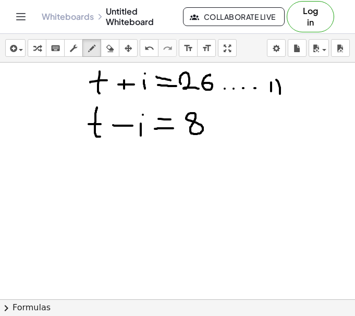
click at [280, 95] on div at bounding box center [177, 299] width 355 height 473
drag, startPoint x: 265, startPoint y: 83, endPoint x: 263, endPoint y: 97, distance: 14.2
click at [263, 97] on div at bounding box center [177, 299] width 355 height 473
click at [270, 80] on div at bounding box center [177, 299] width 355 height 473
click at [214, 132] on div at bounding box center [177, 299] width 355 height 473
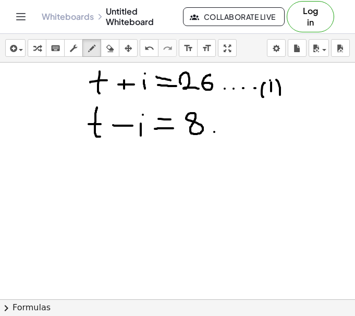
click at [223, 132] on div at bounding box center [177, 299] width 355 height 473
click at [237, 130] on div at bounding box center [177, 299] width 355 height 473
click at [243, 130] on div at bounding box center [177, 299] width 355 height 473
click at [251, 131] on div at bounding box center [177, 299] width 355 height 473
drag, startPoint x: 264, startPoint y: 125, endPoint x: 266, endPoint y: 136, distance: 11.8
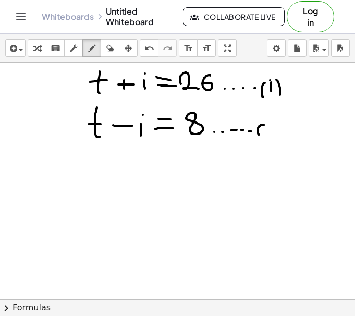
click at [266, 137] on div at bounding box center [177, 299] width 355 height 473
click at [269, 133] on div at bounding box center [177, 299] width 355 height 473
click at [274, 133] on div at bounding box center [177, 299] width 355 height 473
click at [275, 127] on div at bounding box center [177, 299] width 355 height 473
click at [269, 124] on div at bounding box center [177, 299] width 355 height 473
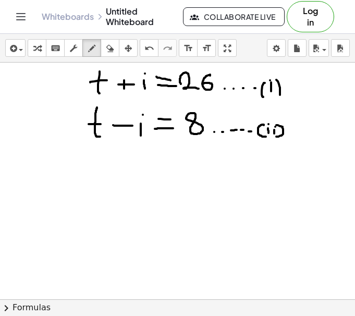
drag, startPoint x: 276, startPoint y: 125, endPoint x: 276, endPoint y: 137, distance: 11.5
click at [276, 137] on div at bounding box center [177, 299] width 355 height 473
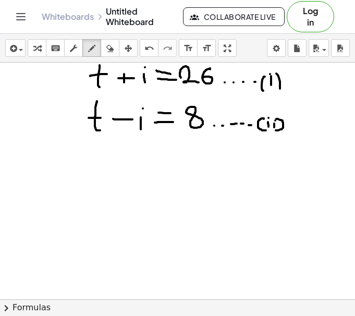
scroll to position [7, 0]
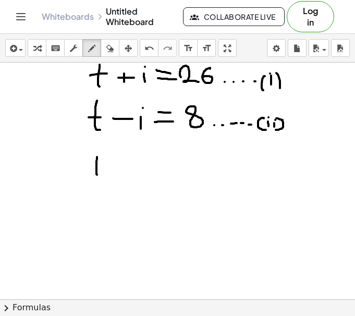
drag, startPoint x: 97, startPoint y: 157, endPoint x: 99, endPoint y: 178, distance: 21.0
click at [99, 178] on div at bounding box center [177, 292] width 355 height 473
drag, startPoint x: 90, startPoint y: 168, endPoint x: 105, endPoint y: 168, distance: 15.1
click at [105, 168] on div at bounding box center [177, 292] width 355 height 473
drag, startPoint x: 118, startPoint y: 167, endPoint x: 131, endPoint y: 168, distance: 13.6
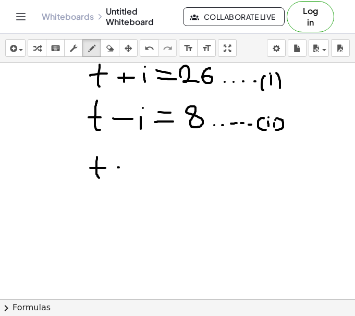
click at [131, 167] on div at bounding box center [177, 292] width 355 height 473
drag, startPoint x: 119, startPoint y: 172, endPoint x: 136, endPoint y: 172, distance: 16.7
click at [136, 172] on div at bounding box center [177, 292] width 355 height 473
drag, startPoint x: 135, startPoint y: 89, endPoint x: 210, endPoint y: 92, distance: 75.1
click at [210, 92] on div at bounding box center [177, 292] width 355 height 473
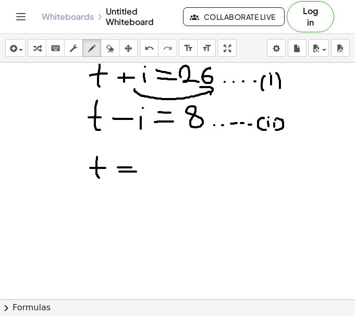
drag, startPoint x: 200, startPoint y: 87, endPoint x: 206, endPoint y: 101, distance: 15.2
click at [206, 101] on div at bounding box center [177, 292] width 355 height 473
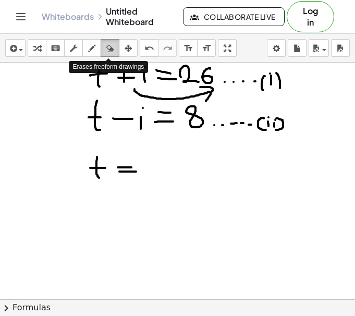
click at [109, 53] on icon "button" at bounding box center [109, 48] width 7 height 13
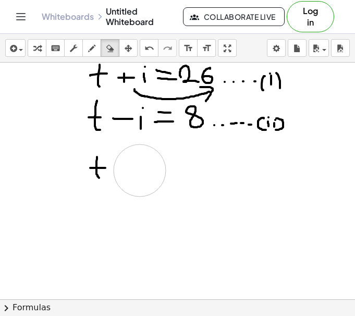
drag, startPoint x: 180, startPoint y: 203, endPoint x: 140, endPoint y: 170, distance: 51.5
click at [140, 170] on div at bounding box center [177, 292] width 355 height 473
click at [89, 56] on button "draw" at bounding box center [91, 48] width 19 height 18
drag, startPoint x: 112, startPoint y: 164, endPoint x: 126, endPoint y: 165, distance: 13.6
click at [125, 165] on div at bounding box center [177, 292] width 355 height 473
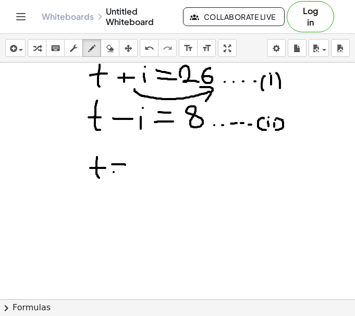
drag, startPoint x: 114, startPoint y: 172, endPoint x: 123, endPoint y: 172, distance: 9.4
click at [123, 172] on div at bounding box center [177, 292] width 355 height 473
drag, startPoint x: 141, startPoint y: 166, endPoint x: 156, endPoint y: 175, distance: 17.5
click at [156, 175] on div at bounding box center [177, 292] width 355 height 473
drag, startPoint x: 173, startPoint y: 162, endPoint x: 155, endPoint y: 170, distance: 19.6
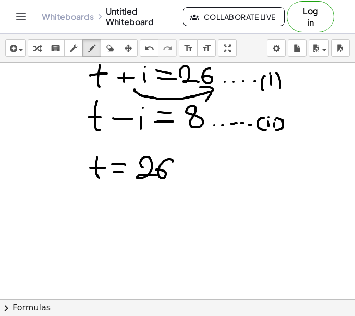
click at [155, 170] on div at bounding box center [177, 292] width 355 height 473
drag, startPoint x: 184, startPoint y: 169, endPoint x: 198, endPoint y: 169, distance: 13.6
click at [198, 169] on div at bounding box center [177, 292] width 355 height 473
drag, startPoint x: 187, startPoint y: 167, endPoint x: 190, endPoint y: 182, distance: 14.9
click at [190, 182] on div at bounding box center [177, 292] width 355 height 473
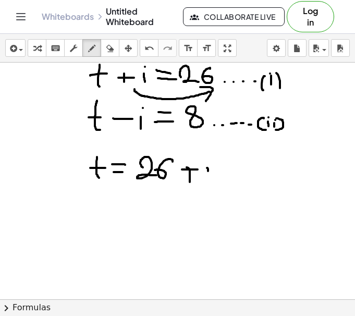
drag, startPoint x: 207, startPoint y: 168, endPoint x: 209, endPoint y: 182, distance: 14.7
click at [209, 182] on div at bounding box center [177, 292] width 355 height 473
click at [209, 157] on div at bounding box center [177, 292] width 355 height 473
drag, startPoint x: 190, startPoint y: 162, endPoint x: 190, endPoint y: 179, distance: 16.7
click at [190, 178] on div at bounding box center [177, 292] width 355 height 473
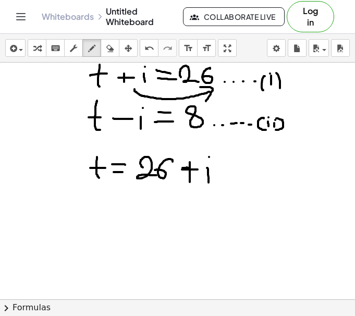
drag, startPoint x: 182, startPoint y: 168, endPoint x: 195, endPoint y: 168, distance: 12.5
click at [194, 168] on div at bounding box center [177, 292] width 355 height 473
click at [106, 48] on icon "button" at bounding box center [109, 48] width 7 height 13
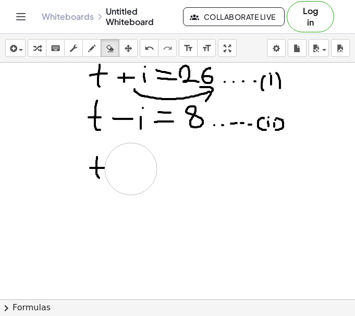
drag, startPoint x: 236, startPoint y: 177, endPoint x: 131, endPoint y: 169, distance: 105.6
click at [131, 169] on div at bounding box center [177, 292] width 355 height 473
click at [92, 54] on button "draw" at bounding box center [91, 48] width 19 height 18
drag, startPoint x: 111, startPoint y: 169, endPoint x: 119, endPoint y: 169, distance: 7.8
click at [119, 169] on div at bounding box center [177, 292] width 355 height 473
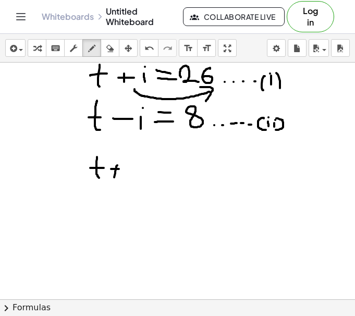
click at [114, 180] on div at bounding box center [177, 292] width 355 height 473
click at [129, 175] on div at bounding box center [177, 292] width 355 height 473
drag, startPoint x: 130, startPoint y: 163, endPoint x: 142, endPoint y: 175, distance: 17.3
click at [130, 163] on div at bounding box center [177, 292] width 355 height 473
drag, startPoint x: 139, startPoint y: 175, endPoint x: 145, endPoint y: 174, distance: 6.3
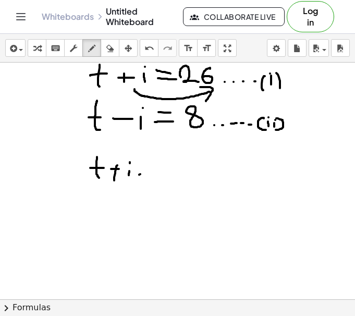
click at [144, 174] on div at bounding box center [177, 292] width 355 height 473
drag, startPoint x: 153, startPoint y: 171, endPoint x: 153, endPoint y: 180, distance: 8.9
click at [153, 180] on div at bounding box center [177, 292] width 355 height 473
click at [153, 163] on div at bounding box center [177, 292] width 355 height 473
drag, startPoint x: 167, startPoint y: 172, endPoint x: 176, endPoint y: 173, distance: 9.4
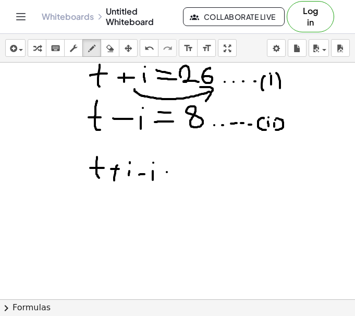
click at [176, 172] on div at bounding box center [177, 292] width 355 height 473
drag, startPoint x: 166, startPoint y: 178, endPoint x: 177, endPoint y: 178, distance: 10.4
click at [175, 178] on div at bounding box center [177, 292] width 355 height 473
drag, startPoint x: 181, startPoint y: 166, endPoint x: 192, endPoint y: 176, distance: 15.5
click at [192, 176] on div at bounding box center [177, 292] width 355 height 473
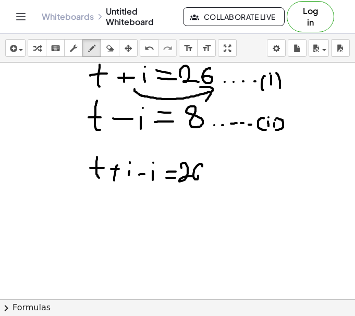
drag, startPoint x: 198, startPoint y: 165, endPoint x: 193, endPoint y: 174, distance: 9.6
click at [193, 174] on div at bounding box center [177, 292] width 355 height 473
drag, startPoint x: 212, startPoint y: 170, endPoint x: 209, endPoint y: 180, distance: 10.4
click at [209, 179] on div at bounding box center [177, 292] width 355 height 473
drag, startPoint x: 204, startPoint y: 177, endPoint x: 216, endPoint y: 177, distance: 12.5
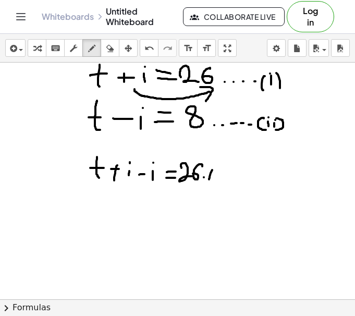
click at [216, 177] on div at bounding box center [177, 292] width 355 height 473
click at [109, 51] on icon "button" at bounding box center [109, 48] width 7 height 13
drag, startPoint x: 238, startPoint y: 186, endPoint x: 228, endPoint y: 180, distance: 11.9
click at [228, 180] on div at bounding box center [177, 292] width 355 height 473
click at [95, 54] on button "draw" at bounding box center [91, 48] width 19 height 18
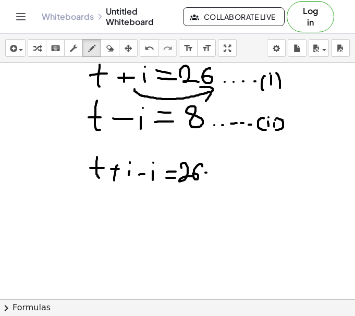
drag, startPoint x: 205, startPoint y: 173, endPoint x: 220, endPoint y: 173, distance: 14.6
click at [219, 173] on div at bounding box center [177, 292] width 355 height 473
drag, startPoint x: 226, startPoint y: 170, endPoint x: 226, endPoint y: 176, distance: 5.7
click at [226, 176] on div at bounding box center [177, 292] width 355 height 473
click at [226, 162] on div at bounding box center [177, 292] width 355 height 473
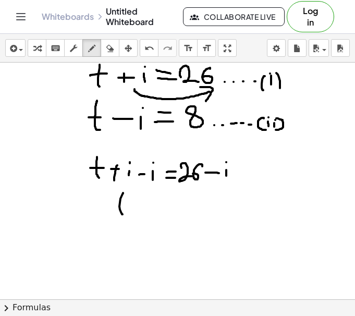
drag, startPoint x: 123, startPoint y: 193, endPoint x: 124, endPoint y: 215, distance: 22.4
click at [123, 215] on div at bounding box center [177, 292] width 355 height 473
drag, startPoint x: 117, startPoint y: 209, endPoint x: 129, endPoint y: 206, distance: 12.2
click at [129, 206] on div at bounding box center [177, 292] width 355 height 473
drag, startPoint x: 143, startPoint y: 206, endPoint x: 163, endPoint y: 213, distance: 21.4
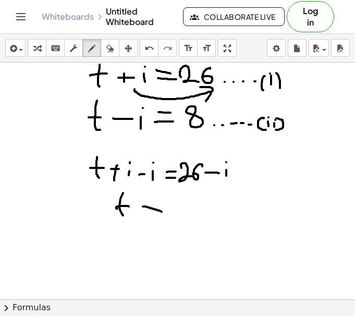
click at [163, 213] on div at bounding box center [177, 292] width 355 height 473
drag, startPoint x: 148, startPoint y: 216, endPoint x: 164, endPoint y: 215, distance: 16.2
click at [163, 215] on div at bounding box center [177, 292] width 355 height 473
drag, startPoint x: 180, startPoint y: 209, endPoint x: 197, endPoint y: 216, distance: 18.2
click at [196, 216] on div at bounding box center [177, 292] width 355 height 473
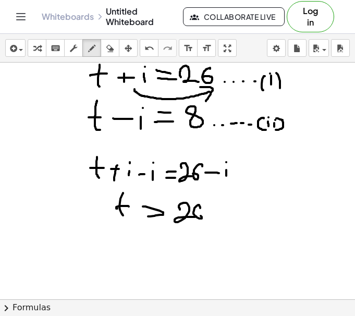
drag, startPoint x: 198, startPoint y: 205, endPoint x: 194, endPoint y: 213, distance: 8.6
click at [193, 213] on div at bounding box center [177, 292] width 355 height 473
drag, startPoint x: 208, startPoint y: 212, endPoint x: 217, endPoint y: 212, distance: 8.9
click at [216, 212] on div at bounding box center [177, 292] width 355 height 473
drag, startPoint x: 224, startPoint y: 210, endPoint x: 224, endPoint y: 216, distance: 5.7
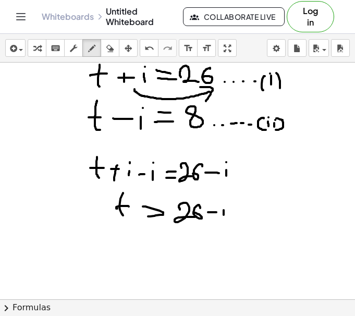
click at [224, 216] on div at bounding box center [177, 292] width 355 height 473
click at [223, 203] on div at bounding box center [177, 292] width 355 height 473
click at [113, 52] on div "button" at bounding box center [110, 48] width 14 height 13
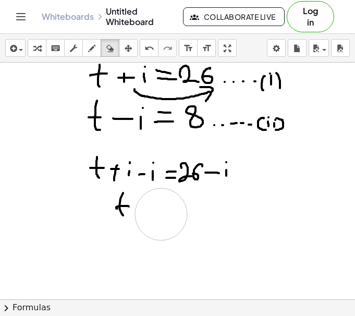
drag, startPoint x: 227, startPoint y: 211, endPoint x: 161, endPoint y: 214, distance: 66.3
click at [161, 214] on div at bounding box center [177, 292] width 355 height 473
drag, startPoint x: 88, startPoint y: 53, endPoint x: 131, endPoint y: 147, distance: 103.8
click at [88, 53] on icon "button" at bounding box center [91, 48] width 7 height 13
drag, startPoint x: 143, startPoint y: 202, endPoint x: 150, endPoint y: 202, distance: 7.3
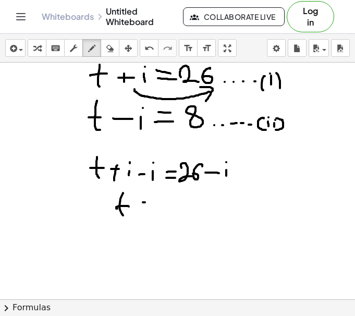
click at [150, 202] on div at bounding box center [177, 292] width 355 height 473
drag, startPoint x: 142, startPoint y: 209, endPoint x: 156, endPoint y: 208, distance: 14.1
click at [155, 208] on div at bounding box center [177, 292] width 355 height 473
drag, startPoint x: 173, startPoint y: 203, endPoint x: 190, endPoint y: 211, distance: 18.4
click at [189, 211] on div at bounding box center [177, 292] width 355 height 473
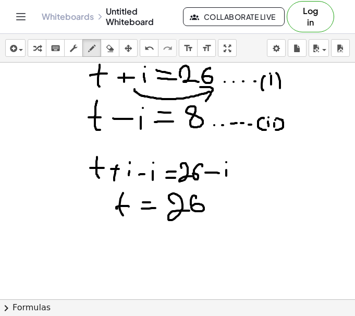
drag, startPoint x: 196, startPoint y: 198, endPoint x: 192, endPoint y: 206, distance: 8.9
click at [192, 206] on div at bounding box center [177, 292] width 355 height 473
drag, startPoint x: 212, startPoint y: 201, endPoint x: 224, endPoint y: 202, distance: 11.5
click at [224, 202] on div at bounding box center [177, 292] width 355 height 473
drag, startPoint x: 234, startPoint y: 200, endPoint x: 234, endPoint y: 210, distance: 10.4
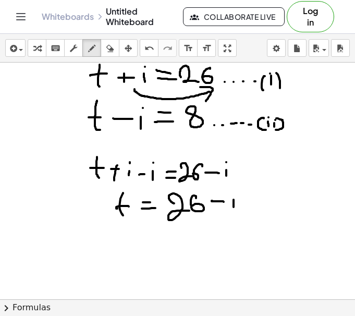
click at [234, 210] on div at bounding box center [177, 292] width 355 height 473
click at [234, 193] on div at bounding box center [177, 292] width 355 height 473
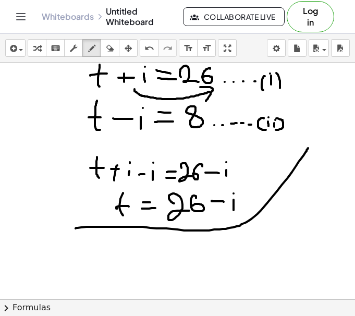
drag, startPoint x: 76, startPoint y: 228, endPoint x: 308, endPoint y: 148, distance: 246.0
click at [308, 148] on div at bounding box center [177, 292] width 355 height 473
drag, startPoint x: 76, startPoint y: 230, endPoint x: 6, endPoint y: 147, distance: 108.1
click at [6, 147] on div at bounding box center [177, 292] width 355 height 473
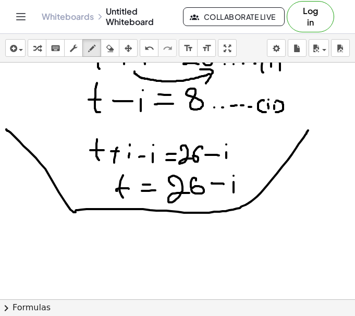
scroll to position [26, 0]
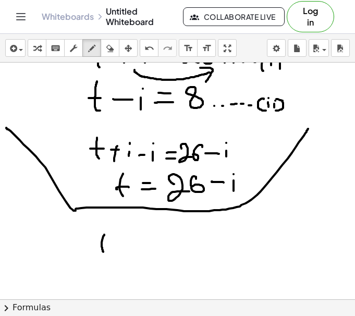
drag, startPoint x: 104, startPoint y: 235, endPoint x: 111, endPoint y: 252, distance: 18.5
click at [111, 252] on div at bounding box center [177, 272] width 355 height 473
drag, startPoint x: 99, startPoint y: 243, endPoint x: 109, endPoint y: 242, distance: 11.1
click at [109, 242] on div at bounding box center [177, 272] width 355 height 473
drag, startPoint x: 120, startPoint y: 245, endPoint x: 134, endPoint y: 245, distance: 14.1
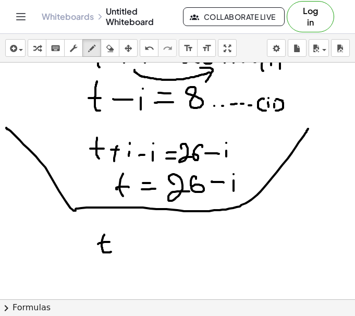
click at [134, 245] on div at bounding box center [177, 272] width 355 height 473
click at [140, 248] on div at bounding box center [177, 272] width 355 height 473
click at [140, 234] on div at bounding box center [177, 272] width 355 height 473
drag, startPoint x: 154, startPoint y: 245, endPoint x: 161, endPoint y: 246, distance: 7.4
click at [167, 245] on div at bounding box center [177, 272] width 355 height 473
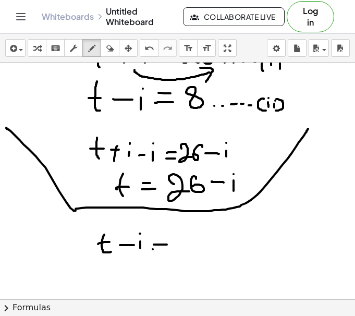
drag, startPoint x: 153, startPoint y: 249, endPoint x: 169, endPoint y: 249, distance: 16.2
click at [169, 249] on div at bounding box center [177, 272] width 355 height 473
click at [184, 241] on div at bounding box center [177, 272] width 355 height 473
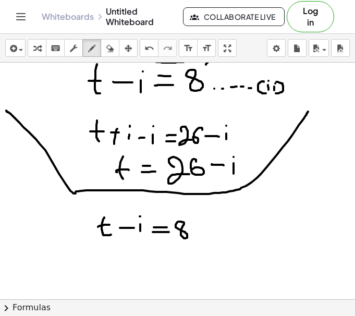
scroll to position [45, 0]
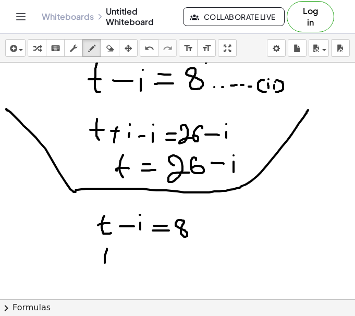
drag, startPoint x: 107, startPoint y: 249, endPoint x: 108, endPoint y: 264, distance: 15.7
click at [106, 264] on div at bounding box center [177, 254] width 355 height 473
drag, startPoint x: 99, startPoint y: 260, endPoint x: 110, endPoint y: 259, distance: 11.5
click at [109, 259] on div at bounding box center [177, 254] width 355 height 473
drag, startPoint x: 117, startPoint y: 260, endPoint x: 127, endPoint y: 258, distance: 10.1
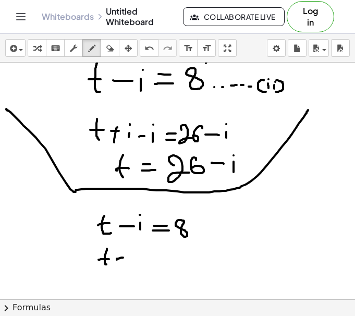
click at [127, 258] on div at bounding box center [177, 254] width 355 height 473
drag, startPoint x: 137, startPoint y: 251, endPoint x: 138, endPoint y: 265, distance: 14.1
click at [135, 265] on div at bounding box center [177, 254] width 355 height 473
drag, startPoint x: 132, startPoint y: 257, endPoint x: 142, endPoint y: 257, distance: 9.9
click at [142, 257] on div at bounding box center [177, 254] width 355 height 473
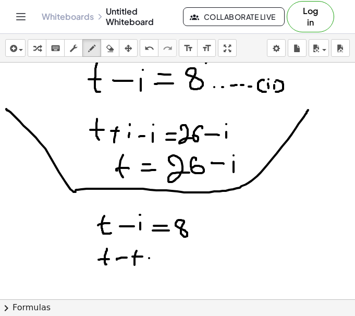
drag, startPoint x: 149, startPoint y: 258, endPoint x: 157, endPoint y: 259, distance: 8.4
click at [157, 259] on div at bounding box center [177, 254] width 355 height 473
drag, startPoint x: 163, startPoint y: 258, endPoint x: 163, endPoint y: 264, distance: 6.3
click at [163, 264] on div at bounding box center [177, 254] width 355 height 473
click at [163, 251] on div at bounding box center [177, 254] width 355 height 473
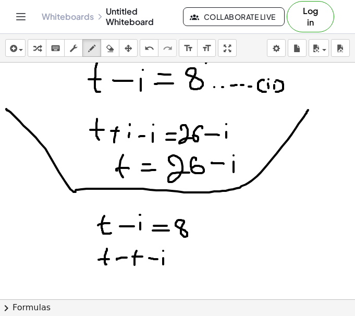
click at [177, 259] on div at bounding box center [177, 254] width 355 height 473
drag, startPoint x: 170, startPoint y: 263, endPoint x: 179, endPoint y: 264, distance: 9.4
click at [177, 264] on div at bounding box center [177, 254] width 355 height 473
click at [194, 255] on div at bounding box center [177, 254] width 355 height 473
drag, startPoint x: 201, startPoint y: 262, endPoint x: 210, endPoint y: 262, distance: 9.4
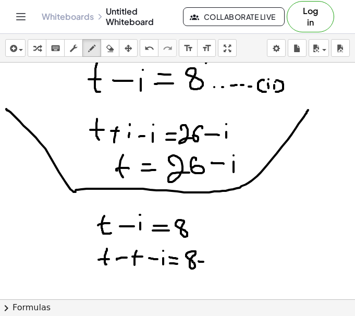
click at [210, 262] on div at bounding box center [177, 254] width 355 height 473
drag, startPoint x: 218, startPoint y: 252, endPoint x: 216, endPoint y: 259, distance: 6.6
click at [216, 258] on div at bounding box center [177, 254] width 355 height 473
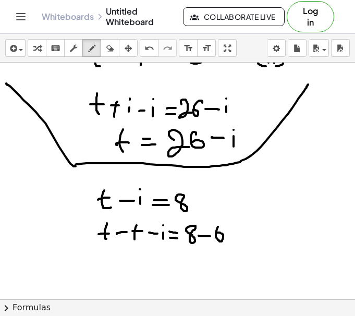
scroll to position [71, 0]
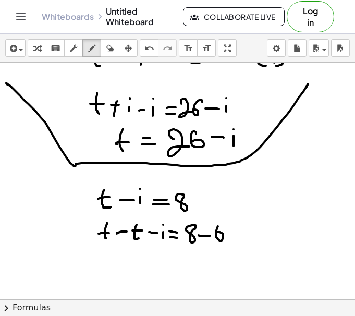
click at [139, 238] on div at bounding box center [177, 228] width 355 height 473
drag, startPoint x: 135, startPoint y: 263, endPoint x: 144, endPoint y: 263, distance: 9.9
click at [144, 263] on div at bounding box center [177, 228] width 355 height 473
drag, startPoint x: 151, startPoint y: 258, endPoint x: 151, endPoint y: 266, distance: 7.8
click at [151, 268] on div at bounding box center [177, 228] width 355 height 473
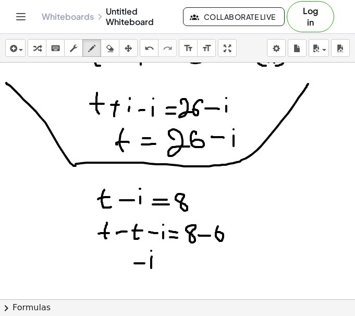
click at [151, 251] on div at bounding box center [177, 228] width 355 height 473
click at [180, 264] on div at bounding box center [177, 228] width 355 height 473
drag, startPoint x: 180, startPoint y: 271, endPoint x: 186, endPoint y: 270, distance: 5.8
click at [186, 270] on div at bounding box center [177, 228] width 355 height 473
click at [203, 261] on div at bounding box center [177, 228] width 355 height 473
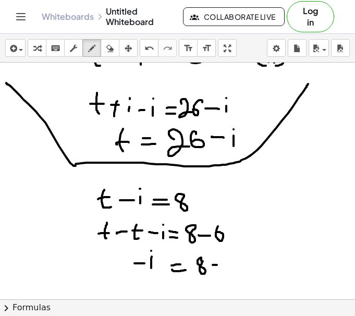
drag, startPoint x: 213, startPoint y: 265, endPoint x: 220, endPoint y: 265, distance: 7.3
click at [220, 265] on div at bounding box center [177, 228] width 355 height 473
drag, startPoint x: 226, startPoint y: 256, endPoint x: 234, endPoint y: 271, distance: 17.0
click at [233, 272] on div at bounding box center [177, 228] width 355 height 473
drag, startPoint x: 224, startPoint y: 262, endPoint x: 230, endPoint y: 262, distance: 6.3
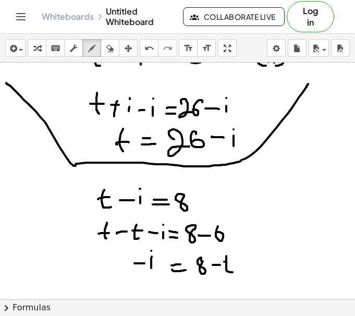
click at [230, 262] on div at bounding box center [177, 228] width 355 height 473
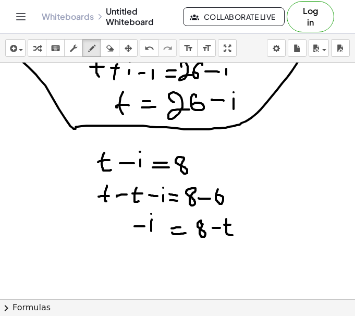
scroll to position [107, 0]
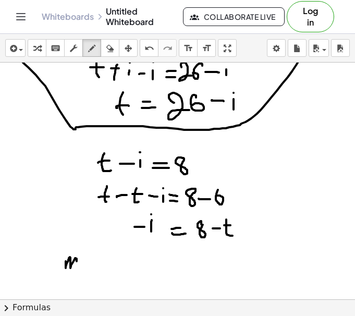
drag, startPoint x: 66, startPoint y: 261, endPoint x: 77, endPoint y: 271, distance: 14.8
click at [77, 271] on div at bounding box center [177, 191] width 355 height 473
drag, startPoint x: 82, startPoint y: 265, endPoint x: 88, endPoint y: 267, distance: 6.1
click at [88, 265] on div at bounding box center [177, 191] width 355 height 473
drag, startPoint x: 95, startPoint y: 259, endPoint x: 92, endPoint y: 273, distance: 14.8
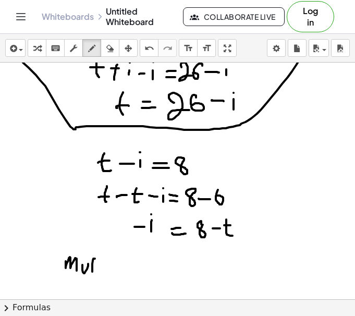
click at [92, 273] on div at bounding box center [177, 191] width 355 height 473
drag, startPoint x: 89, startPoint y: 265, endPoint x: 88, endPoint y: 274, distance: 9.4
click at [88, 274] on div at bounding box center [177, 191] width 355 height 473
drag, startPoint x: 97, startPoint y: 260, endPoint x: 98, endPoint y: 272, distance: 11.5
click at [97, 269] on div at bounding box center [177, 191] width 355 height 473
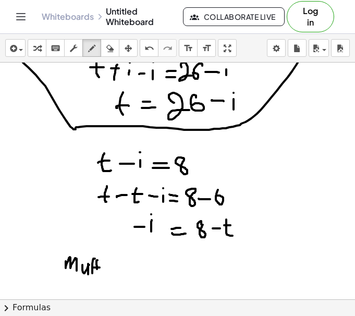
drag, startPoint x: 92, startPoint y: 268, endPoint x: 100, endPoint y: 267, distance: 7.8
click at [100, 267] on div at bounding box center [177, 191] width 355 height 473
click at [104, 271] on div at bounding box center [177, 191] width 355 height 473
click at [103, 262] on div at bounding box center [177, 191] width 355 height 473
click at [112, 270] on div at bounding box center [177, 191] width 355 height 473
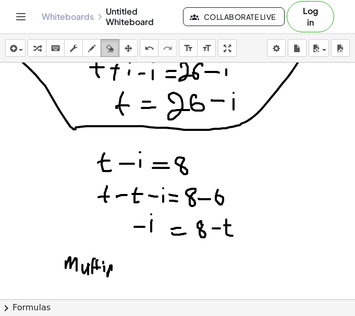
click at [108, 53] on icon "button" at bounding box center [109, 48] width 7 height 13
drag, startPoint x: 108, startPoint y: 266, endPoint x: 72, endPoint y: 263, distance: 35.6
click at [74, 263] on div at bounding box center [177, 191] width 355 height 473
click at [91, 47] on icon "button" at bounding box center [91, 48] width 7 height 13
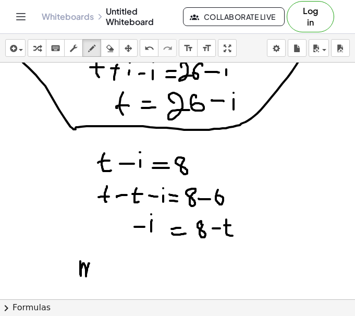
drag, startPoint x: 80, startPoint y: 262, endPoint x: 94, endPoint y: 275, distance: 19.2
click at [94, 275] on div at bounding box center [177, 191] width 355 height 473
click at [15, 49] on icon "button" at bounding box center [12, 48] width 9 height 13
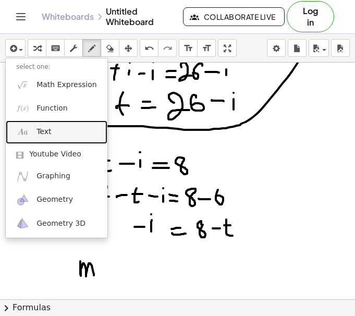
click at [48, 133] on span "Text" at bounding box center [43, 132] width 15 height 10
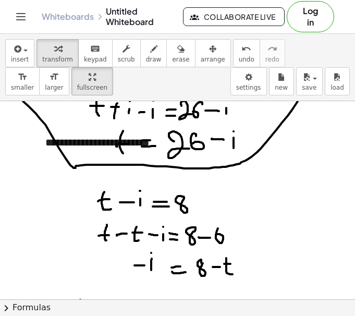
drag, startPoint x: 225, startPoint y: 48, endPoint x: 226, endPoint y: 111, distance: 63.1
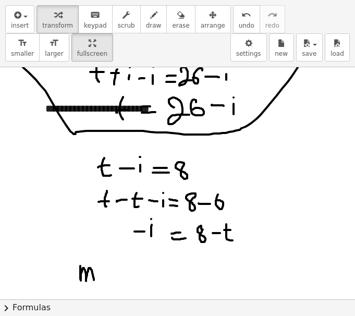
click at [226, 111] on div "**********" at bounding box center [177, 158] width 355 height 316
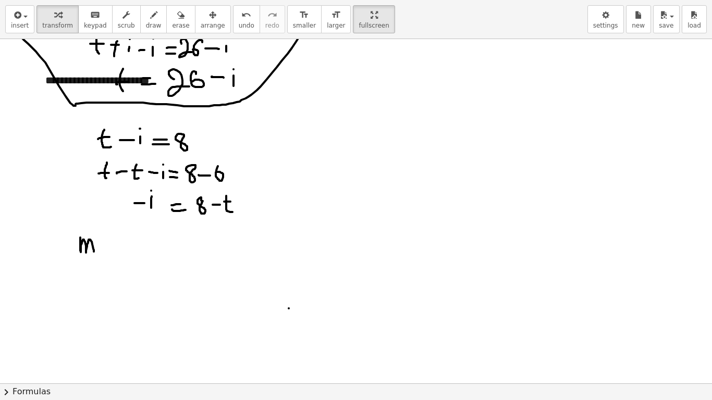
drag, startPoint x: 343, startPoint y: 14, endPoint x: 343, endPoint y: -49, distance: 63.1
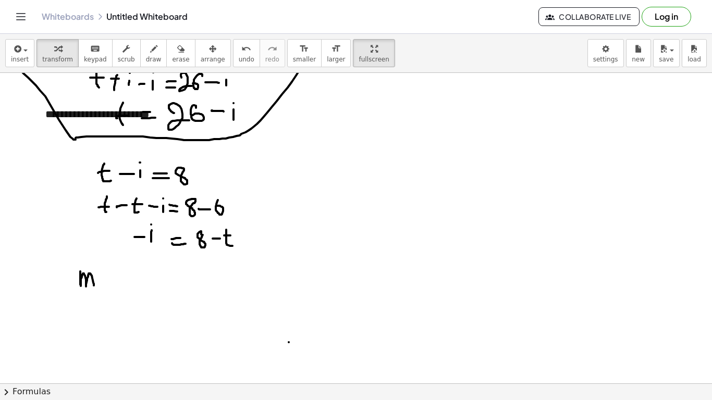
click at [343, 0] on html "**********" at bounding box center [356, 200] width 712 height 400
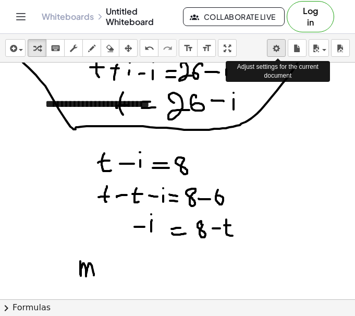
click at [277, 45] on body "**********" at bounding box center [177, 158] width 355 height 316
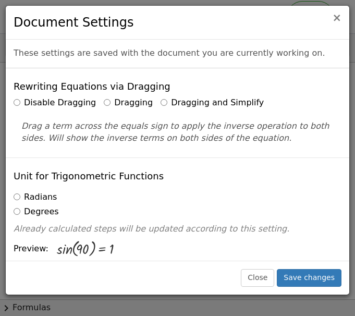
click at [337, 17] on span "×" at bounding box center [336, 17] width 9 height 13
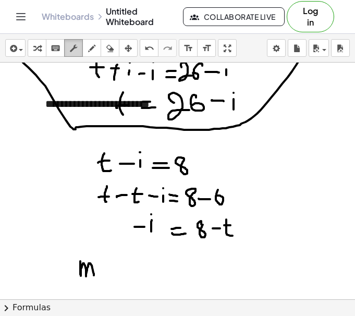
click at [72, 52] on icon "button" at bounding box center [73, 48] width 7 height 13
click at [96, 104] on div "**********" at bounding box center [113, 104] width 156 height 36
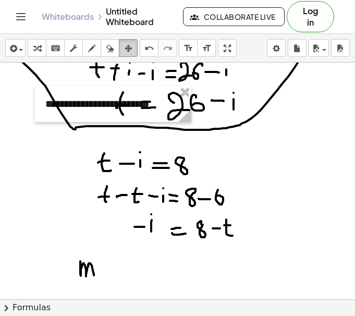
click at [129, 48] on icon "button" at bounding box center [128, 48] width 7 height 13
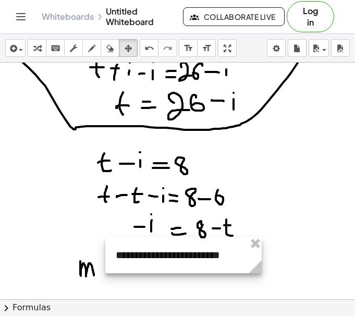
drag, startPoint x: 115, startPoint y: 91, endPoint x: 186, endPoint y: 242, distance: 167.3
click at [186, 242] on div at bounding box center [183, 255] width 156 height 36
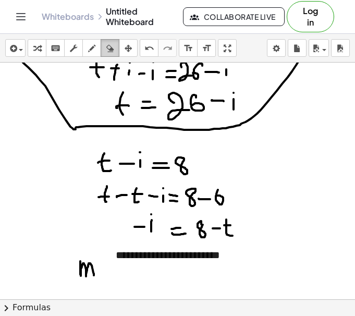
click at [113, 53] on div "button" at bounding box center [110, 48] width 14 height 13
drag, startPoint x: 87, startPoint y: 277, endPoint x: 82, endPoint y: 271, distance: 7.8
click at [82, 271] on div at bounding box center [177, 191] width 355 height 473
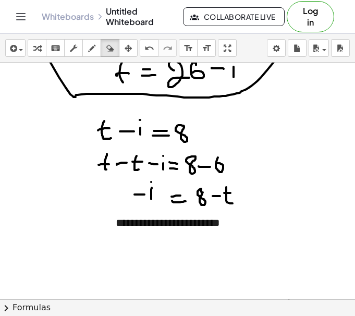
scroll to position [145, 0]
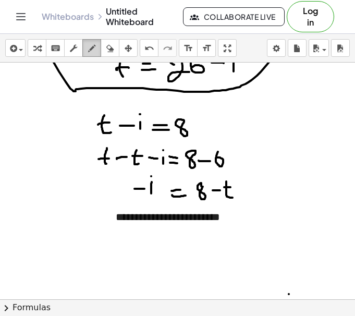
click at [91, 44] on icon "button" at bounding box center [91, 48] width 7 height 13
drag, startPoint x: 91, startPoint y: 261, endPoint x: 103, endPoint y: 261, distance: 12.5
click at [103, 261] on div at bounding box center [177, 153] width 355 height 473
drag, startPoint x: 111, startPoint y: 255, endPoint x: 111, endPoint y: 272, distance: 16.7
click at [111, 272] on div at bounding box center [177, 153] width 355 height 473
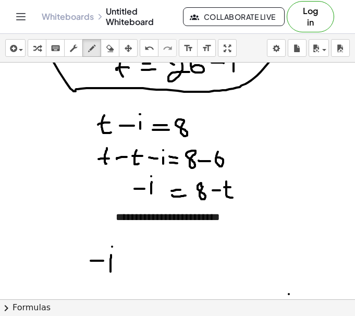
click at [112, 247] on div at bounding box center [177, 153] width 355 height 473
drag, startPoint x: 124, startPoint y: 263, endPoint x: 119, endPoint y: 269, distance: 8.1
click at [119, 269] on div at bounding box center [177, 153] width 355 height 473
drag, startPoint x: 123, startPoint y: 261, endPoint x: 138, endPoint y: 272, distance: 18.7
click at [137, 271] on div at bounding box center [177, 153] width 355 height 473
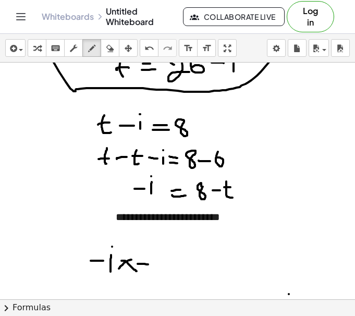
drag, startPoint x: 144, startPoint y: 264, endPoint x: 152, endPoint y: 265, distance: 7.4
click at [151, 265] on div at bounding box center [177, 153] width 355 height 473
click at [160, 267] on div at bounding box center [177, 153] width 355 height 473
drag, startPoint x: 170, startPoint y: 259, endPoint x: 187, endPoint y: 259, distance: 16.2
click at [187, 259] on div at bounding box center [177, 153] width 355 height 473
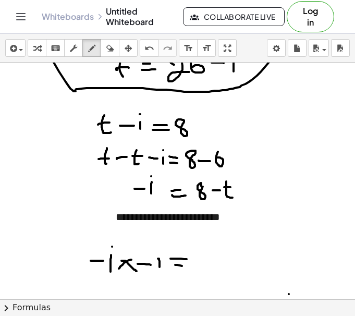
drag, startPoint x: 176, startPoint y: 265, endPoint x: 192, endPoint y: 266, distance: 15.7
click at [192, 266] on div at bounding box center [177, 153] width 355 height 473
drag, startPoint x: 211, startPoint y: 260, endPoint x: 223, endPoint y: 260, distance: 12.0
click at [223, 260] on div at bounding box center [177, 153] width 355 height 473
drag, startPoint x: 230, startPoint y: 253, endPoint x: 229, endPoint y: 270, distance: 16.2
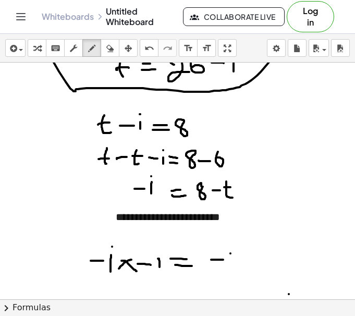
click at [229, 270] on div at bounding box center [177, 153] width 355 height 473
drag, startPoint x: 242, startPoint y: 261, endPoint x: 239, endPoint y: 265, distance: 5.5
click at [239, 265] on div at bounding box center [177, 153] width 355 height 473
drag, startPoint x: 240, startPoint y: 257, endPoint x: 246, endPoint y: 264, distance: 9.7
click at [246, 264] on div at bounding box center [177, 153] width 355 height 473
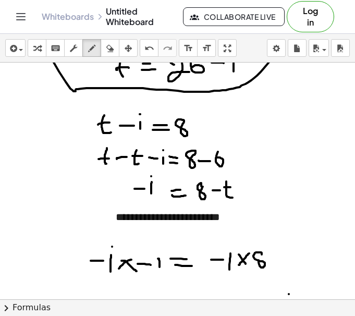
click at [261, 255] on div at bounding box center [177, 153] width 355 height 473
drag, startPoint x: 273, startPoint y: 259, endPoint x: 281, endPoint y: 259, distance: 7.3
click at [279, 259] on div at bounding box center [177, 153] width 355 height 473
drag, startPoint x: 289, startPoint y: 250, endPoint x: 291, endPoint y: 265, distance: 15.2
click at [290, 265] on div at bounding box center [177, 153] width 355 height 473
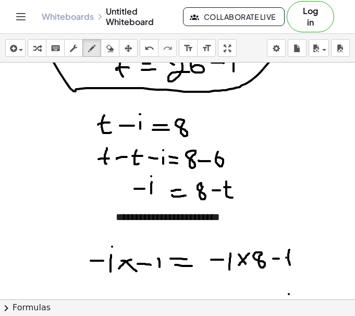
drag, startPoint x: 286, startPoint y: 258, endPoint x: 296, endPoint y: 257, distance: 9.4
click at [296, 257] on div at bounding box center [177, 153] width 355 height 473
drag, startPoint x: 307, startPoint y: 255, endPoint x: 301, endPoint y: 264, distance: 10.6
click at [301, 264] on div at bounding box center [177, 153] width 355 height 473
drag, startPoint x: 300, startPoint y: 256, endPoint x: 310, endPoint y: 262, distance: 11.7
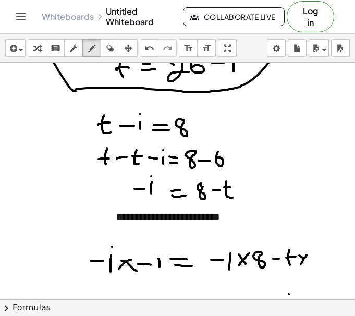
click at [310, 262] on div at bounding box center [177, 153] width 355 height 473
drag, startPoint x: 310, startPoint y: 258, endPoint x: 326, endPoint y: 255, distance: 16.5
click at [326, 255] on div at bounding box center [177, 153] width 355 height 473
drag, startPoint x: 326, startPoint y: 250, endPoint x: 328, endPoint y: 262, distance: 12.2
click at [328, 262] on div at bounding box center [177, 153] width 355 height 473
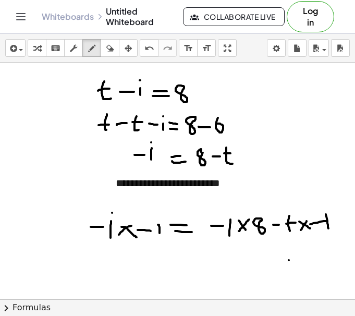
scroll to position [179, 0]
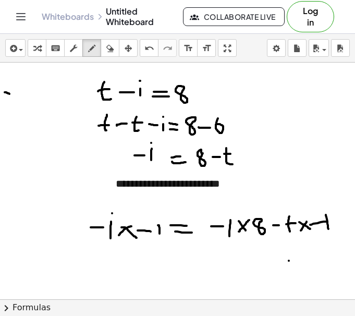
drag, startPoint x: 5, startPoint y: 92, endPoint x: 11, endPoint y: 94, distance: 7.0
click at [11, 94] on div at bounding box center [177, 120] width 355 height 473
drag, startPoint x: 30, startPoint y: 94, endPoint x: 22, endPoint y: 100, distance: 9.8
click at [22, 100] on div at bounding box center [177, 120] width 355 height 473
drag, startPoint x: 24, startPoint y: 94, endPoint x: 31, endPoint y: 103, distance: 11.2
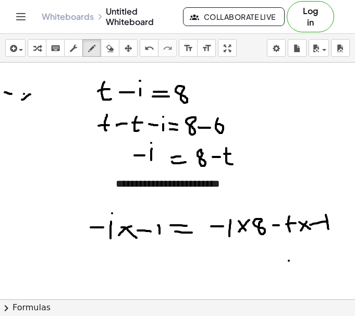
click at [31, 103] on div at bounding box center [177, 120] width 355 height 473
drag, startPoint x: 36, startPoint y: 96, endPoint x: 48, endPoint y: 98, distance: 12.1
click at [48, 98] on div at bounding box center [177, 120] width 355 height 473
click at [60, 97] on div at bounding box center [177, 120] width 355 height 473
drag, startPoint x: 54, startPoint y: 100, endPoint x: 66, endPoint y: 101, distance: 12.0
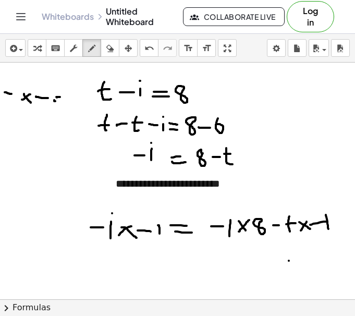
click at [62, 101] on div at bounding box center [177, 120] width 355 height 473
drag, startPoint x: 73, startPoint y: 96, endPoint x: 73, endPoint y: 107, distance: 10.4
click at [73, 106] on div at bounding box center [177, 120] width 355 height 473
drag, startPoint x: 69, startPoint y: 102, endPoint x: 78, endPoint y: 100, distance: 9.5
click at [78, 100] on div at bounding box center [177, 120] width 355 height 473
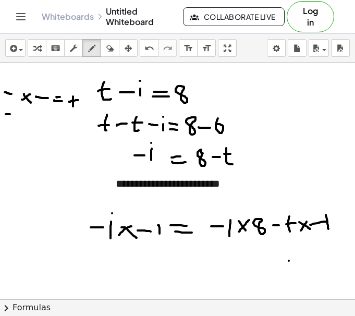
click at [10, 114] on div at bounding box center [177, 120] width 355 height 473
drag, startPoint x: 28, startPoint y: 113, endPoint x: 23, endPoint y: 117, distance: 5.9
click at [23, 117] on div at bounding box center [177, 120] width 355 height 473
drag, startPoint x: 21, startPoint y: 113, endPoint x: 31, endPoint y: 121, distance: 12.9
click at [29, 119] on div at bounding box center [177, 120] width 355 height 473
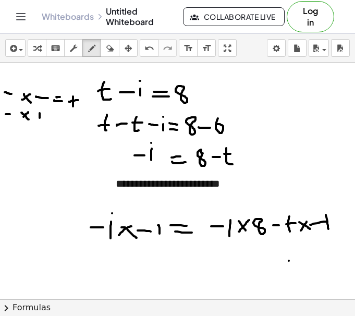
drag, startPoint x: 40, startPoint y: 114, endPoint x: 39, endPoint y: 120, distance: 6.9
click at [39, 119] on div at bounding box center [177, 120] width 355 height 473
drag, startPoint x: 36, startPoint y: 116, endPoint x: 42, endPoint y: 116, distance: 5.7
click at [42, 116] on div at bounding box center [177, 120] width 355 height 473
click at [58, 116] on div at bounding box center [177, 120] width 355 height 473
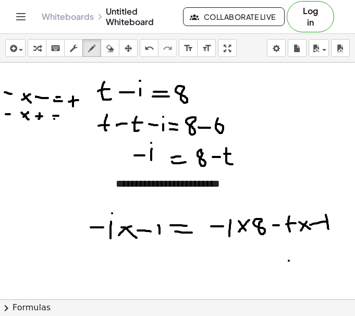
drag, startPoint x: 54, startPoint y: 119, endPoint x: 62, endPoint y: 120, distance: 7.4
click at [61, 120] on div at bounding box center [177, 120] width 355 height 473
drag, startPoint x: 72, startPoint y: 118, endPoint x: 80, endPoint y: 118, distance: 7.8
click at [80, 118] on div at bounding box center [177, 120] width 355 height 473
click at [10, 130] on div at bounding box center [177, 120] width 355 height 473
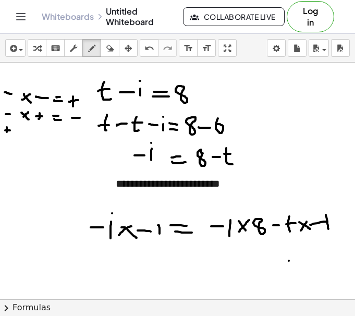
click at [7, 136] on div at bounding box center [177, 120] width 355 height 473
drag, startPoint x: 25, startPoint y: 129, endPoint x: 21, endPoint y: 133, distance: 5.9
click at [21, 133] on div at bounding box center [177, 120] width 355 height 473
drag, startPoint x: 21, startPoint y: 130, endPoint x: 25, endPoint y: 135, distance: 5.9
click at [25, 135] on div at bounding box center [177, 120] width 355 height 473
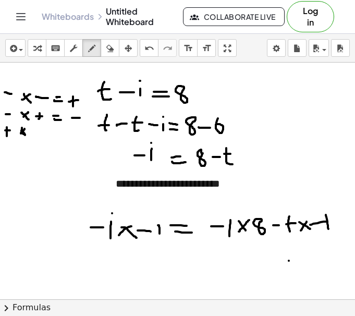
drag, startPoint x: 22, startPoint y: 128, endPoint x: 25, endPoint y: 134, distance: 6.8
click at [25, 134] on div at bounding box center [177, 120] width 355 height 473
drag, startPoint x: 25, startPoint y: 129, endPoint x: 18, endPoint y: 135, distance: 8.9
click at [18, 135] on div at bounding box center [177, 120] width 355 height 473
drag, startPoint x: 30, startPoint y: 133, endPoint x: 39, endPoint y: 133, distance: 8.3
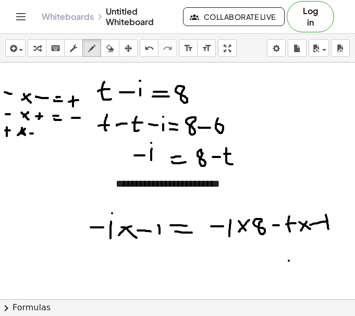
click at [38, 133] on div at bounding box center [177, 120] width 355 height 473
drag, startPoint x: 53, startPoint y: 133, endPoint x: 62, endPoint y: 133, distance: 8.3
click at [62, 133] on div at bounding box center [177, 120] width 355 height 473
drag, startPoint x: 54, startPoint y: 136, endPoint x: 64, endPoint y: 138, distance: 10.0
click at [64, 138] on div at bounding box center [177, 120] width 355 height 473
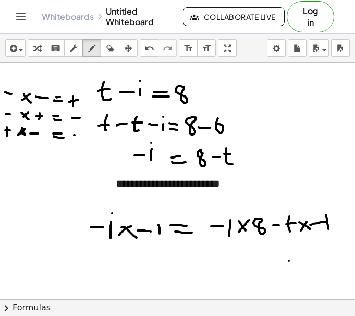
drag, startPoint x: 74, startPoint y: 135, endPoint x: 83, endPoint y: 135, distance: 9.4
click at [83, 135] on div at bounding box center [177, 120] width 355 height 473
click at [8, 147] on div at bounding box center [177, 120] width 355 height 473
drag, startPoint x: 7, startPoint y: 144, endPoint x: 8, endPoint y: 155, distance: 11.5
click at [7, 154] on div at bounding box center [177, 120] width 355 height 473
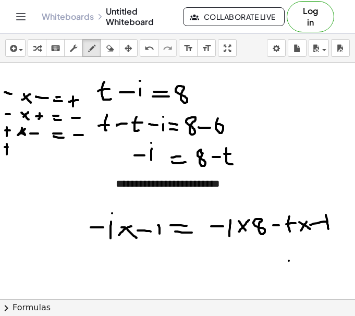
click at [18, 152] on div at bounding box center [177, 120] width 355 height 473
drag, startPoint x: 18, startPoint y: 146, endPoint x: 21, endPoint y: 154, distance: 8.4
click at [21, 154] on div at bounding box center [177, 120] width 355 height 473
drag, startPoint x: 33, startPoint y: 147, endPoint x: 33, endPoint y: 153, distance: 6.3
click at [33, 152] on div at bounding box center [177, 120] width 355 height 473
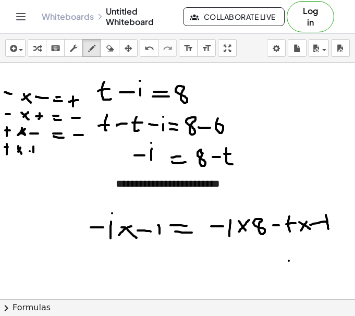
drag, startPoint x: 30, startPoint y: 151, endPoint x: 37, endPoint y: 151, distance: 7.3
click at [37, 151] on div at bounding box center [177, 120] width 355 height 473
click at [58, 149] on div at bounding box center [177, 120] width 355 height 473
drag, startPoint x: 53, startPoint y: 153, endPoint x: 62, endPoint y: 154, distance: 8.4
click at [60, 154] on div at bounding box center [177, 120] width 355 height 473
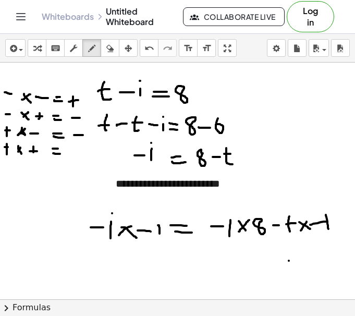
drag, startPoint x: 80, startPoint y: 145, endPoint x: 79, endPoint y: 156, distance: 10.5
click at [79, 156] on div at bounding box center [177, 120] width 355 height 473
drag, startPoint x: 75, startPoint y: 151, endPoint x: 81, endPoint y: 151, distance: 6.3
click at [81, 151] on div at bounding box center [177, 120] width 355 height 473
drag, startPoint x: 86, startPoint y: 91, endPoint x: -1, endPoint y: 158, distance: 109.3
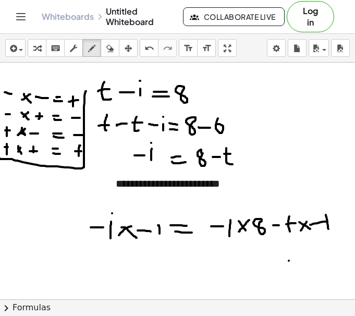
click at [0, 158] on html "**********" at bounding box center [177, 158] width 355 height 316
drag, startPoint x: 85, startPoint y: 90, endPoint x: -1, endPoint y: 80, distance: 86.1
click at [0, 80] on html "**********" at bounding box center [177, 158] width 355 height 316
click at [142, 264] on div at bounding box center [177, 120] width 355 height 473
drag, startPoint x: 142, startPoint y: 261, endPoint x: 142, endPoint y: 269, distance: 8.3
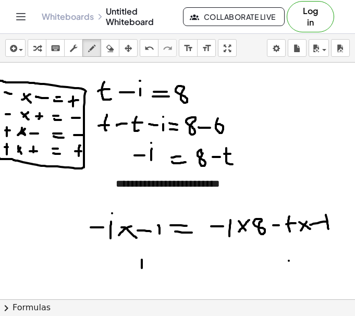
click at [142, 269] on div at bounding box center [177, 120] width 355 height 473
click at [141, 252] on div at bounding box center [177, 120] width 355 height 473
drag, startPoint x: 174, startPoint y: 261, endPoint x: 184, endPoint y: 263, distance: 10.7
click at [183, 263] on div at bounding box center [177, 120] width 355 height 473
drag, startPoint x: 170, startPoint y: 269, endPoint x: 186, endPoint y: 267, distance: 15.7
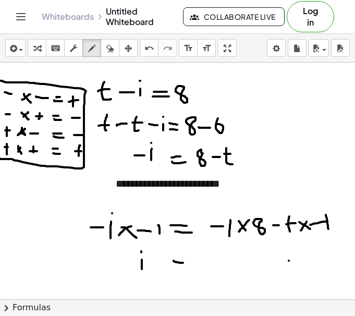
click at [185, 267] on div at bounding box center [177, 120] width 355 height 473
drag, startPoint x: 200, startPoint y: 263, endPoint x: 206, endPoint y: 264, distance: 6.8
click at [206, 264] on div at bounding box center [177, 120] width 355 height 473
click at [223, 260] on div at bounding box center [177, 120] width 355 height 473
drag, startPoint x: 227, startPoint y: 265, endPoint x: 237, endPoint y: 265, distance: 10.4
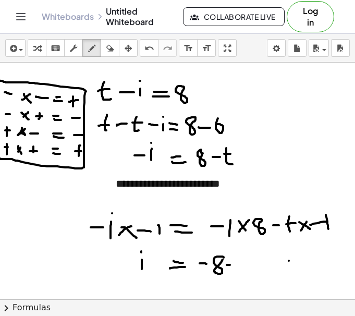
click at [237, 265] on div at bounding box center [177, 120] width 355 height 473
drag, startPoint x: 233, startPoint y: 258, endPoint x: 232, endPoint y: 273, distance: 15.7
click at [232, 273] on div at bounding box center [177, 120] width 355 height 473
drag, startPoint x: 246, startPoint y: 253, endPoint x: 247, endPoint y: 273, distance: 19.8
click at [247, 273] on div at bounding box center [177, 120] width 355 height 473
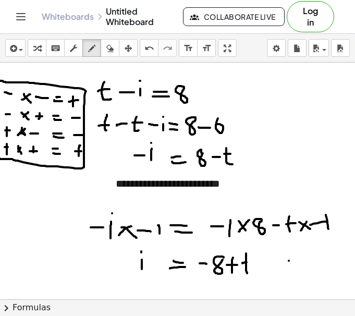
drag, startPoint x: 242, startPoint y: 263, endPoint x: 252, endPoint y: 262, distance: 10.0
click at [247, 262] on div at bounding box center [177, 120] width 355 height 473
drag, startPoint x: 247, startPoint y: 254, endPoint x: 251, endPoint y: 269, distance: 15.3
click at [251, 269] on div at bounding box center [177, 120] width 355 height 473
drag, startPoint x: 242, startPoint y: 264, endPoint x: 252, endPoint y: 262, distance: 10.1
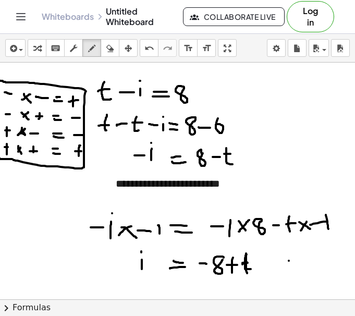
click at [251, 262] on div at bounding box center [177, 120] width 355 height 473
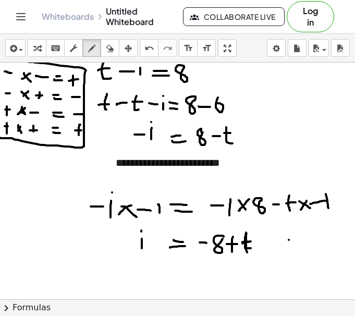
scroll to position [201, 0]
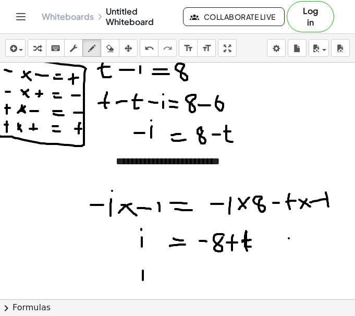
drag, startPoint x: 143, startPoint y: 271, endPoint x: 143, endPoint y: 282, distance: 11.5
click at [143, 282] on div at bounding box center [177, 97] width 355 height 473
click at [143, 266] on div at bounding box center [177, 97] width 355 height 473
drag, startPoint x: 157, startPoint y: 274, endPoint x: 167, endPoint y: 273, distance: 9.5
click at [166, 273] on div at bounding box center [177, 97] width 355 height 473
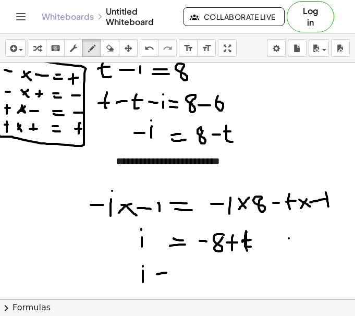
drag, startPoint x: 158, startPoint y: 278, endPoint x: 168, endPoint y: 279, distance: 9.9
click at [168, 279] on div at bounding box center [177, 97] width 355 height 473
drag, startPoint x: 187, startPoint y: 262, endPoint x: 186, endPoint y: 285, distance: 22.4
click at [185, 285] on div at bounding box center [177, 97] width 355 height 473
drag, startPoint x: 180, startPoint y: 273, endPoint x: 187, endPoint y: 273, distance: 6.8
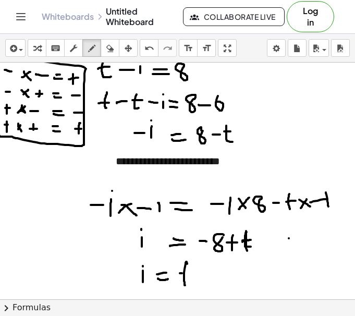
click at [187, 273] on div at bounding box center [177, 97] width 355 height 473
drag, startPoint x: 202, startPoint y: 272, endPoint x: 214, endPoint y: 271, distance: 12.5
click at [214, 271] on div at bounding box center [177, 97] width 355 height 473
click at [231, 264] on div at bounding box center [177, 97] width 355 height 473
drag, startPoint x: 185, startPoint y: 264, endPoint x: 189, endPoint y: 285, distance: 20.8
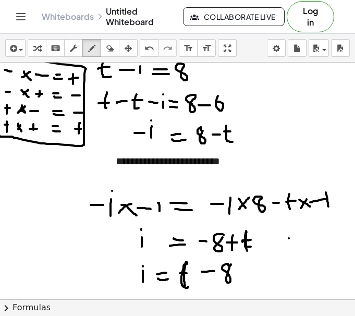
click at [189, 286] on div at bounding box center [177, 97] width 355 height 473
drag, startPoint x: 180, startPoint y: 274, endPoint x: 190, endPoint y: 273, distance: 10.5
click at [190, 273] on div at bounding box center [177, 97] width 355 height 473
click at [251, 277] on div at bounding box center [177, 97] width 355 height 473
click at [260, 277] on div at bounding box center [177, 97] width 355 height 473
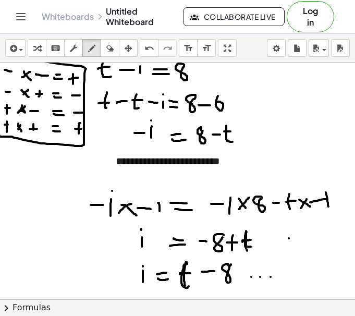
click at [271, 277] on div at bounding box center [177, 97] width 355 height 473
click at [282, 277] on div at bounding box center [177, 97] width 355 height 473
drag, startPoint x: 300, startPoint y: 275, endPoint x: 302, endPoint y: 285, distance: 10.0
click at [302, 284] on div at bounding box center [177, 97] width 355 height 473
drag, startPoint x: 305, startPoint y: 278, endPoint x: 307, endPoint y: 284, distance: 6.1
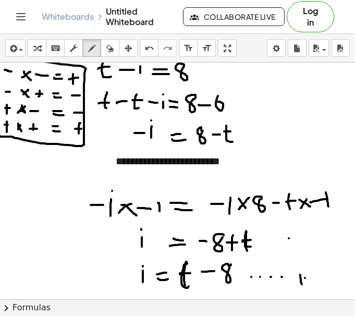
click at [306, 282] on div at bounding box center [177, 97] width 355 height 473
drag, startPoint x: 310, startPoint y: 276, endPoint x: 310, endPoint y: 282, distance: 5.2
click at [310, 282] on div at bounding box center [177, 97] width 355 height 473
drag, startPoint x: 312, startPoint y: 268, endPoint x: 313, endPoint y: 292, distance: 24.5
click at [314, 290] on div at bounding box center [177, 97] width 355 height 473
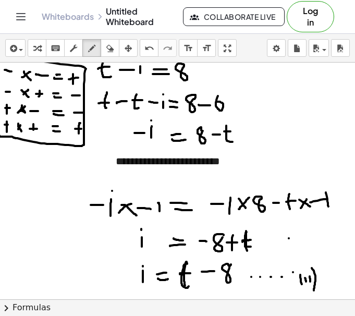
drag, startPoint x: 293, startPoint y: 272, endPoint x: 291, endPoint y: 285, distance: 13.1
click at [291, 285] on div at bounding box center [177, 97] width 355 height 473
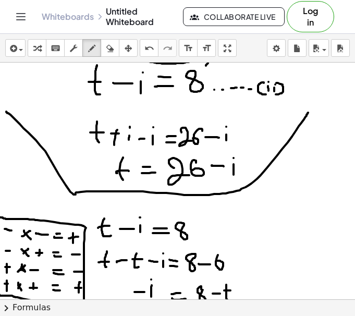
scroll to position [0, 0]
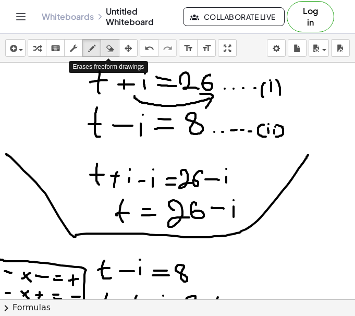
click at [106, 52] on icon "button" at bounding box center [109, 48] width 7 height 13
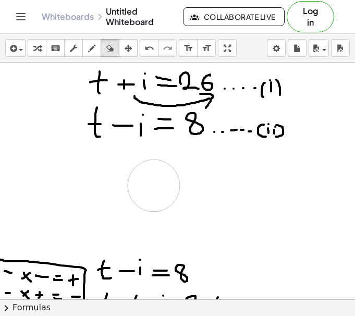
drag, startPoint x: 298, startPoint y: 176, endPoint x: 152, endPoint y: 185, distance: 146.3
click at [152, 185] on div at bounding box center [177, 299] width 355 height 473
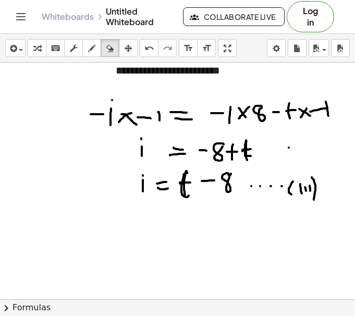
scroll to position [294, 0]
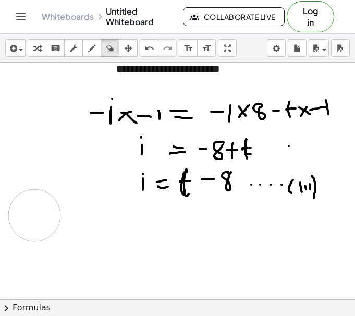
drag, startPoint x: 48, startPoint y: 212, endPoint x: 43, endPoint y: 216, distance: 6.8
click at [43, 216] on div at bounding box center [177, 124] width 355 height 710
click at [88, 53] on icon "button" at bounding box center [91, 48] width 7 height 13
drag, startPoint x: 37, startPoint y: 218, endPoint x: 36, endPoint y: 227, distance: 8.4
click at [29, 231] on div at bounding box center [177, 124] width 355 height 710
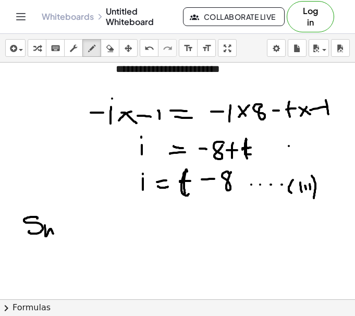
drag, startPoint x: 45, startPoint y: 225, endPoint x: 54, endPoint y: 234, distance: 12.9
click at [54, 234] on div at bounding box center [177, 124] width 355 height 710
drag, startPoint x: 55, startPoint y: 222, endPoint x: 57, endPoint y: 236, distance: 14.2
click at [57, 237] on div at bounding box center [177, 124] width 355 height 710
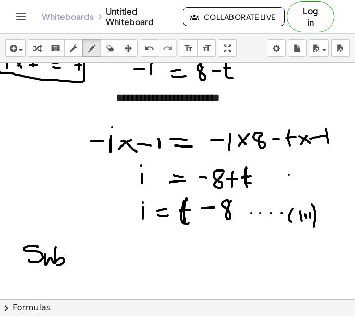
scroll to position [264, 0]
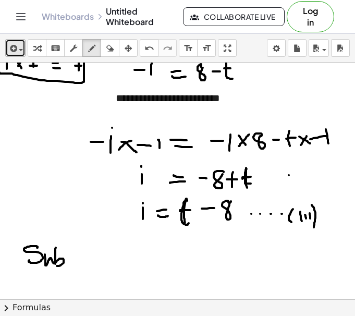
click at [18, 52] on div "button" at bounding box center [15, 48] width 15 height 13
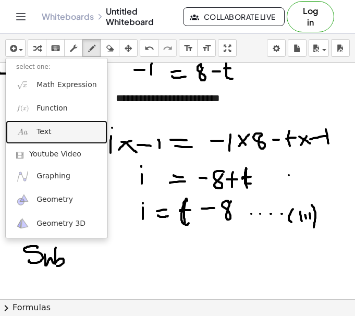
click at [49, 129] on span "Text" at bounding box center [43, 132] width 15 height 10
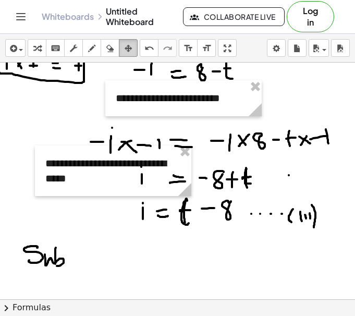
click at [126, 49] on icon "button" at bounding box center [128, 48] width 7 height 13
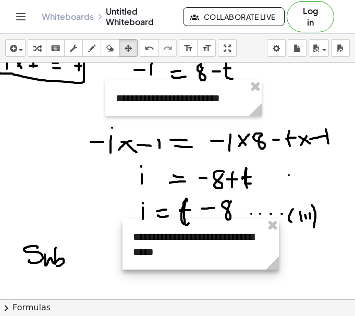
drag, startPoint x: 95, startPoint y: 158, endPoint x: 182, endPoint y: 231, distance: 113.2
click at [182, 231] on div at bounding box center [201, 244] width 156 height 51
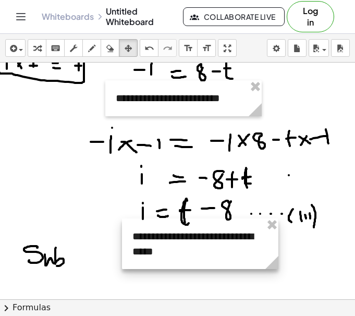
click at [182, 231] on div at bounding box center [200, 243] width 156 height 51
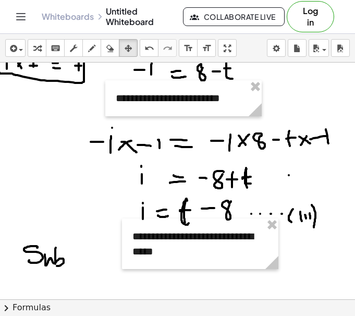
drag, startPoint x: 235, startPoint y: 285, endPoint x: 212, endPoint y: 284, distance: 22.5
click at [218, 285] on div at bounding box center [177, 153] width 355 height 710
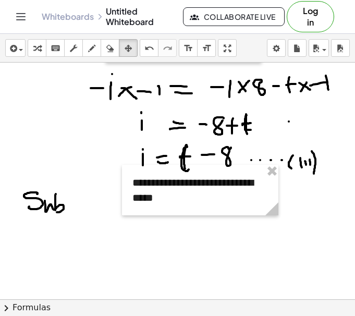
scroll to position [321, 0]
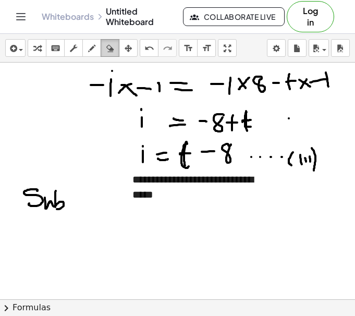
click at [109, 47] on icon "button" at bounding box center [109, 48] width 7 height 13
drag, startPoint x: 51, startPoint y: 199, endPoint x: 21, endPoint y: 184, distance: 33.6
click at [32, 196] on div at bounding box center [177, 96] width 355 height 710
click at [93, 48] on icon "button" at bounding box center [91, 48] width 7 height 13
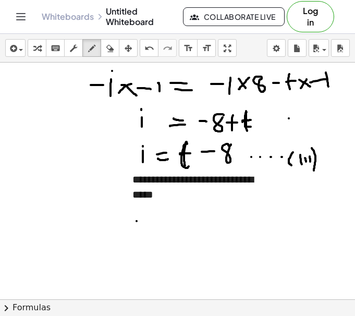
drag, startPoint x: 137, startPoint y: 221, endPoint x: 138, endPoint y: 240, distance: 19.3
click at [138, 240] on div at bounding box center [177, 96] width 355 height 710
drag, startPoint x: 131, startPoint y: 233, endPoint x: 144, endPoint y: 230, distance: 12.7
click at [139, 230] on div at bounding box center [177, 96] width 355 height 710
drag, startPoint x: 153, startPoint y: 230, endPoint x: 152, endPoint y: 236, distance: 6.3
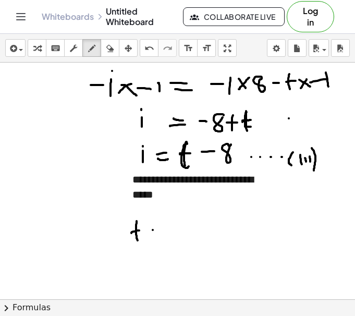
click at [152, 236] on div at bounding box center [177, 96] width 355 height 710
drag, startPoint x: 147, startPoint y: 232, endPoint x: 156, endPoint y: 232, distance: 9.9
click at [156, 232] on div at bounding box center [177, 96] width 355 height 710
drag, startPoint x: 165, startPoint y: 230, endPoint x: 165, endPoint y: 239, distance: 9.4
click at [165, 239] on div at bounding box center [177, 96] width 355 height 710
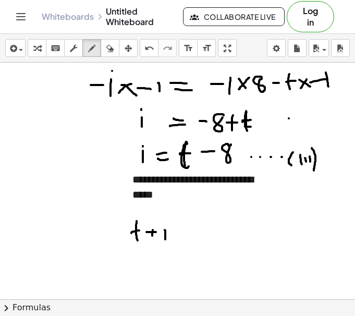
click at [166, 222] on div at bounding box center [177, 96] width 355 height 710
drag, startPoint x: 180, startPoint y: 230, endPoint x: 186, endPoint y: 230, distance: 6.3
click at [186, 230] on div at bounding box center [177, 96] width 355 height 710
drag, startPoint x: 179, startPoint y: 236, endPoint x: 191, endPoint y: 237, distance: 12.0
click at [190, 237] on div at bounding box center [177, 96] width 355 height 710
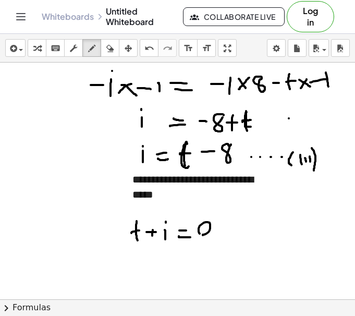
drag, startPoint x: 199, startPoint y: 230, endPoint x: 222, endPoint y: 235, distance: 23.4
click at [217, 235] on div at bounding box center [177, 96] width 355 height 710
drag, startPoint x: 223, startPoint y: 224, endPoint x: 220, endPoint y: 231, distance: 8.2
click at [220, 231] on div at bounding box center [177, 96] width 355 height 710
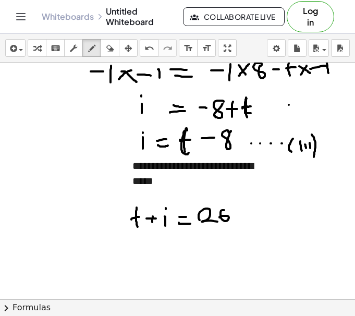
scroll to position [338, 0]
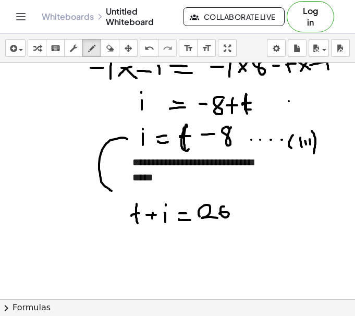
drag, startPoint x: 121, startPoint y: 138, endPoint x: 120, endPoint y: 198, distance: 60.0
click at [120, 198] on div at bounding box center [177, 79] width 355 height 710
drag, startPoint x: 122, startPoint y: 188, endPoint x: 117, endPoint y: 209, distance: 20.9
click at [117, 209] on div at bounding box center [177, 79] width 355 height 710
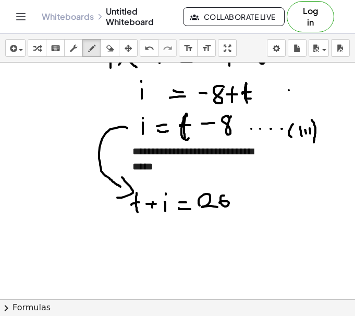
scroll to position [351, 0]
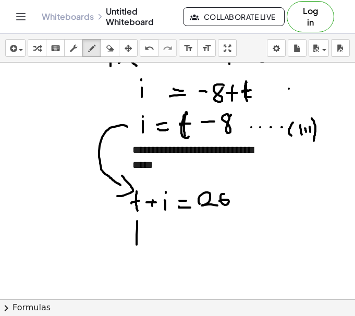
drag, startPoint x: 137, startPoint y: 221, endPoint x: 142, endPoint y: 248, distance: 27.5
click at [139, 248] on div at bounding box center [177, 67] width 355 height 710
drag, startPoint x: 130, startPoint y: 236, endPoint x: 143, endPoint y: 236, distance: 13.6
click at [143, 236] on div at bounding box center [177, 67] width 355 height 710
drag, startPoint x: 151, startPoint y: 236, endPoint x: 160, endPoint y: 237, distance: 8.9
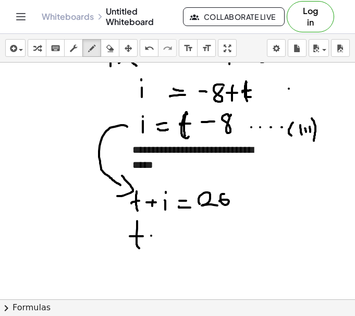
click at [157, 237] on div at bounding box center [177, 67] width 355 height 710
drag, startPoint x: 151, startPoint y: 235, endPoint x: 169, endPoint y: 235, distance: 18.2
click at [169, 235] on div at bounding box center [177, 67] width 355 height 710
drag, startPoint x: 160, startPoint y: 231, endPoint x: 160, endPoint y: 247, distance: 16.2
click at [160, 247] on div at bounding box center [177, 67] width 355 height 710
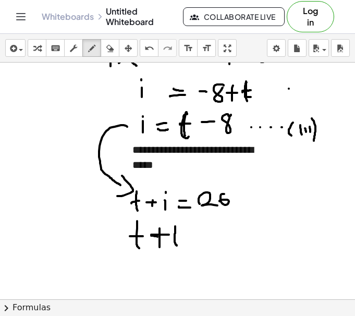
drag, startPoint x: 175, startPoint y: 226, endPoint x: 182, endPoint y: 246, distance: 20.4
click at [181, 246] on div at bounding box center [177, 67] width 355 height 710
drag, startPoint x: 170, startPoint y: 238, endPoint x: 180, endPoint y: 237, distance: 9.4
click at [180, 237] on div at bounding box center [177, 67] width 355 height 710
drag, startPoint x: 172, startPoint y: 221, endPoint x: 174, endPoint y: 251, distance: 29.8
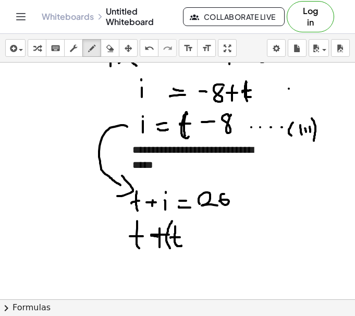
click at [174, 251] on div at bounding box center [177, 67] width 355 height 710
drag, startPoint x: 189, startPoint y: 239, endPoint x: 198, endPoint y: 239, distance: 9.4
click at [198, 239] on div at bounding box center [177, 67] width 355 height 710
click at [217, 234] on div at bounding box center [177, 67] width 355 height 710
drag, startPoint x: 218, startPoint y: 222, endPoint x: 223, endPoint y: 252, distance: 30.7
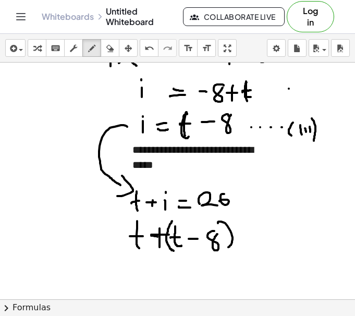
click at [223, 252] on div at bounding box center [177, 67] width 355 height 710
drag, startPoint x: 239, startPoint y: 237, endPoint x: 254, endPoint y: 237, distance: 15.1
click at [254, 237] on div at bounding box center [177, 67] width 355 height 710
drag, startPoint x: 239, startPoint y: 242, endPoint x: 255, endPoint y: 243, distance: 16.7
click at [255, 243] on div at bounding box center [177, 67] width 355 height 710
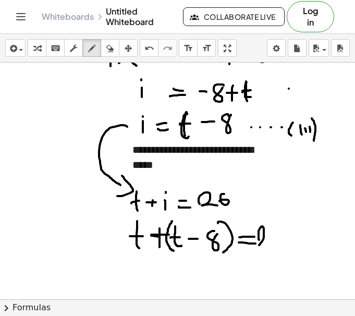
drag, startPoint x: 259, startPoint y: 240, endPoint x: 271, endPoint y: 245, distance: 12.9
click at [271, 245] on div at bounding box center [177, 67] width 355 height 710
drag, startPoint x: 280, startPoint y: 228, endPoint x: 266, endPoint y: 239, distance: 17.1
click at [266, 239] on div at bounding box center [177, 67] width 355 height 710
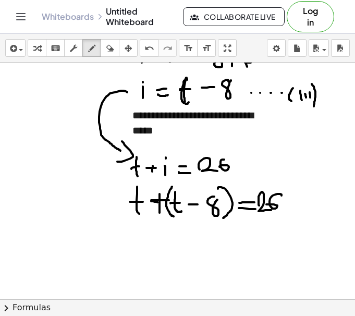
scroll to position [386, 0]
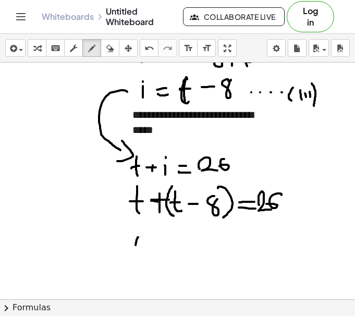
drag, startPoint x: 138, startPoint y: 237, endPoint x: 140, endPoint y: 259, distance: 21.4
click at [140, 259] on div at bounding box center [177, 32] width 355 height 710
drag, startPoint x: 130, startPoint y: 249, endPoint x: 143, endPoint y: 247, distance: 13.2
click at [143, 247] on div at bounding box center [177, 32] width 355 height 710
drag
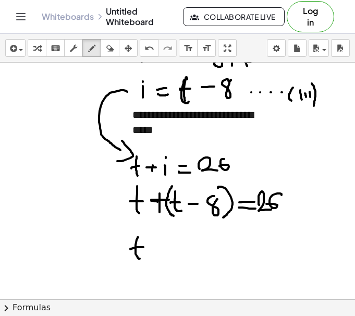
click at [155, 259] on div at bounding box center [177, 32] width 355 height 710
click at [164, 251] on div at bounding box center [177, 32] width 355 height 710
click at [176, 260] on div at bounding box center [177, 32] width 355 height 710
click at [177, 250] on div at bounding box center [177, 32] width 355 height 710
click at [197, 250] on div at bounding box center [177, 32] width 355 height 710
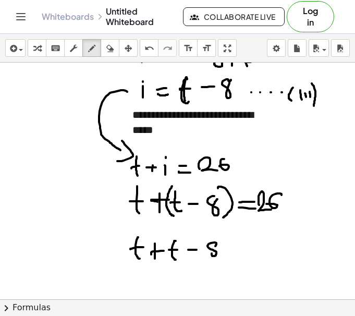
click at [216, 243] on div at bounding box center [177, 32] width 355 height 710
click at [247, 246] on div at bounding box center [177, 32] width 355 height 710
click at [248, 250] on div at bounding box center [177, 32] width 355 height 710
click at [265, 254] on div at bounding box center [177, 32] width 355 height 710
click at [266, 249] on div at bounding box center [177, 32] width 355 height 710
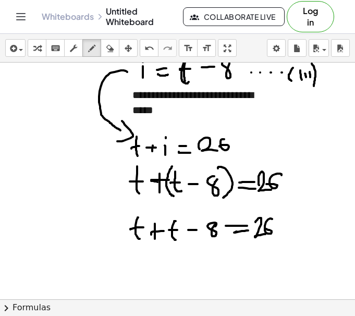
scroll to position [409, 0]
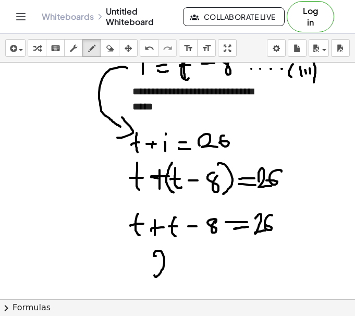
click at [173, 269] on div at bounding box center [177, 8] width 355 height 710
click at [178, 273] on div at bounding box center [177, 8] width 355 height 710
click at [187, 260] on div at bounding box center [177, 8] width 355 height 710
click at [202, 261] on div at bounding box center [177, 8] width 355 height 710
click at [212, 261] on div at bounding box center [177, 8] width 355 height 710
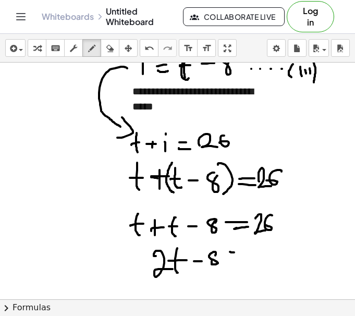
click at [237, 253] on div at bounding box center [177, 8] width 355 height 710
click at [246, 259] on div at bounding box center [177, 8] width 355 height 710
click at [259, 261] on div at bounding box center [177, 8] width 355 height 710
click at [265, 260] on div at bounding box center [177, 8] width 355 height 710
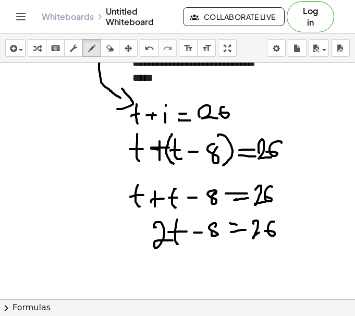
scroll to position [453, 0]
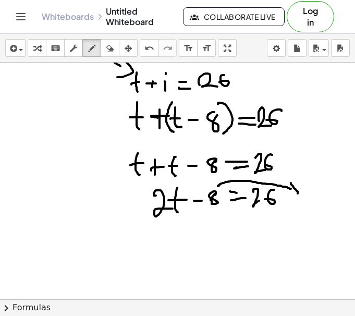
scroll to position [471, 0]
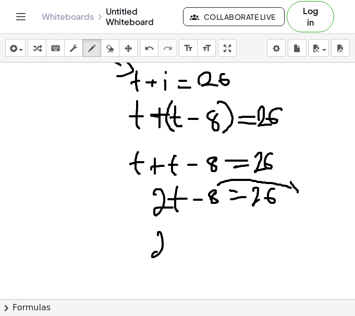
click at [165, 252] on div at bounding box center [177, 65] width 355 height 947
click at [170, 243] on div at bounding box center [177, 65] width 355 height 947
click at [199, 238] on div at bounding box center [177, 65] width 355 height 947
click at [203, 243] on div at bounding box center [177, 65] width 355 height 947
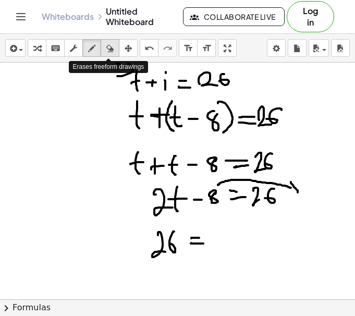
click at [113, 52] on div "button" at bounding box center [110, 48] width 14 height 13
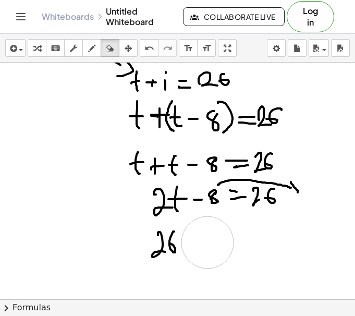
click at [208, 243] on div at bounding box center [177, 65] width 355 height 947
click at [182, 182] on div "**********" at bounding box center [177, 175] width 355 height 282
click at [194, 243] on div at bounding box center [177, 65] width 355 height 947
click at [207, 236] on div at bounding box center [177, 65] width 355 height 947
click at [213, 254] on div at bounding box center [177, 65] width 355 height 947
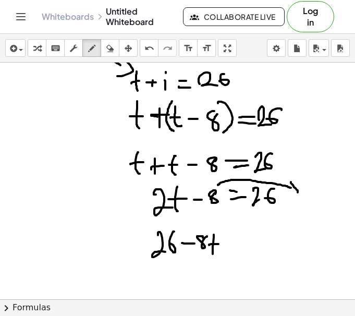
click at [219, 244] on div at bounding box center [177, 65] width 355 height 947
click at [231, 241] on div at bounding box center [177, 65] width 355 height 947
click at [247, 240] on div at bounding box center [177, 65] width 355 height 947
click at [253, 246] on div at bounding box center [177, 65] width 355 height 947
click at [270, 243] on div at bounding box center [177, 65] width 355 height 947
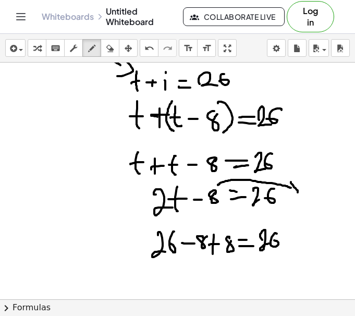
click at [273, 240] on div at bounding box center [177, 65] width 355 height 947
click at [288, 245] on div at bounding box center [177, 65] width 355 height 947
click at [292, 240] on div at bounding box center [177, 65] width 355 height 947
click at [307, 239] on div at bounding box center [177, 65] width 355 height 947
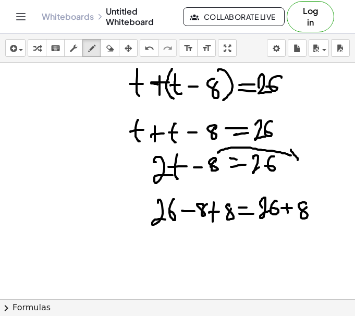
scroll to position [507, 0]
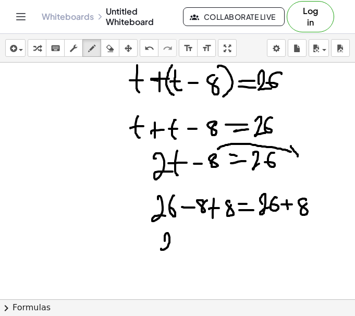
click at [172, 248] on div at bounding box center [177, 29] width 355 height 947
click at [180, 248] on div at bounding box center [177, 29] width 355 height 947
click at [178, 239] on div at bounding box center [177, 29] width 355 height 947
click at [210, 239] on div at bounding box center [177, 29] width 355 height 947
click at [210, 244] on div at bounding box center [177, 29] width 355 height 947
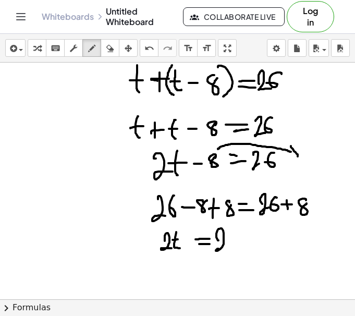
click at [234, 247] on div at bounding box center [177, 29] width 355 height 947
click at [126, 45] on icon "button" at bounding box center [128, 48] width 7 height 13
click at [230, 247] on div at bounding box center [177, 29] width 355 height 947
click at [108, 47] on icon "button" at bounding box center [109, 48] width 7 height 13
click at [235, 247] on div at bounding box center [177, 29] width 355 height 947
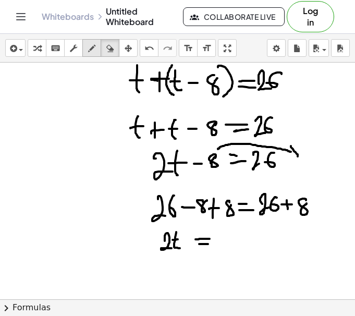
click at [91, 54] on icon "button" at bounding box center [91, 48] width 7 height 13
click at [229, 246] on div at bounding box center [177, 29] width 355 height 947
click at [259, 242] on div at bounding box center [177, 29] width 355 height 947
click at [254, 253] on div at bounding box center [177, 29] width 355 height 947
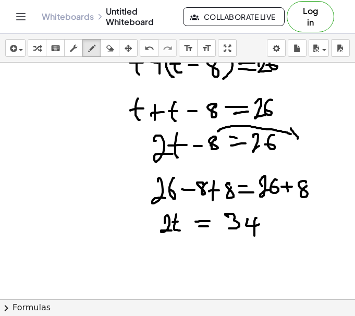
scroll to position [525, 0]
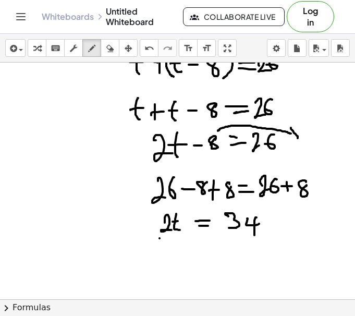
click at [173, 237] on div at bounding box center [177, 11] width 355 height 947
click at [193, 254] on div at bounding box center [177, 11] width 355 height 947
click at [264, 236] on div at bounding box center [177, 11] width 355 height 947
click at [258, 255] on div at bounding box center [177, 11] width 355 height 947
click at [156, 260] on div at bounding box center [177, 11] width 355 height 947
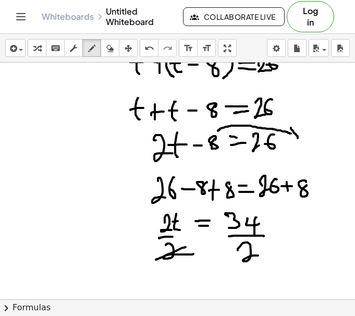
click at [156, 226] on div at bounding box center [177, 11] width 355 height 947
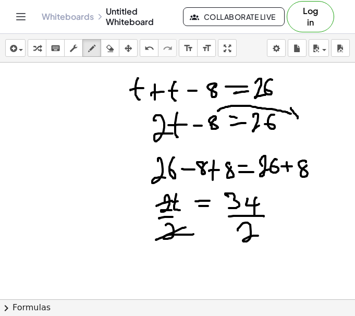
scroll to position [545, 0]
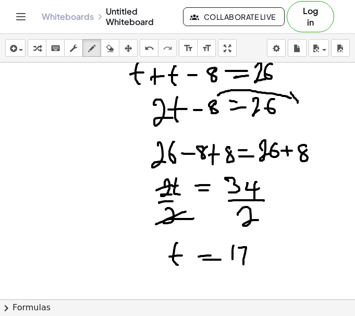
scroll to position [562, 0]
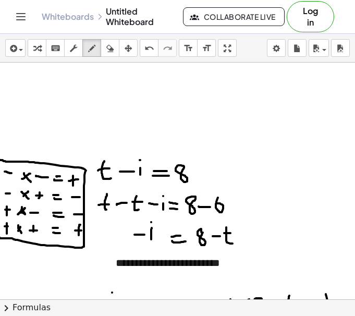
scroll to position [0, 0]
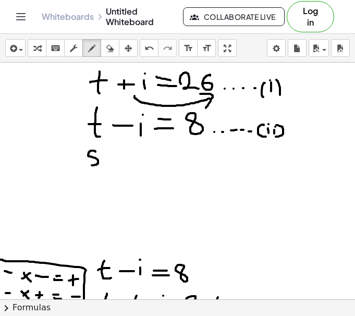
drag, startPoint x: 95, startPoint y: 152, endPoint x: 91, endPoint y: 165, distance: 13.7
drag, startPoint x: 101, startPoint y: 161, endPoint x: 109, endPoint y: 165, distance: 8.9
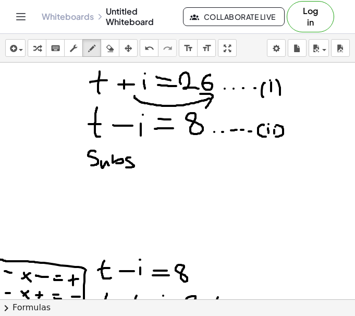
drag, startPoint x: 129, startPoint y: 157, endPoint x: 126, endPoint y: 167, distance: 10.6
drag, startPoint x: 157, startPoint y: 153, endPoint x: 159, endPoint y: 171, distance: 17.8
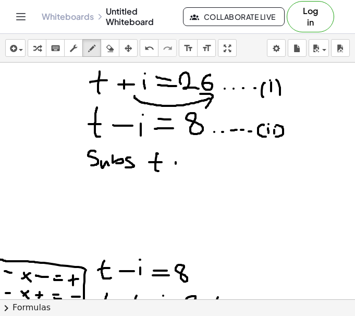
drag, startPoint x: 176, startPoint y: 164, endPoint x: 177, endPoint y: 172, distance: 7.9
drag, startPoint x: 188, startPoint y: 156, endPoint x: 191, endPoint y: 171, distance: 14.8
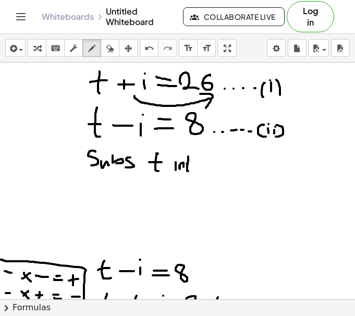
drag, startPoint x: 187, startPoint y: 164, endPoint x: 195, endPoint y: 164, distance: 8.3
drag, startPoint x: 194, startPoint y: 170, endPoint x: 194, endPoint y: 164, distance: 5.8
drag, startPoint x: 214, startPoint y: 165, endPoint x: 220, endPoint y: 170, distance: 7.4
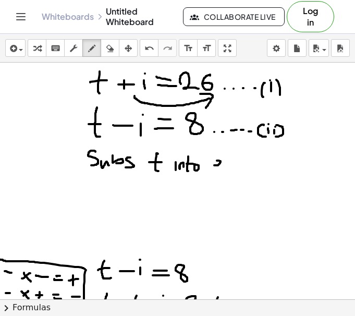
drag, startPoint x: 224, startPoint y: 161, endPoint x: 233, endPoint y: 172, distance: 14.5
drag, startPoint x: 231, startPoint y: 162, endPoint x: 236, endPoint y: 170, distance: 10.0
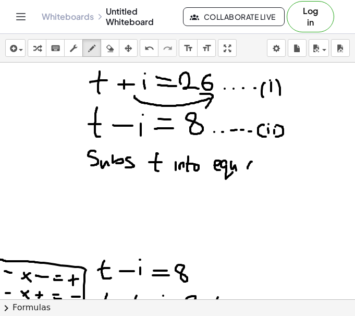
drag, startPoint x: 249, startPoint y: 165, endPoint x: 253, endPoint y: 176, distance: 11.7
drag, startPoint x: 257, startPoint y: 166, endPoint x: 257, endPoint y: 174, distance: 7.8
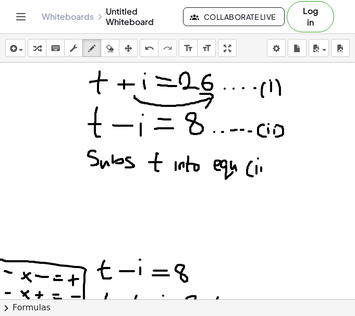
drag, startPoint x: 265, startPoint y: 160, endPoint x: 260, endPoint y: 179, distance: 19.9
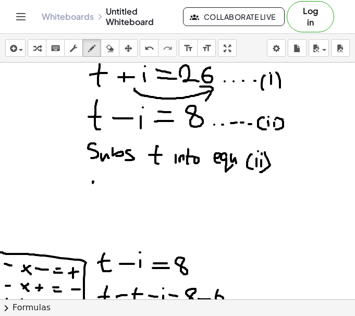
drag, startPoint x: 93, startPoint y: 181, endPoint x: 93, endPoint y: 194, distance: 12.5
drag, startPoint x: 101, startPoint y: 180, endPoint x: 105, endPoint y: 200, distance: 20.1
drag, startPoint x: 118, startPoint y: 189, endPoint x: 134, endPoint y: 190, distance: 16.2
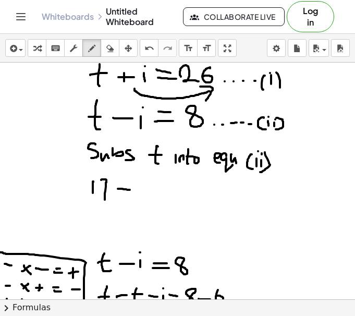
drag, startPoint x: 145, startPoint y: 185, endPoint x: 145, endPoint y: 196, distance: 10.4
drag, startPoint x: 160, startPoint y: 187, endPoint x: 170, endPoint y: 189, distance: 10.6
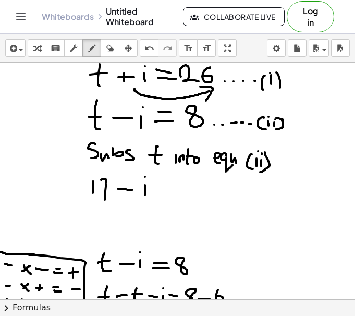
drag, startPoint x: 162, startPoint y: 192, endPoint x: 178, endPoint y: 192, distance: 16.2
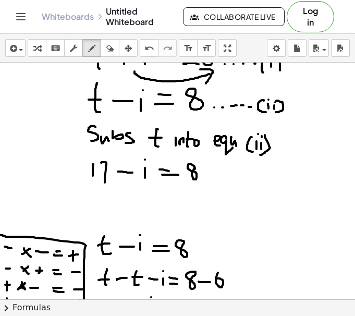
scroll to position [25, 0]
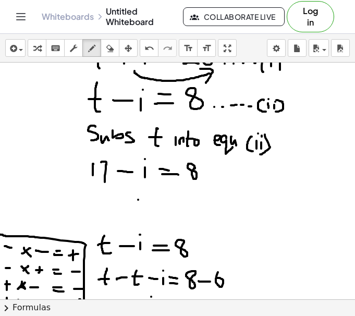
drag, startPoint x: 138, startPoint y: 200, endPoint x: 138, endPoint y: 210, distance: 10.4
drag, startPoint x: 152, startPoint y: 202, endPoint x: 159, endPoint y: 201, distance: 7.0
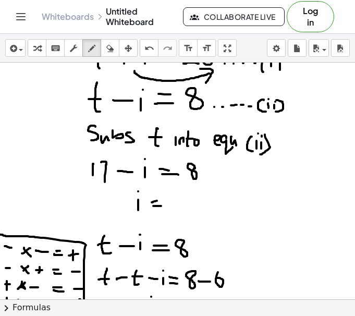
drag, startPoint x: 153, startPoint y: 206, endPoint x: 164, endPoint y: 206, distance: 10.9
drag, startPoint x: 176, startPoint y: 190, endPoint x: 176, endPoint y: 206, distance: 16.2
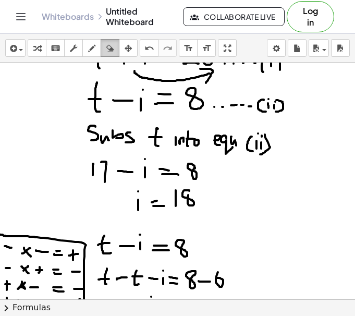
click at [113, 53] on div "button" at bounding box center [110, 48] width 14 height 13
click at [89, 46] on icon "button" at bounding box center [91, 48] width 7 height 13
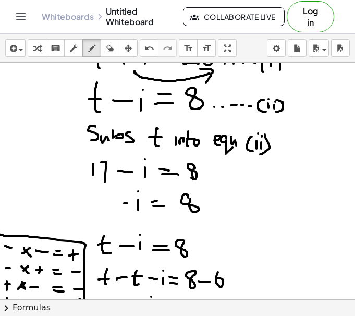
drag, startPoint x: 206, startPoint y: 203, endPoint x: 213, endPoint y: 203, distance: 6.3
drag, startPoint x: 221, startPoint y: 196, endPoint x: 222, endPoint y: 207, distance: 11.0
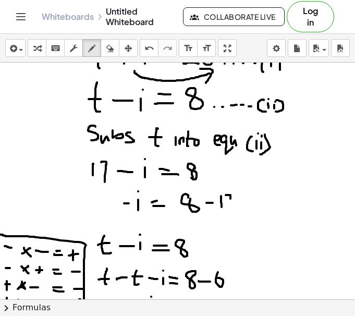
drag, startPoint x: 226, startPoint y: 195, endPoint x: 232, endPoint y: 216, distance: 21.8
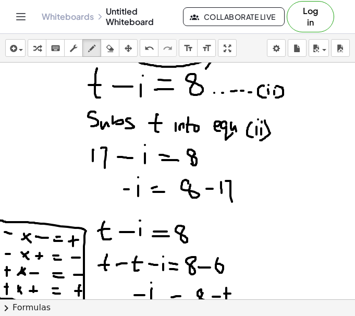
scroll to position [40, 0]
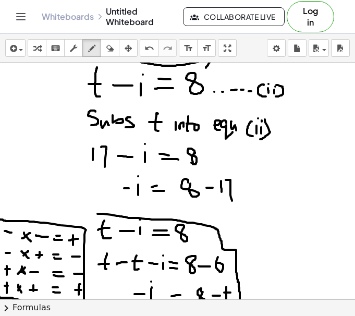
drag, startPoint x: 97, startPoint y: 214, endPoint x: 240, endPoint y: 304, distance: 168.5
click at [240, 304] on div "**********" at bounding box center [177, 175] width 355 height 282
drag, startPoint x: 97, startPoint y: 214, endPoint x: 52, endPoint y: 59, distance: 161.9
click at [52, 59] on div "**********" at bounding box center [177, 175] width 355 height 282
drag, startPoint x: 239, startPoint y: 216, endPoint x: 239, endPoint y: 226, distance: 10.4
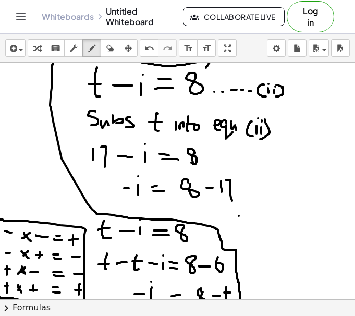
drag, startPoint x: 252, startPoint y: 222, endPoint x: 260, endPoint y: 221, distance: 7.8
drag, startPoint x: 253, startPoint y: 226, endPoint x: 268, endPoint y: 225, distance: 14.6
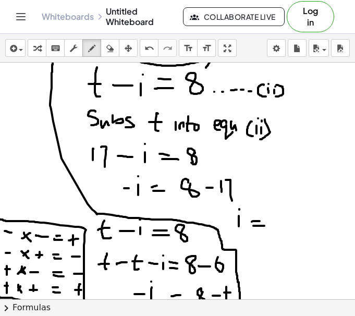
drag, startPoint x: 279, startPoint y: 222, endPoint x: 289, endPoint y: 222, distance: 9.9
drag, startPoint x: 310, startPoint y: 222, endPoint x: 317, endPoint y: 222, distance: 7.3
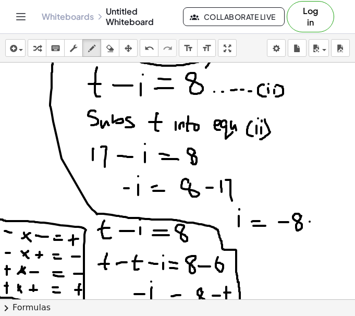
drag, startPoint x: 313, startPoint y: 219, endPoint x: 313, endPoint y: 231, distance: 12.0
drag, startPoint x: 324, startPoint y: 217, endPoint x: 327, endPoint y: 229, distance: 12.9
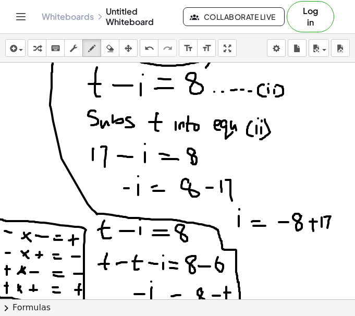
drag, startPoint x: 249, startPoint y: 252, endPoint x: 249, endPoint y: 258, distance: 5.7
drag, startPoint x: 260, startPoint y: 250, endPoint x: 264, endPoint y: 254, distance: 5.9
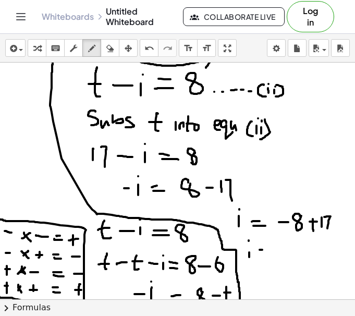
drag, startPoint x: 263, startPoint y: 255, endPoint x: 274, endPoint y: 257, distance: 11.1
drag, startPoint x: 288, startPoint y: 250, endPoint x: 287, endPoint y: 260, distance: 9.9
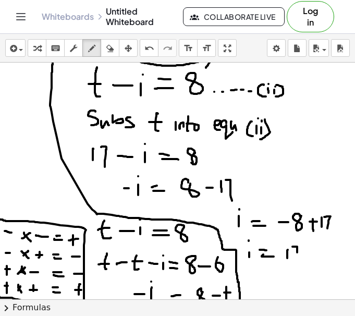
drag, startPoint x: 292, startPoint y: 247, endPoint x: 297, endPoint y: 258, distance: 12.4
drag, startPoint x: 304, startPoint y: 251, endPoint x: 313, endPoint y: 250, distance: 8.9
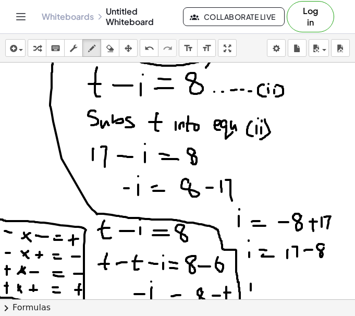
drag, startPoint x: 251, startPoint y: 284, endPoint x: 251, endPoint y: 291, distance: 7.3
drag, startPoint x: 263, startPoint y: 284, endPoint x: 269, endPoint y: 284, distance: 5.7
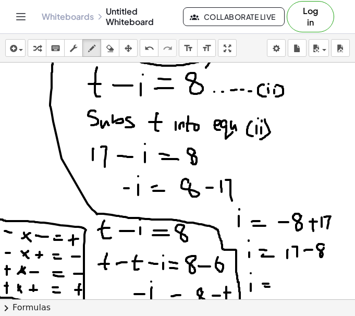
drag, startPoint x: 265, startPoint y: 286, endPoint x: 275, endPoint y: 287, distance: 10.4
drag, startPoint x: 293, startPoint y: 280, endPoint x: 289, endPoint y: 290, distance: 11.0
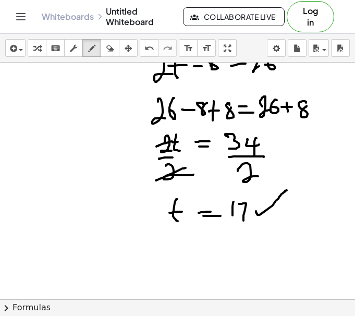
scroll to position [608, 0]
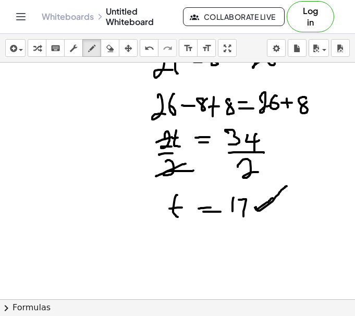
drag, startPoint x: 255, startPoint y: 208, endPoint x: 276, endPoint y: 194, distance: 24.6
